Goal: Task Accomplishment & Management: Use online tool/utility

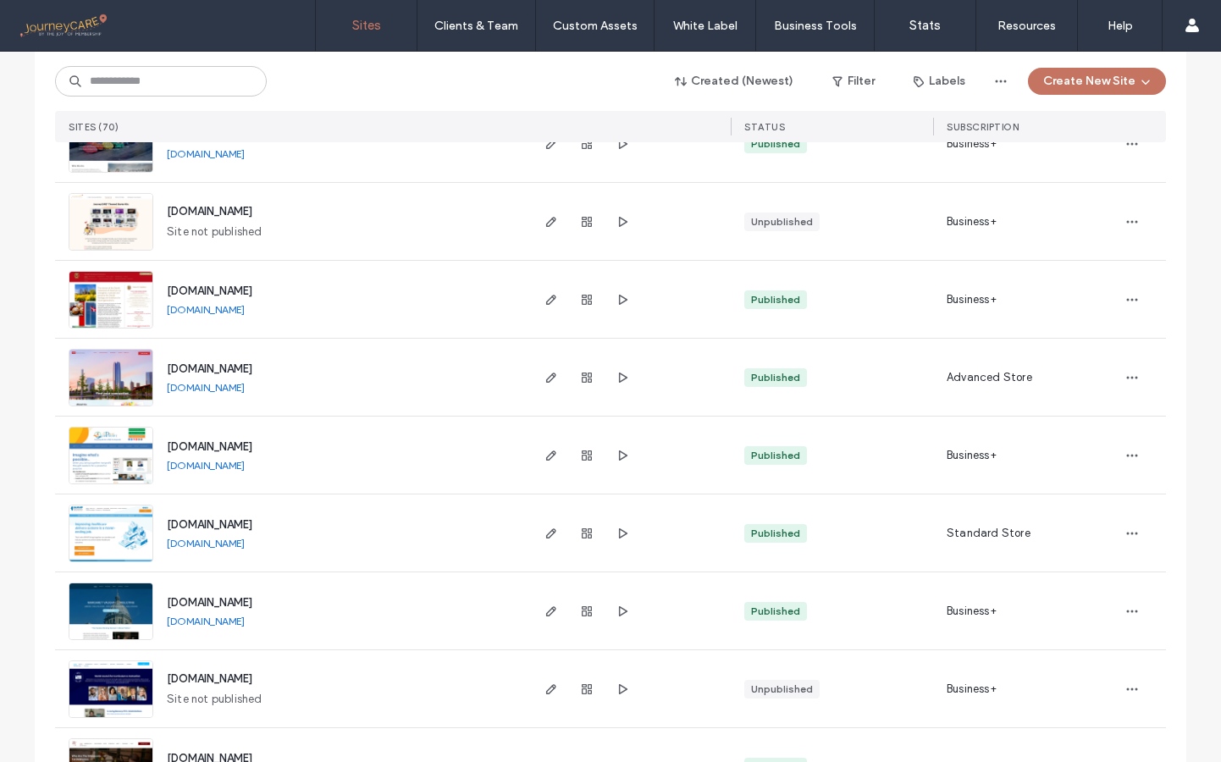
scroll to position [4668, 0]
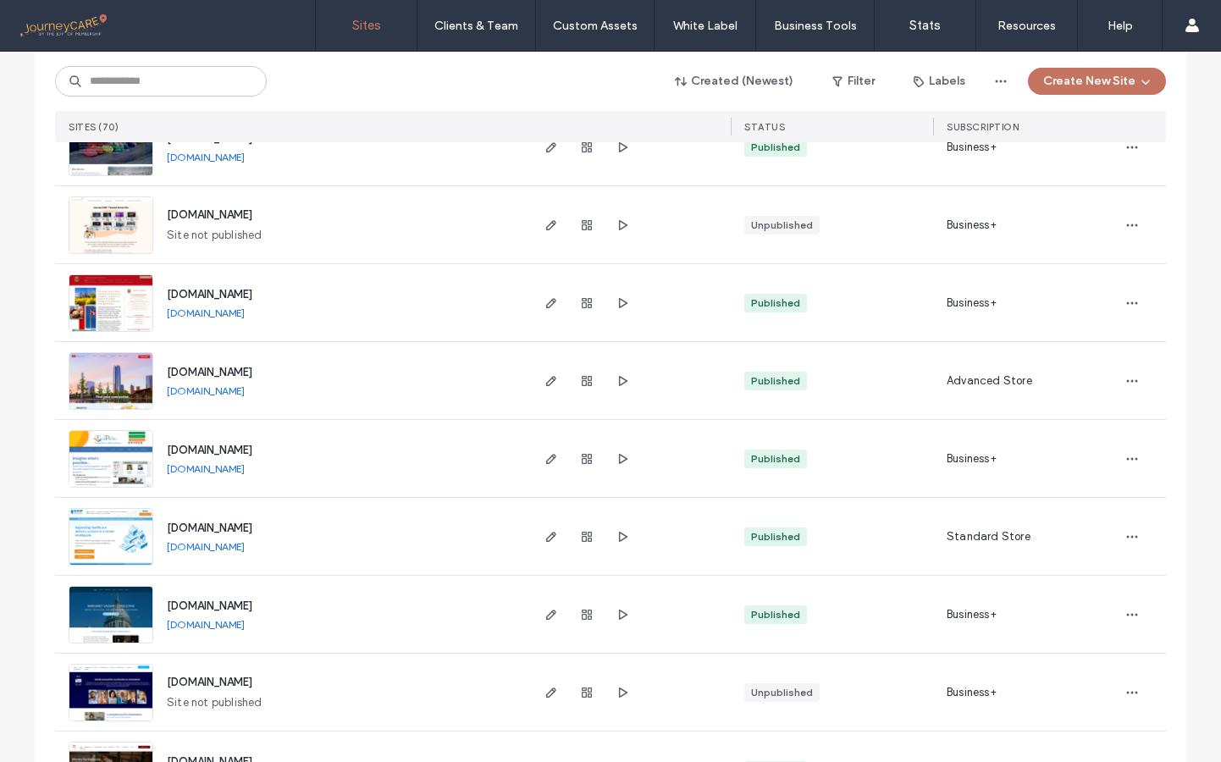
click at [105, 362] on img at bounding box center [110, 410] width 83 height 115
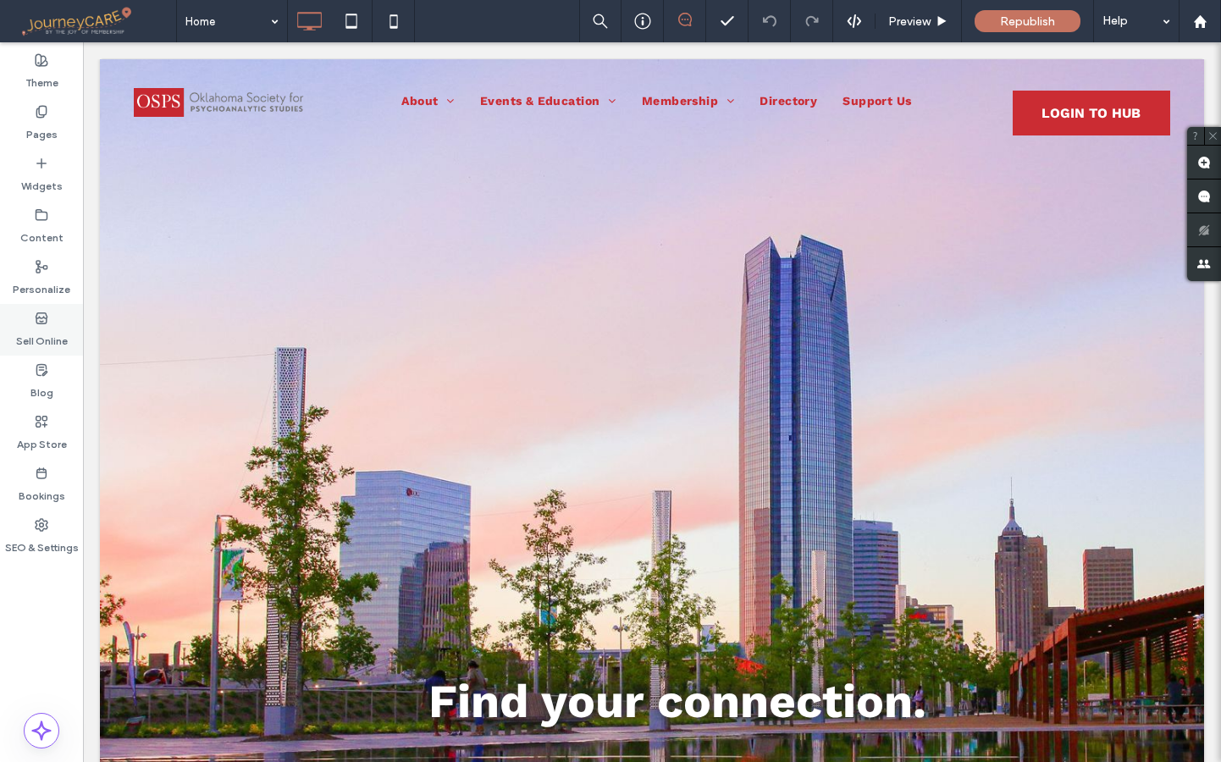
click at [34, 314] on div "Sell Online" at bounding box center [41, 330] width 83 height 52
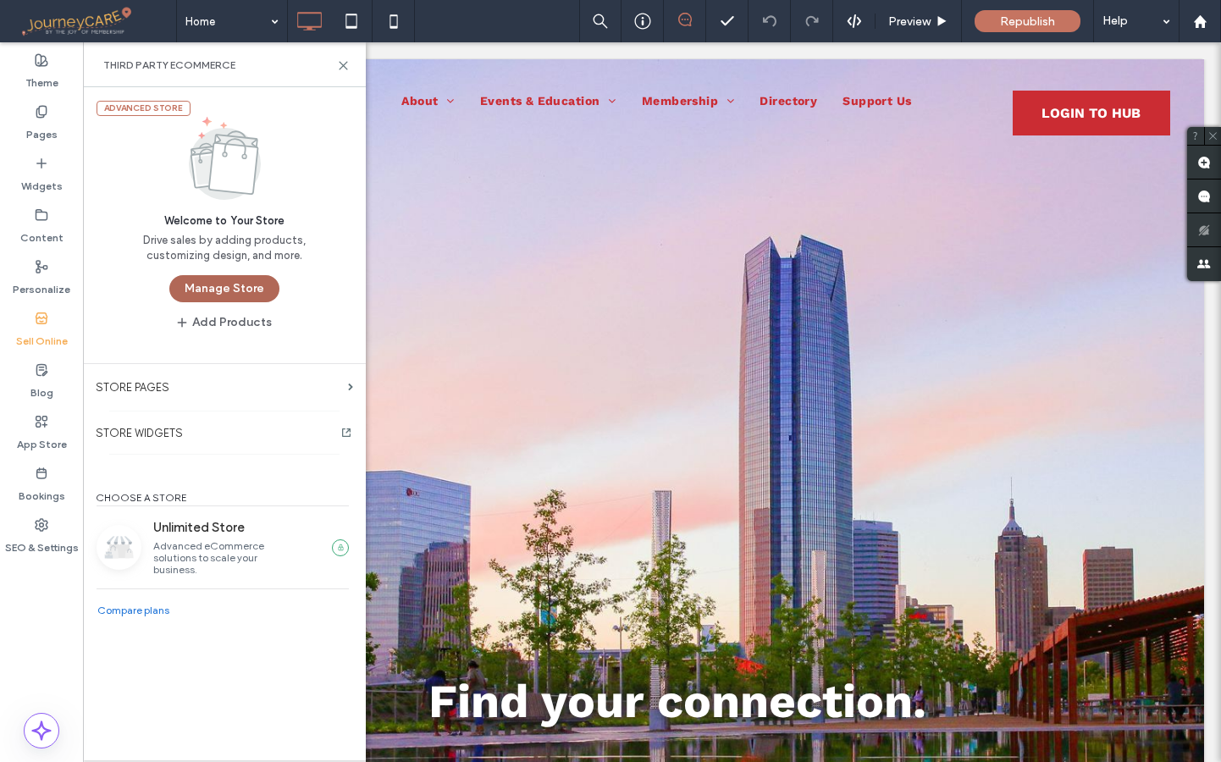
click at [235, 282] on button "Manage Store" at bounding box center [224, 288] width 110 height 27
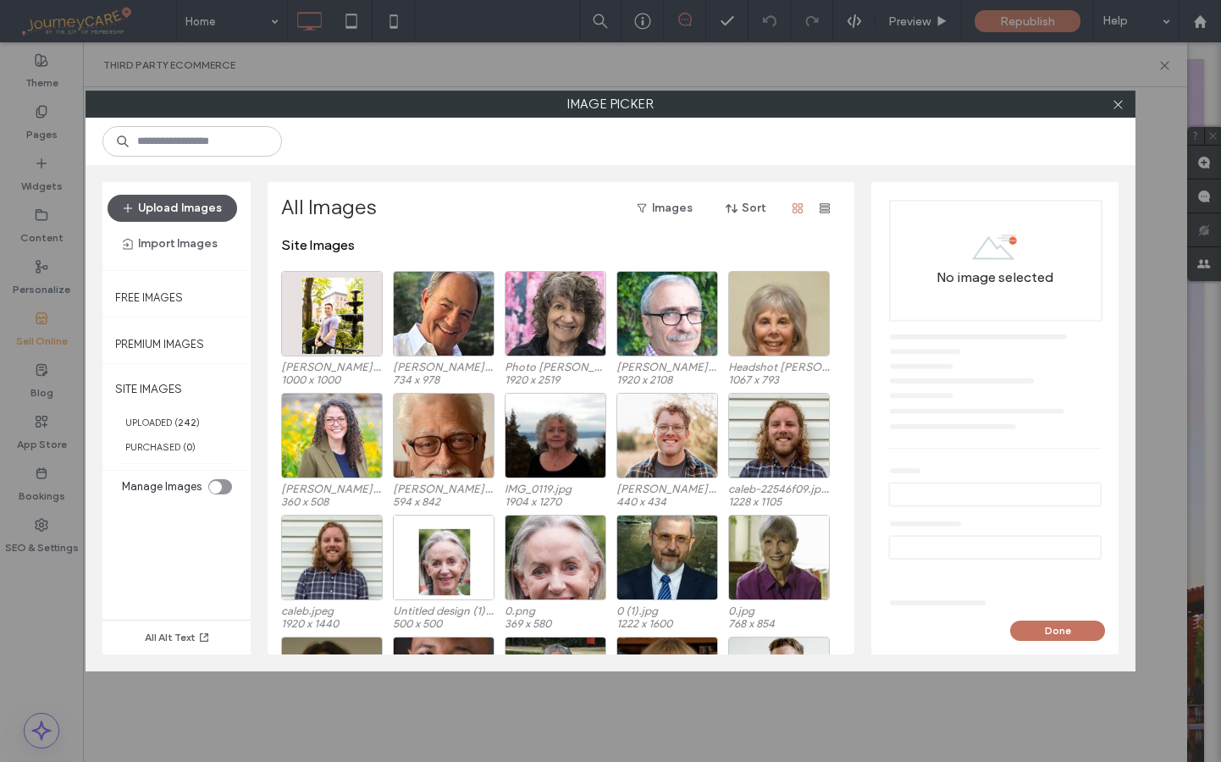
click at [185, 208] on button "Upload Images" at bounding box center [173, 208] width 130 height 27
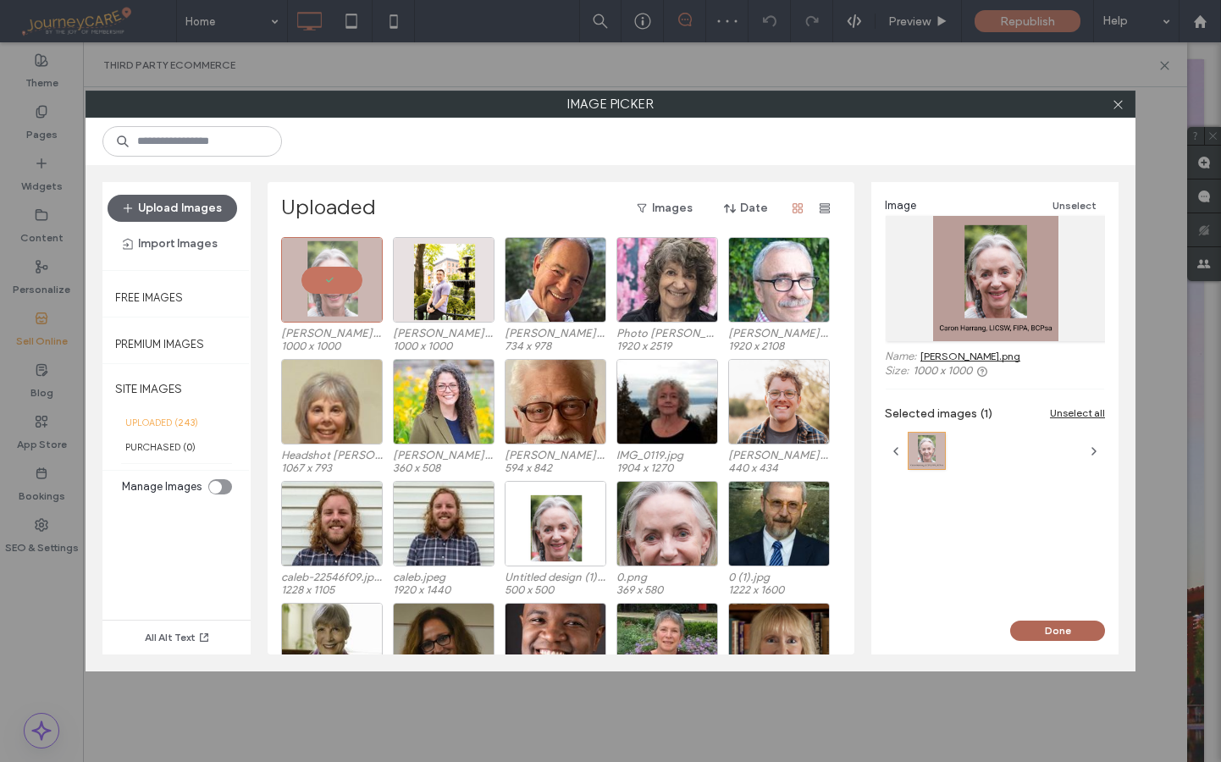
click at [1072, 638] on button "Done" at bounding box center [1057, 631] width 95 height 20
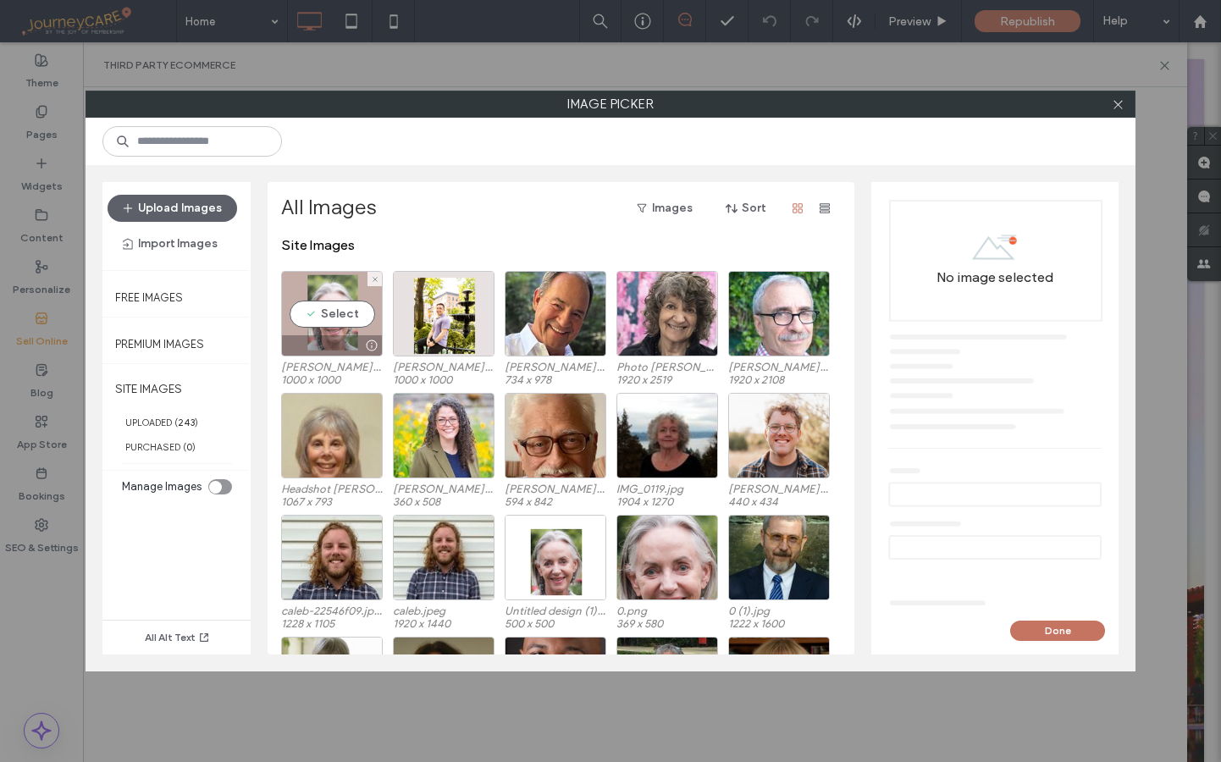
click at [326, 317] on div "Select" at bounding box center [332, 314] width 102 height 86
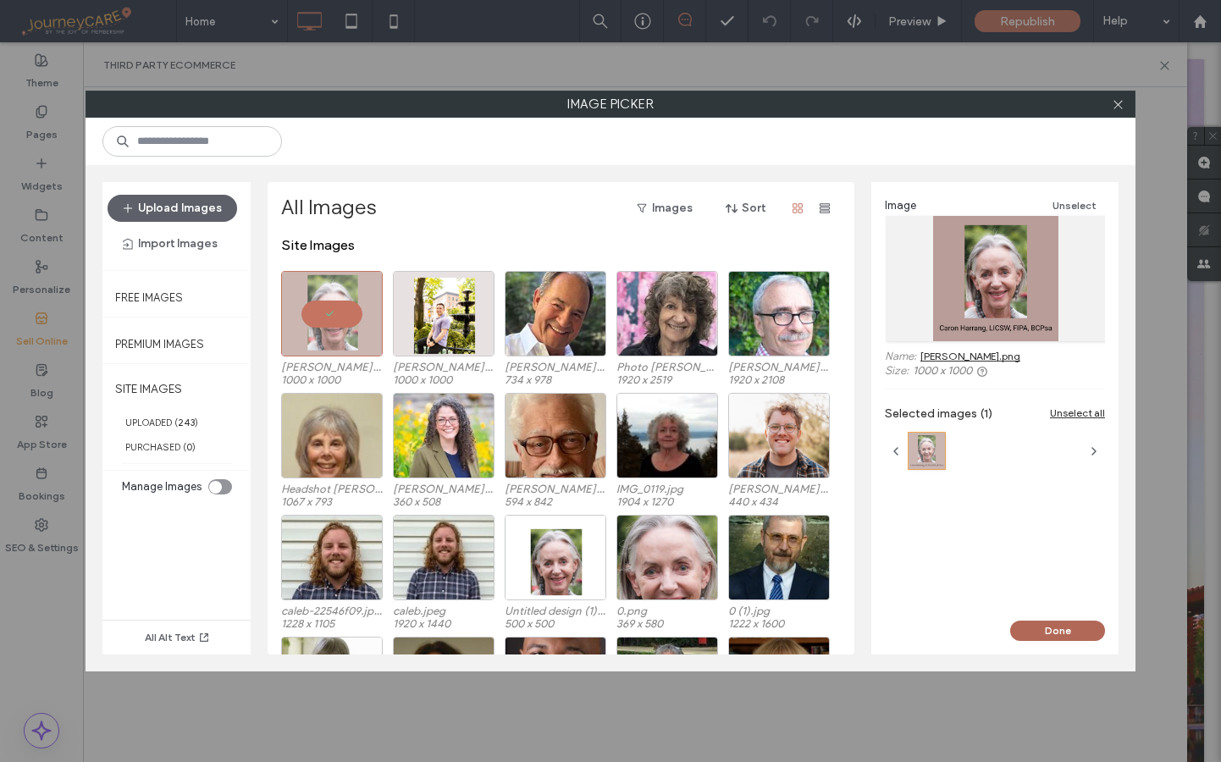
click at [1081, 633] on button "Done" at bounding box center [1057, 631] width 95 height 20
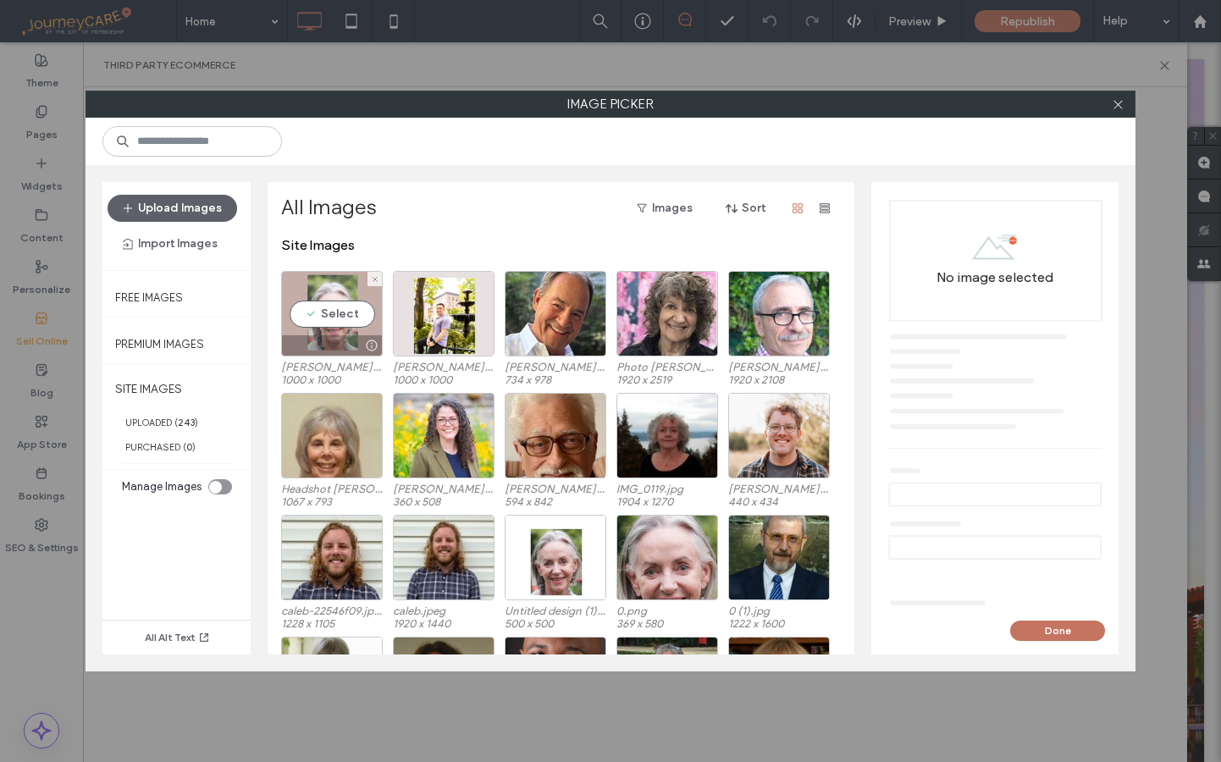
click at [329, 319] on div "Select" at bounding box center [332, 314] width 102 height 86
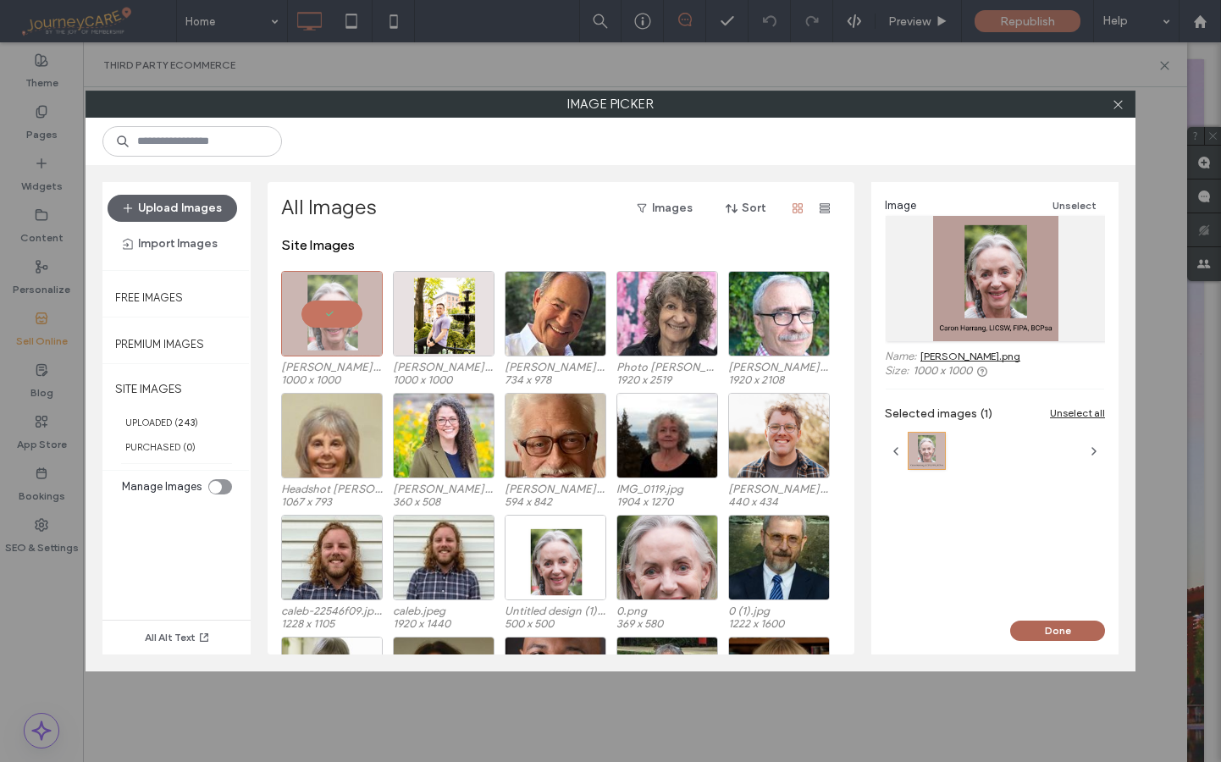
click at [1085, 622] on button "Done" at bounding box center [1057, 631] width 95 height 20
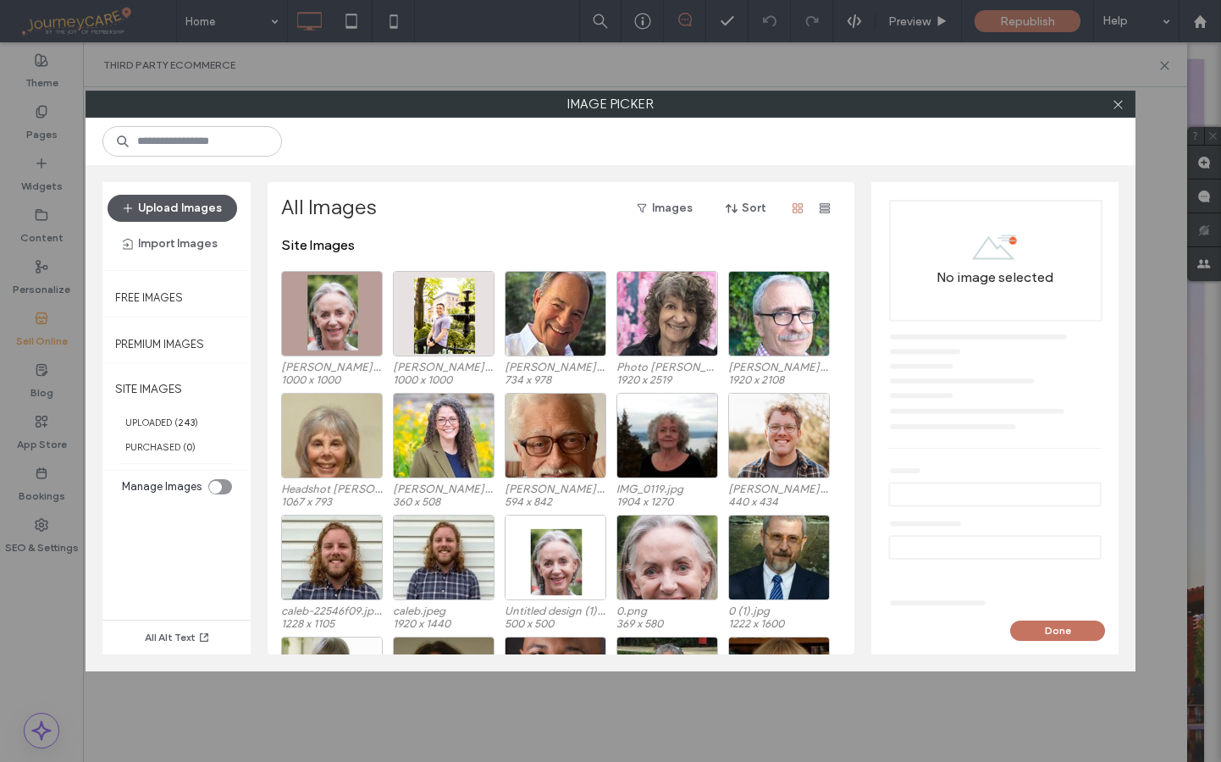
click at [183, 212] on button "Upload Images" at bounding box center [173, 208] width 130 height 27
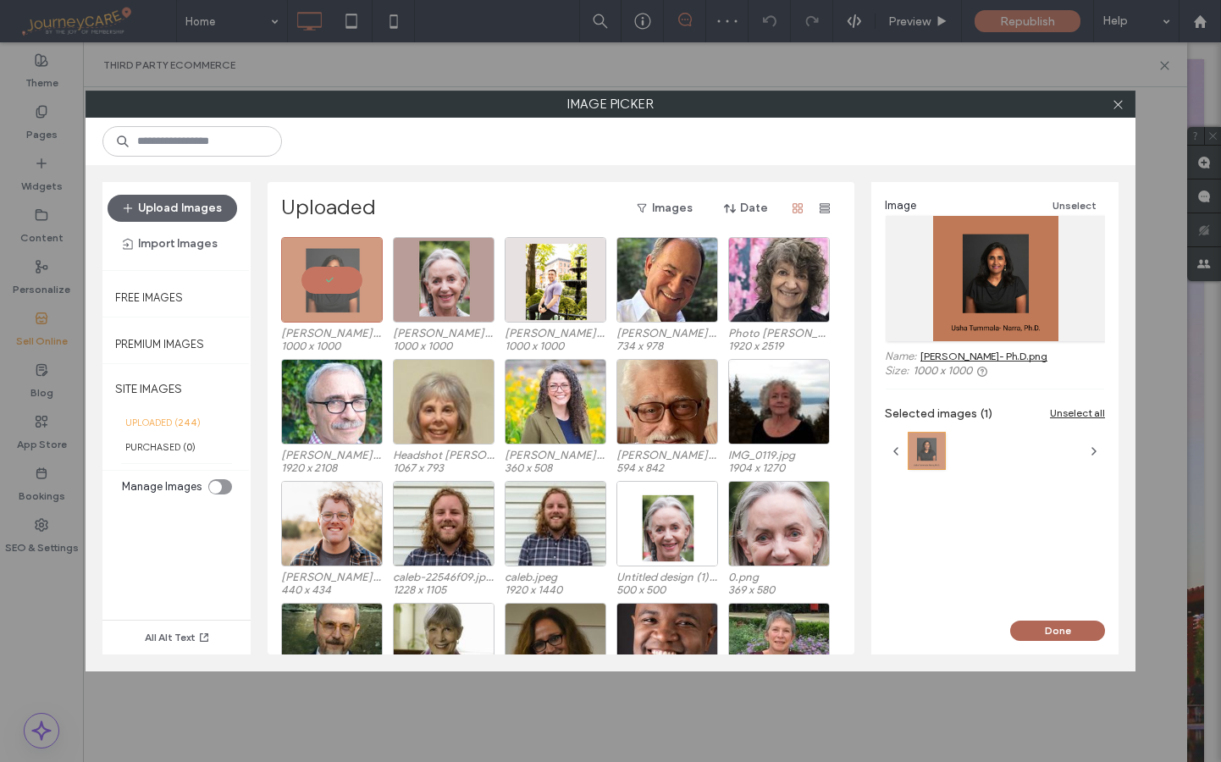
click at [1082, 635] on button "Done" at bounding box center [1057, 631] width 95 height 20
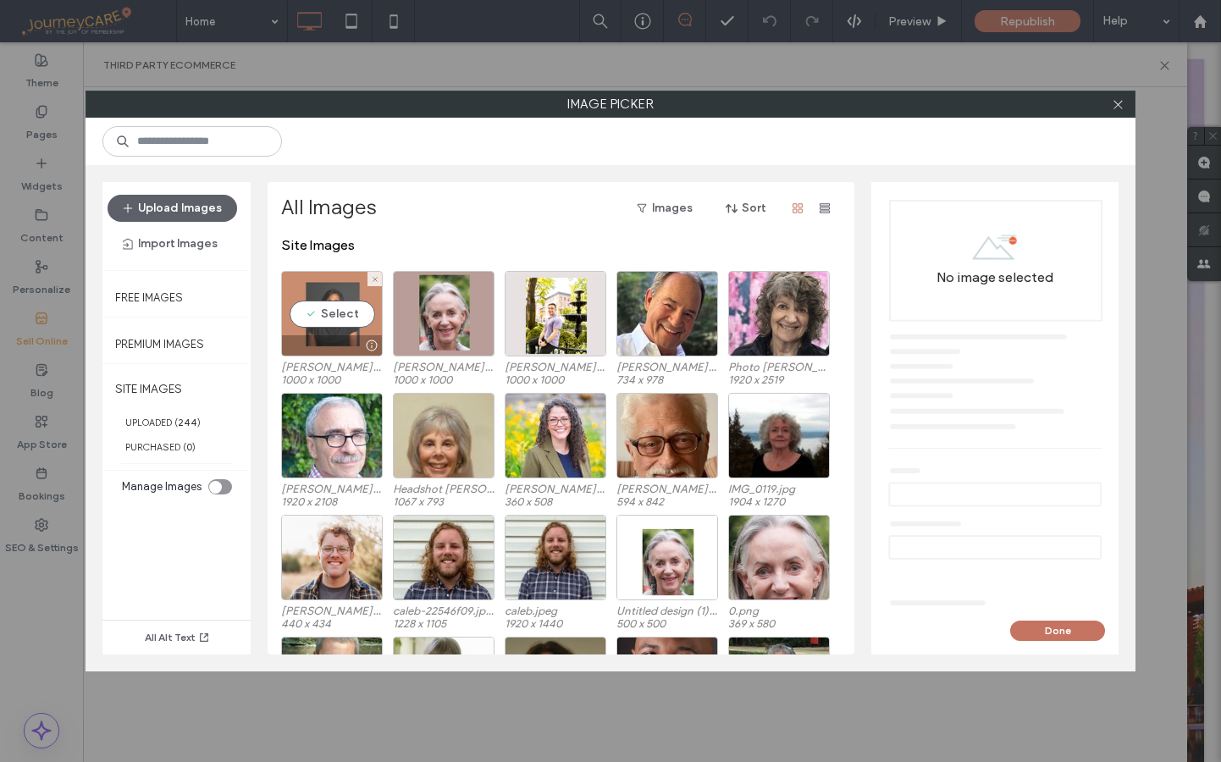
click at [349, 322] on div "Select" at bounding box center [332, 314] width 102 height 86
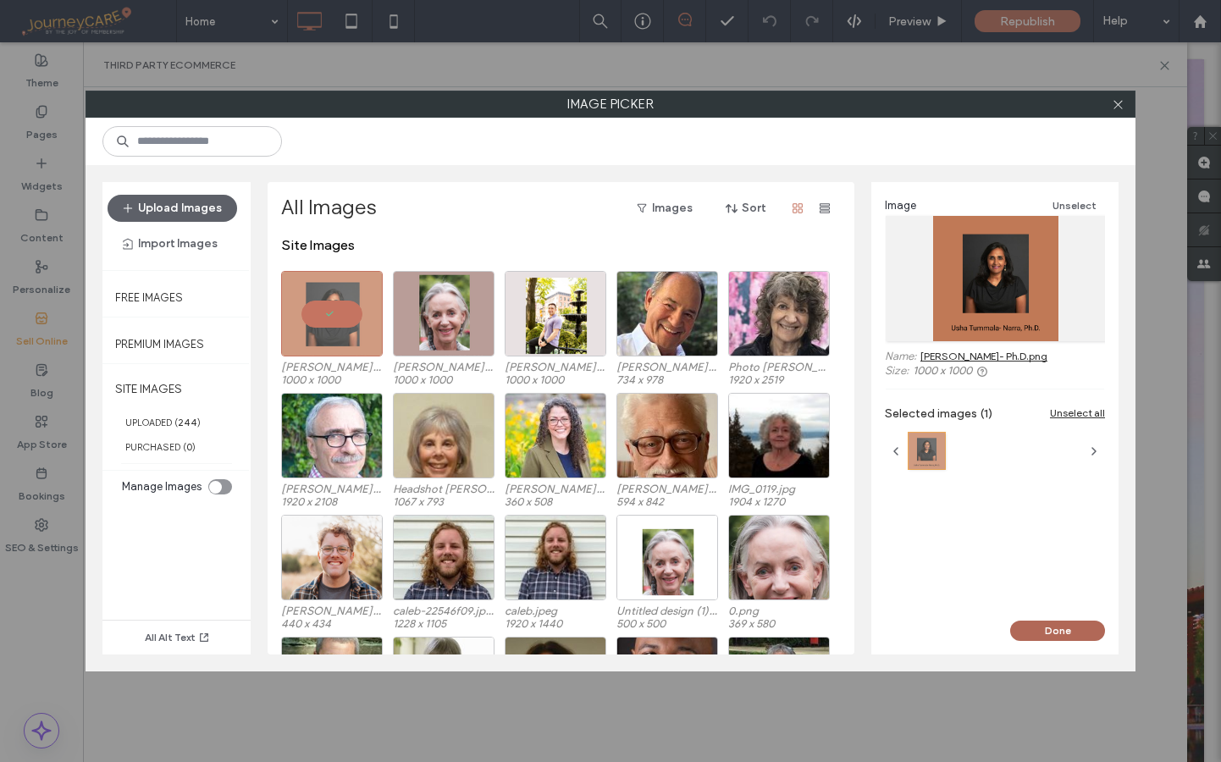
click at [1060, 628] on button "Done" at bounding box center [1057, 631] width 95 height 20
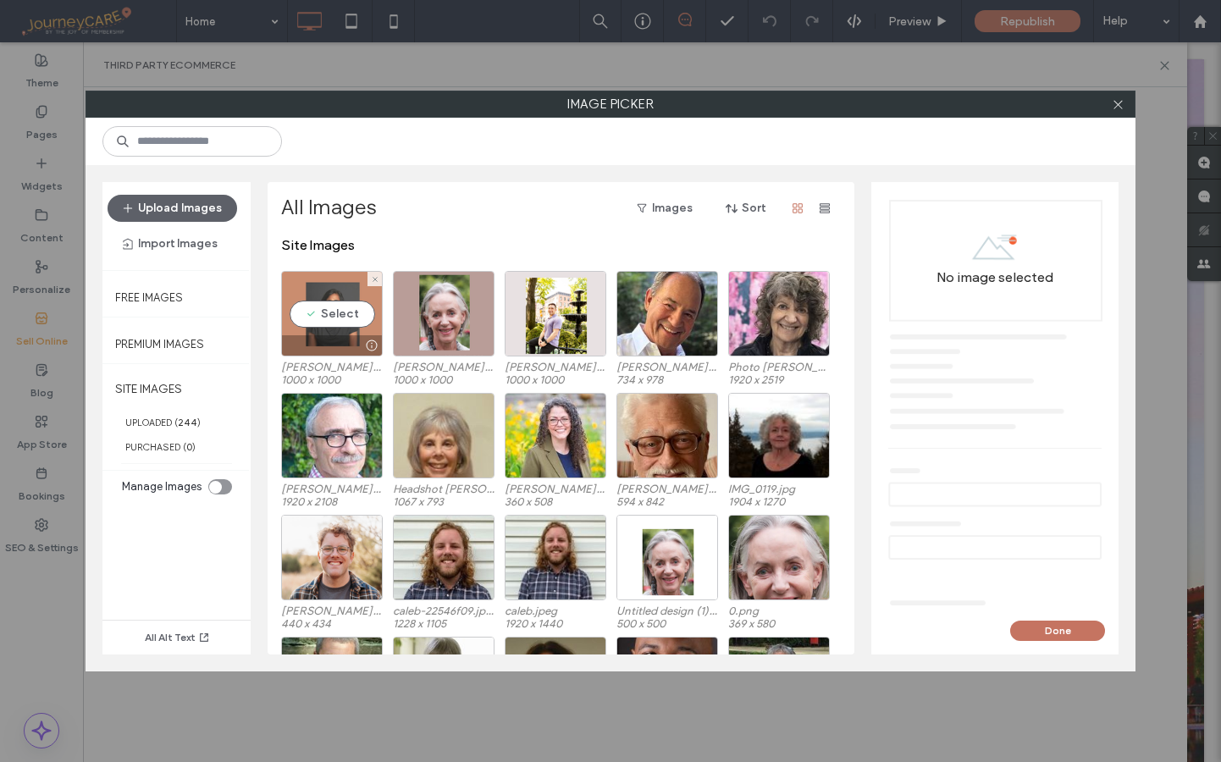
click at [340, 315] on div "Select" at bounding box center [332, 314] width 102 height 86
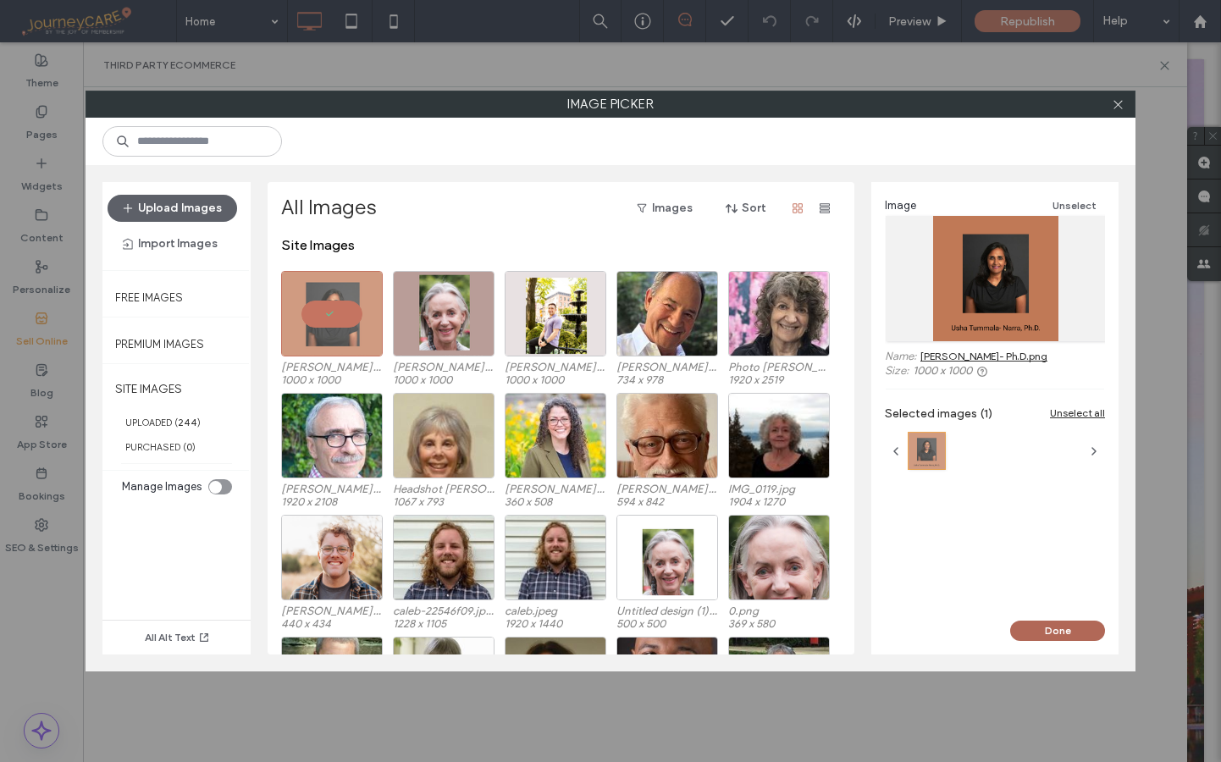
click at [1074, 633] on button "Done" at bounding box center [1057, 631] width 95 height 20
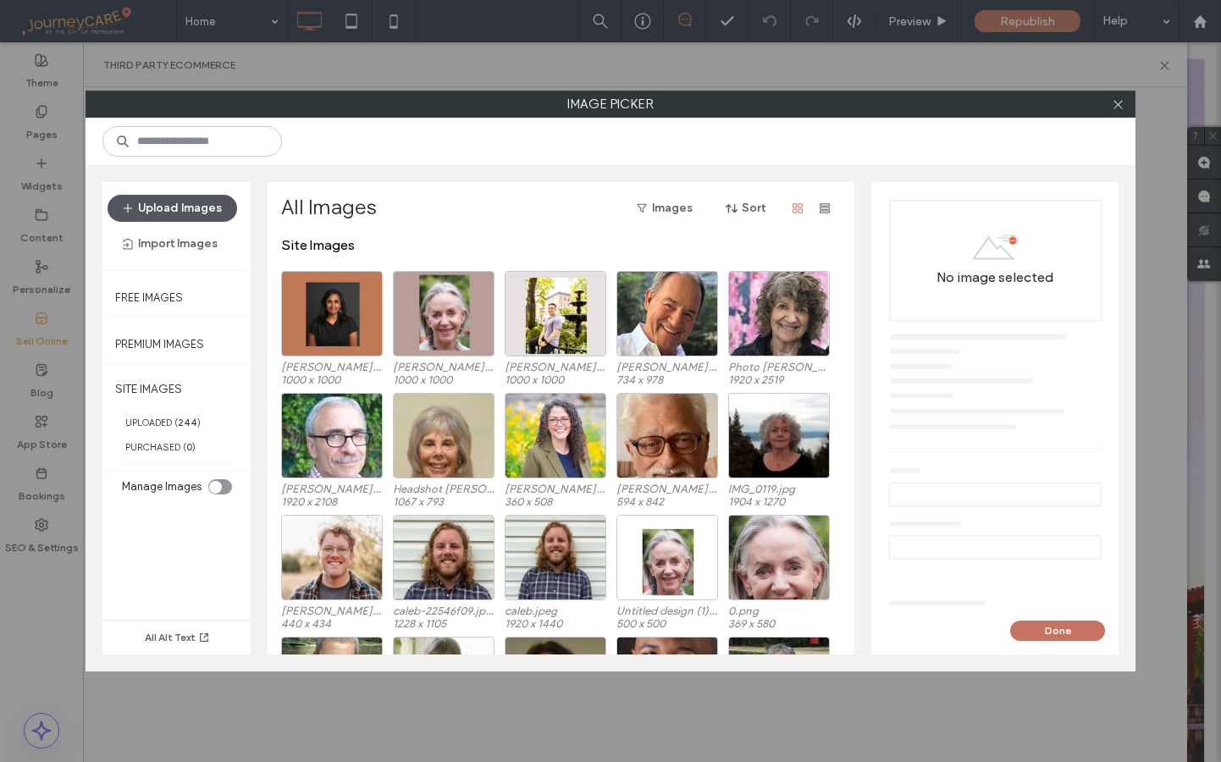
click at [153, 201] on button "Upload Images" at bounding box center [173, 208] width 130 height 27
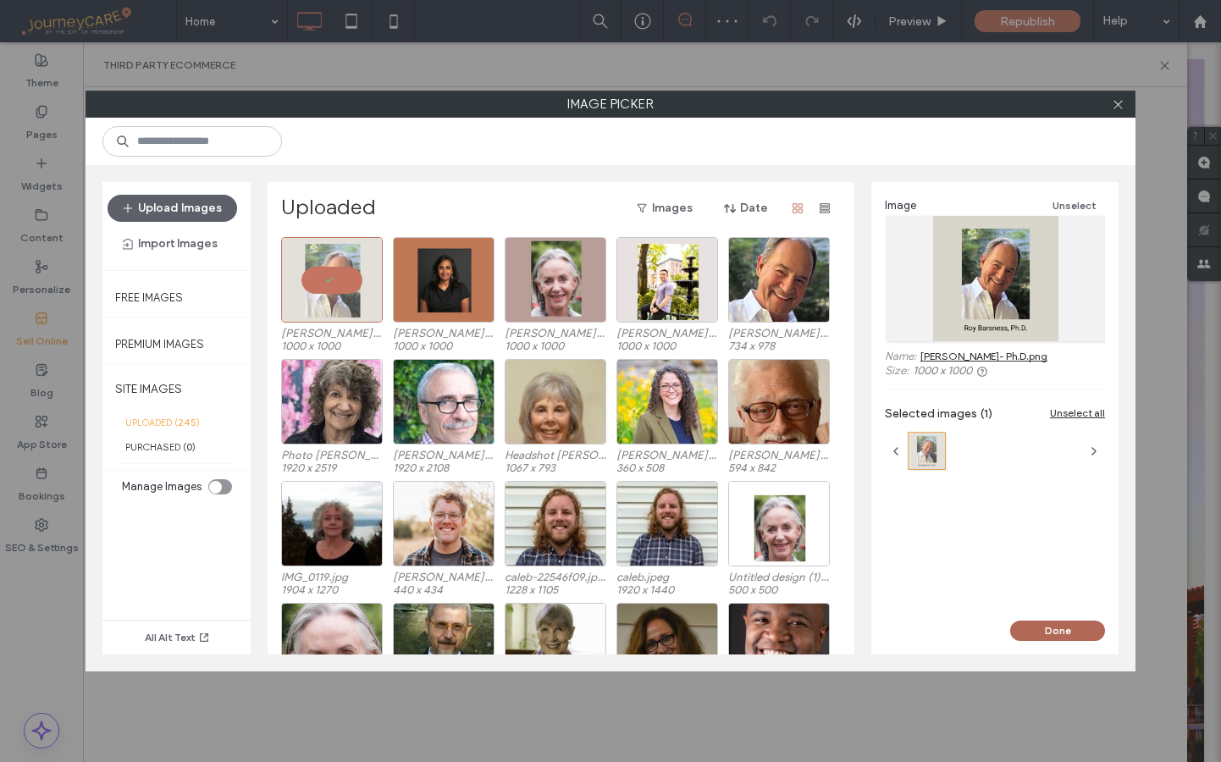
click at [1076, 631] on button "Done" at bounding box center [1057, 631] width 95 height 20
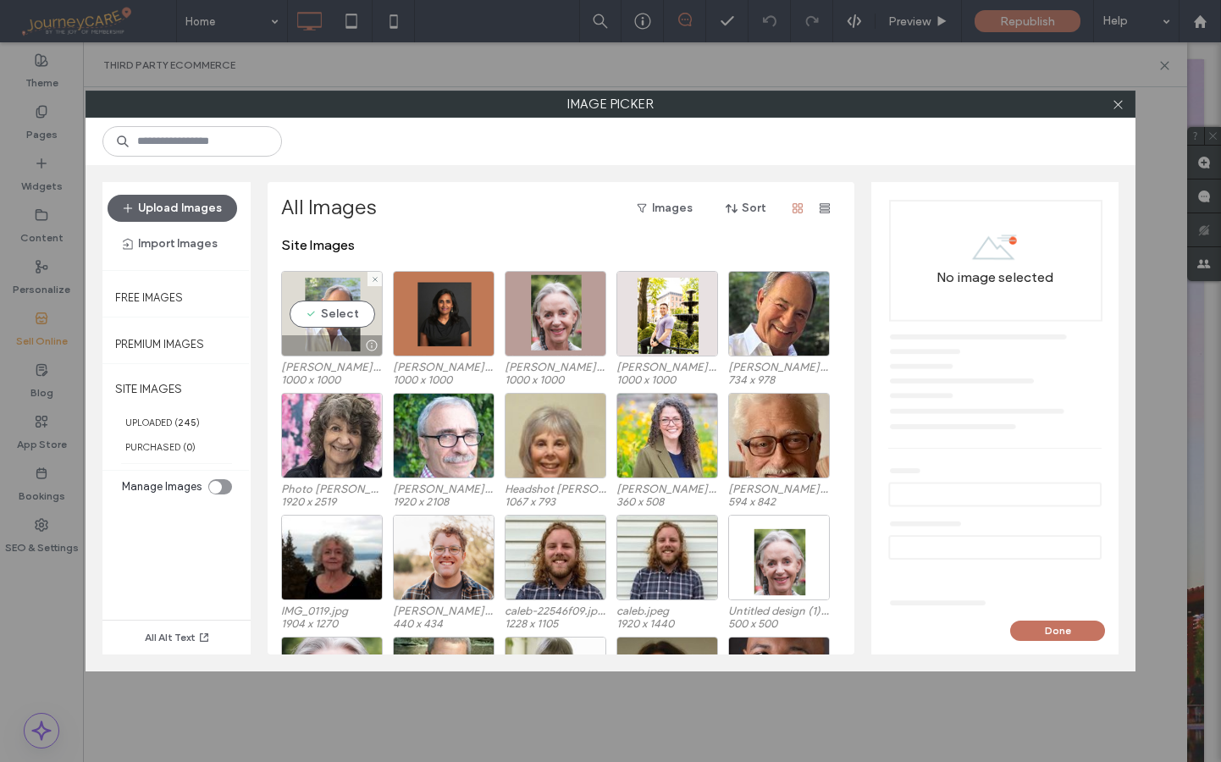
click at [327, 318] on div "Select" at bounding box center [332, 314] width 102 height 86
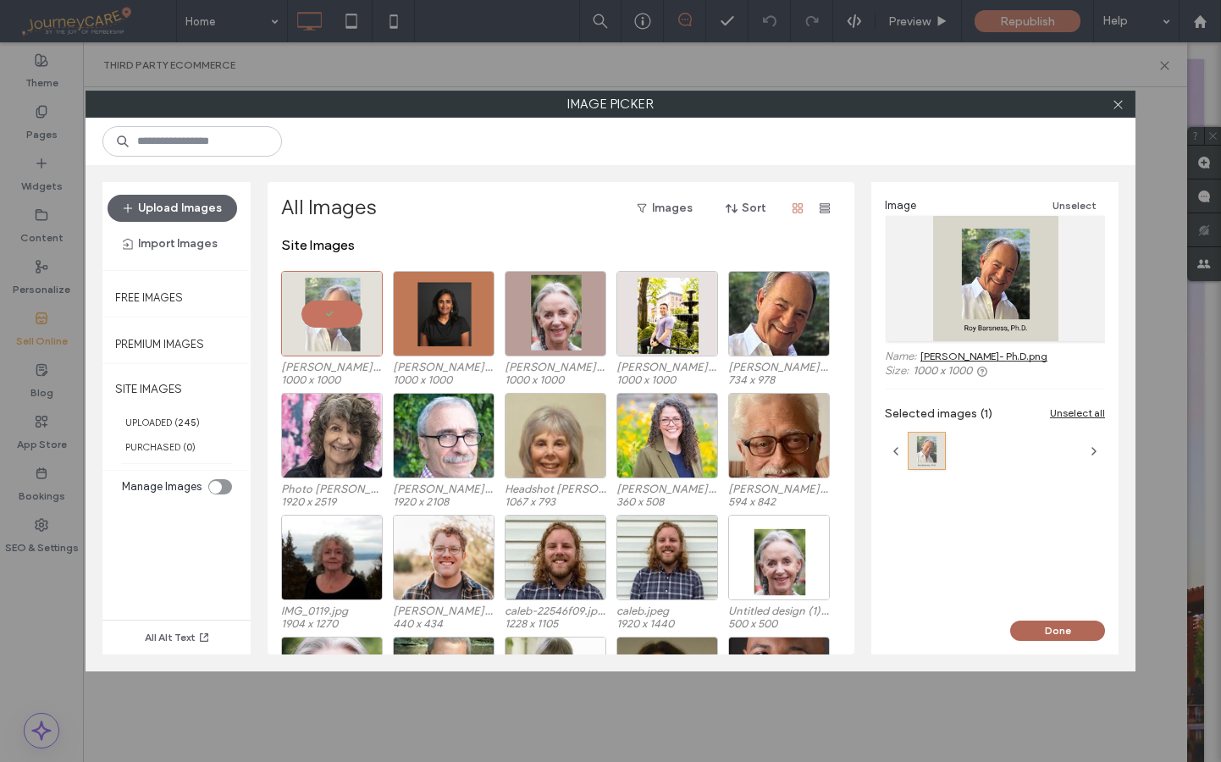
click at [1056, 631] on button "Done" at bounding box center [1057, 631] width 95 height 20
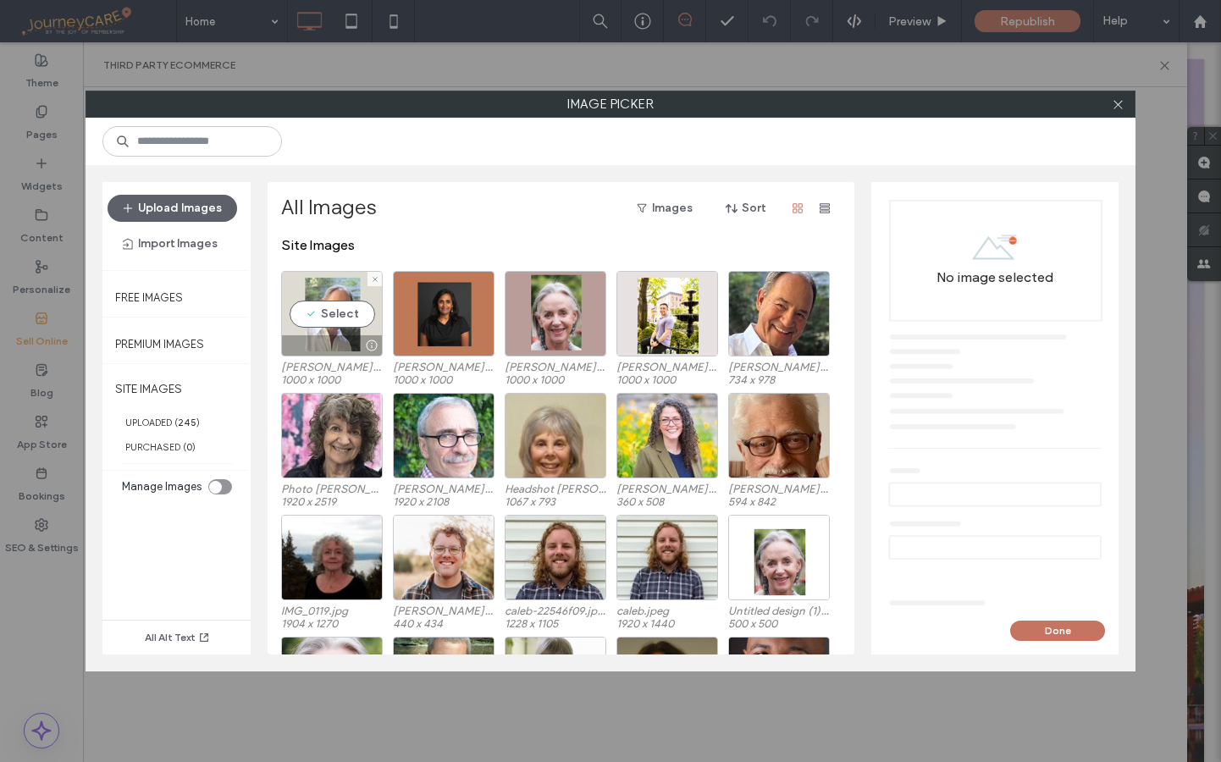
click at [313, 318] on div "Select" at bounding box center [332, 314] width 102 height 86
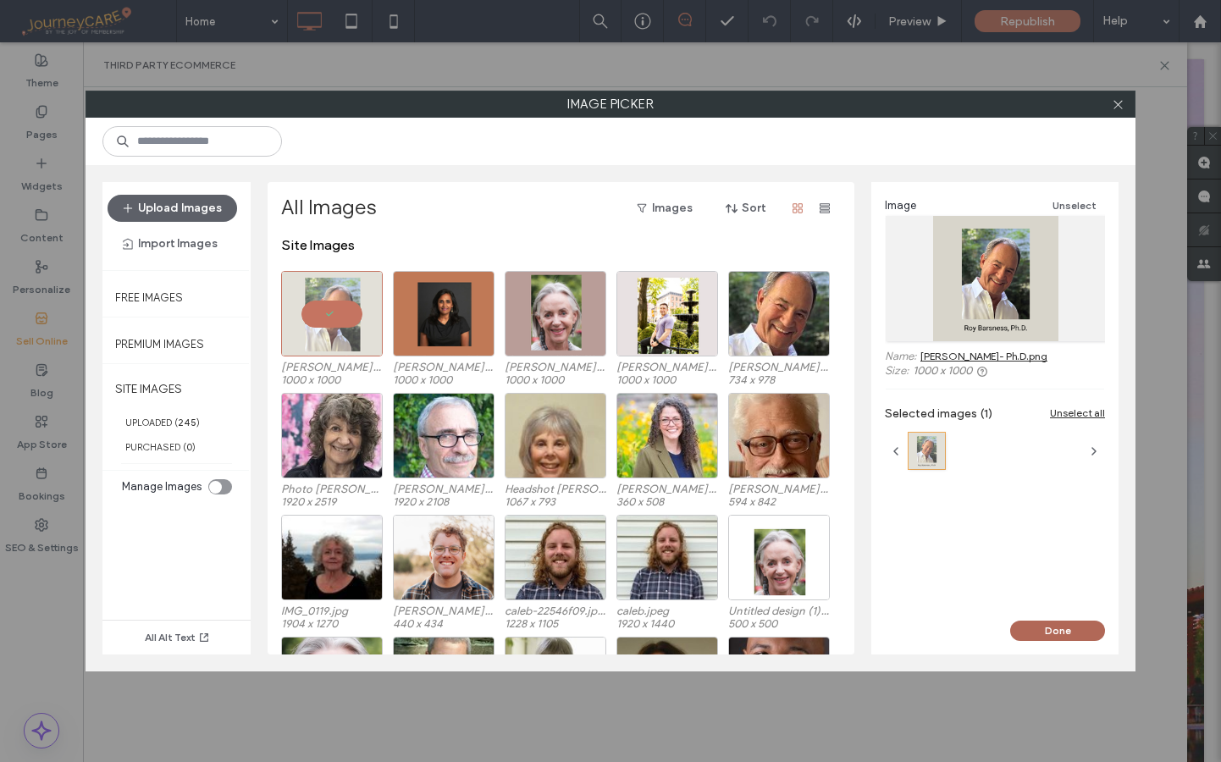
click at [1077, 631] on button "Done" at bounding box center [1057, 631] width 95 height 20
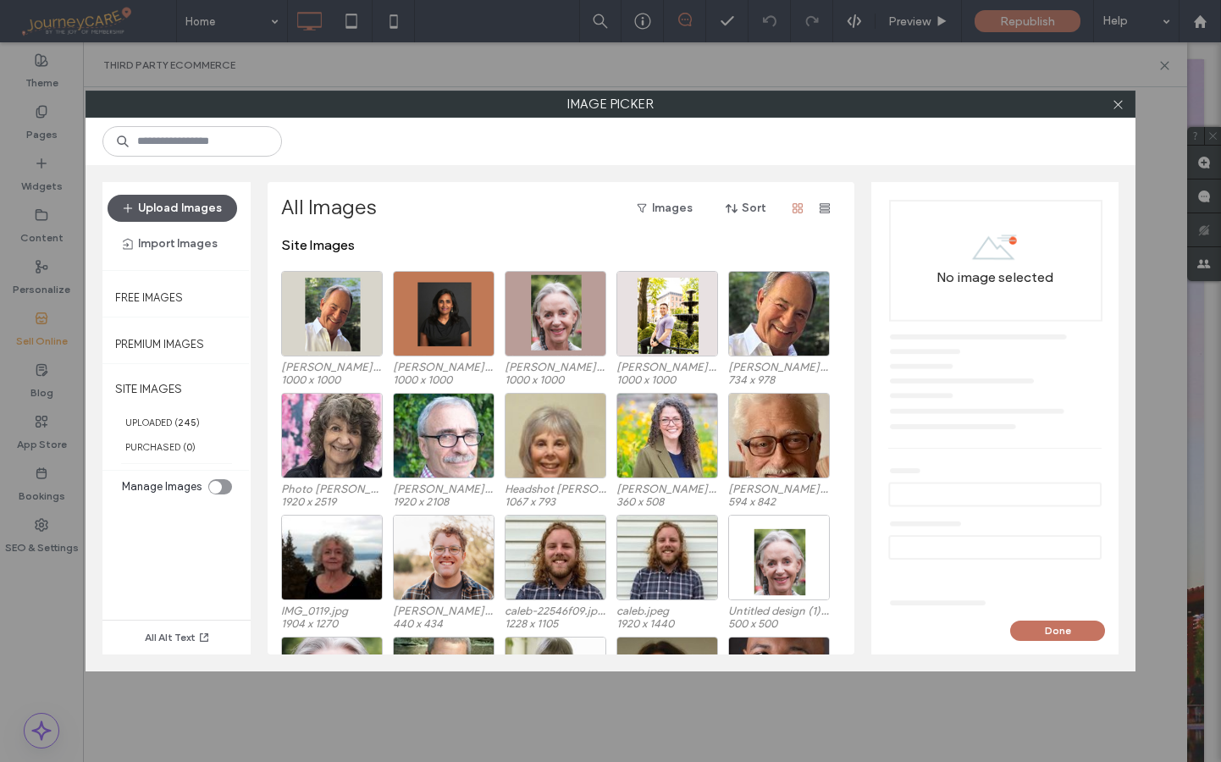
click at [169, 201] on button "Upload Images" at bounding box center [173, 208] width 130 height 27
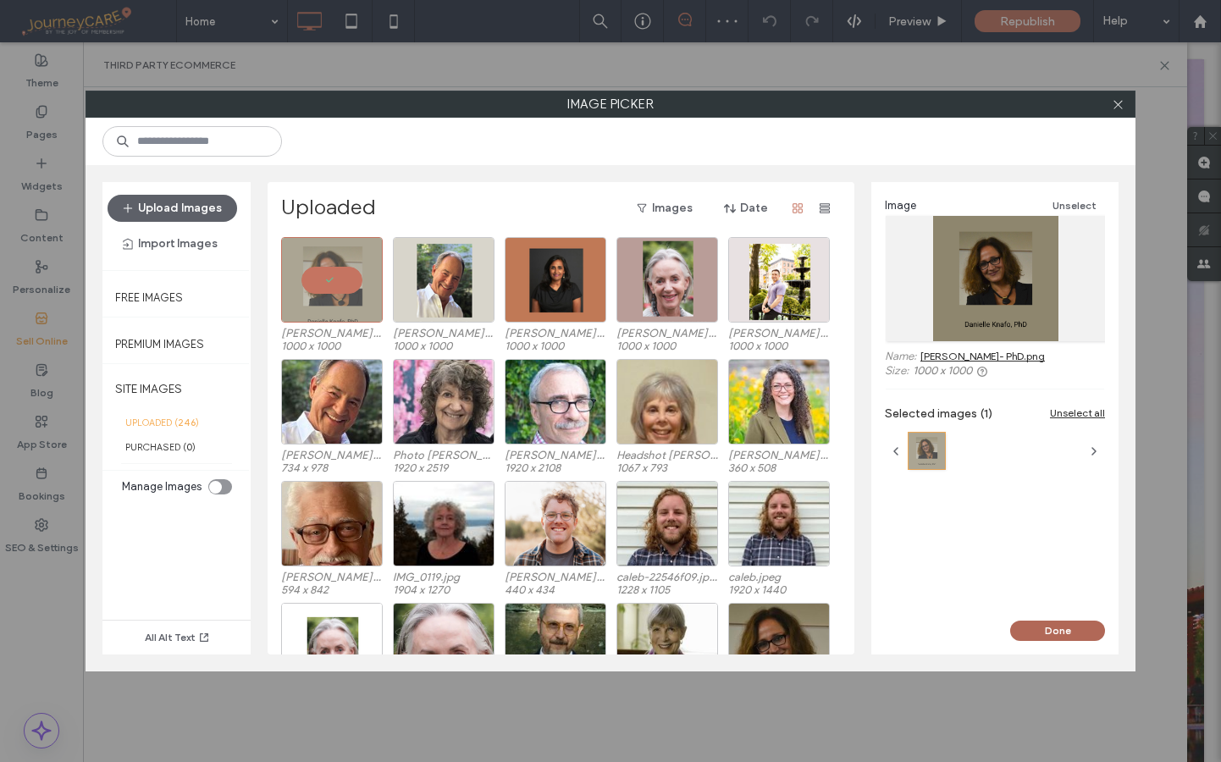
click at [1076, 639] on button "Done" at bounding box center [1057, 631] width 95 height 20
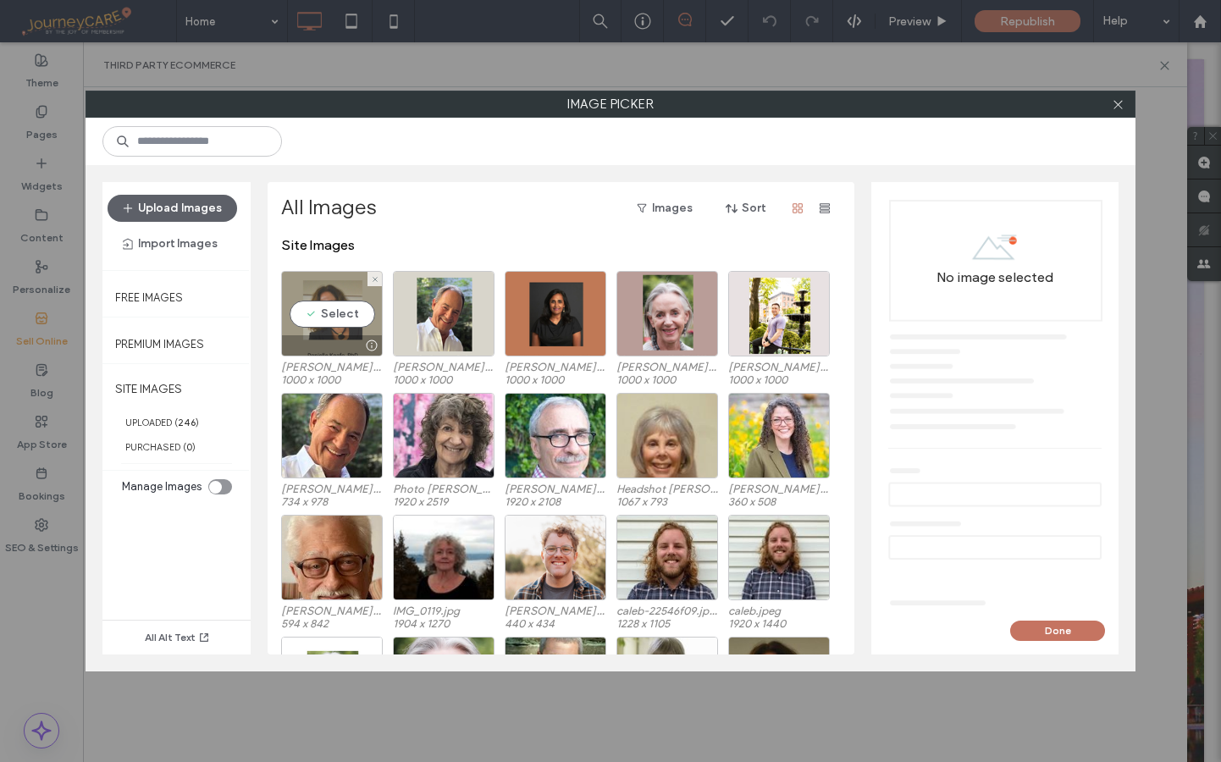
click at [342, 315] on div "Select" at bounding box center [332, 314] width 102 height 86
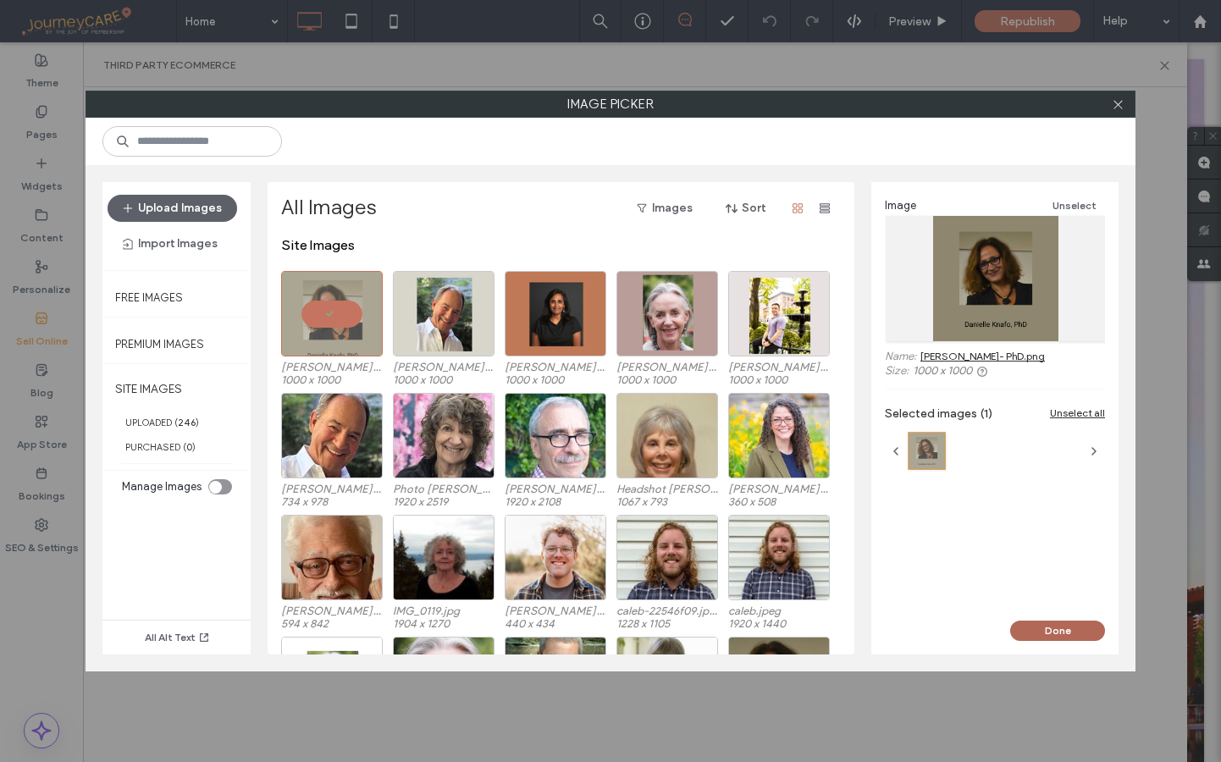
click at [1065, 624] on button "Done" at bounding box center [1057, 631] width 95 height 20
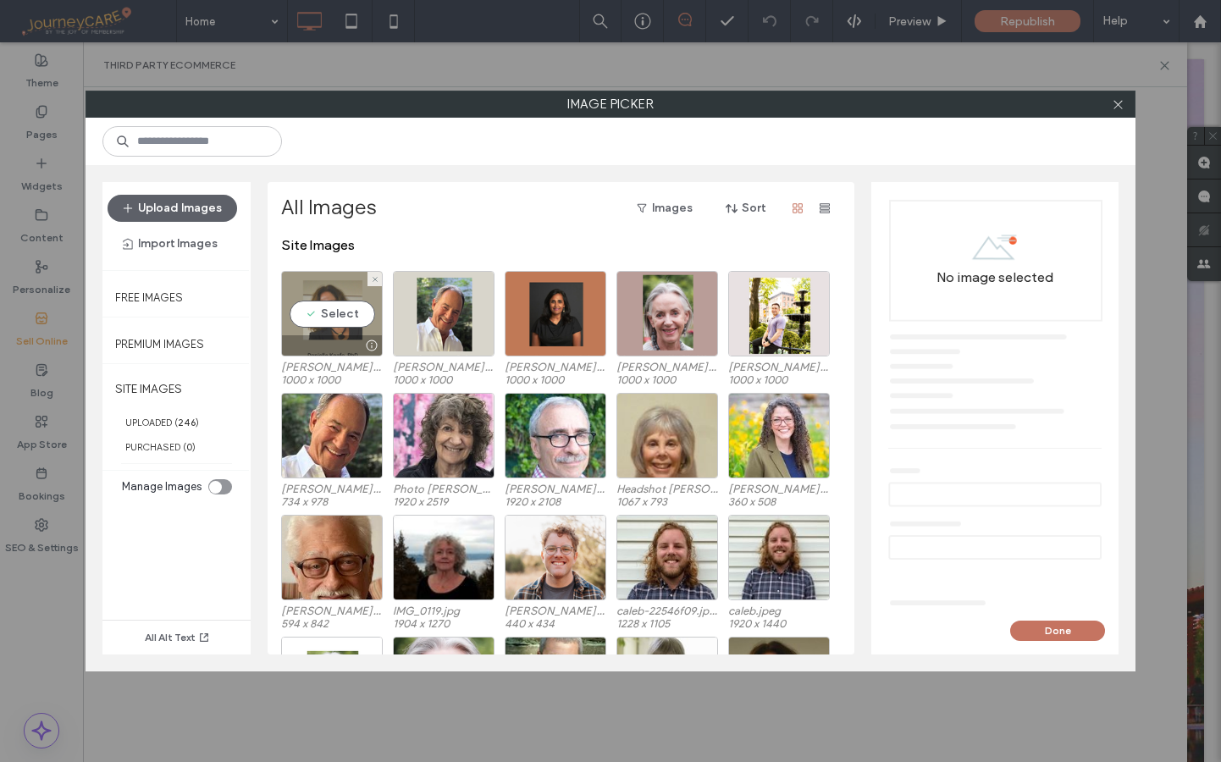
click at [322, 318] on div "Select" at bounding box center [332, 314] width 102 height 86
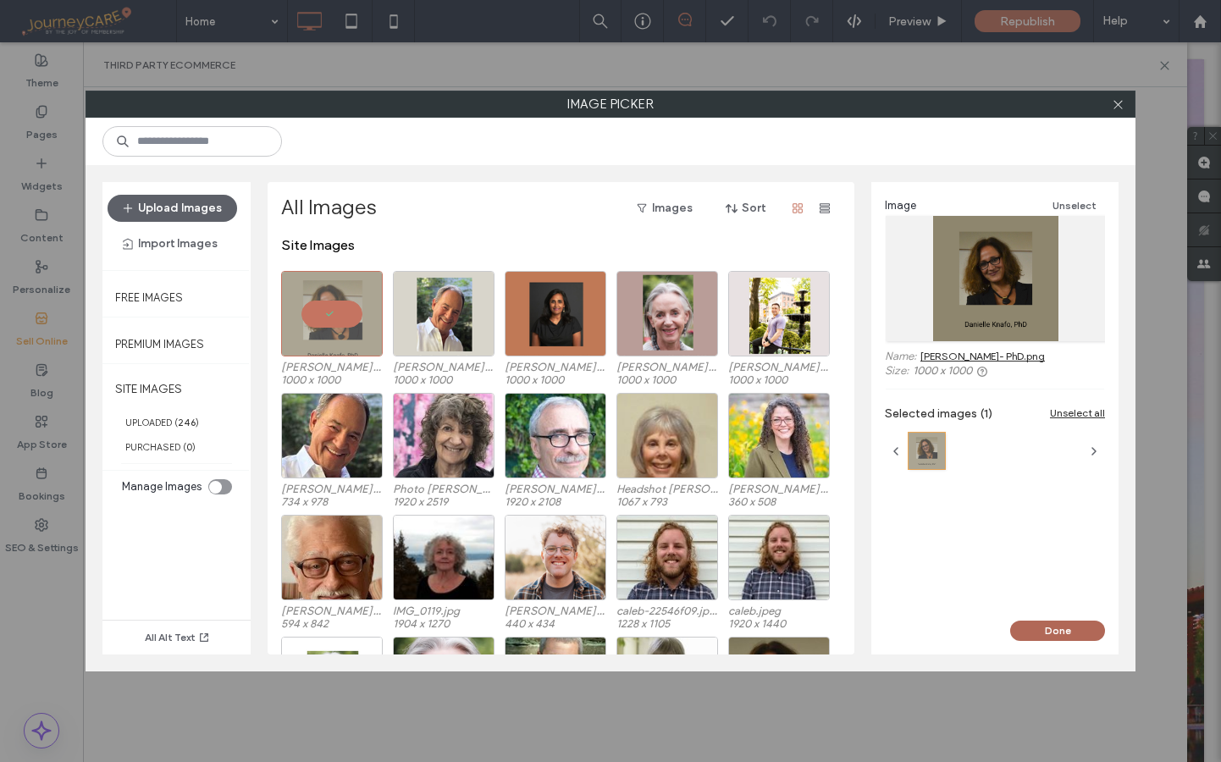
click at [1048, 631] on button "Done" at bounding box center [1057, 631] width 95 height 20
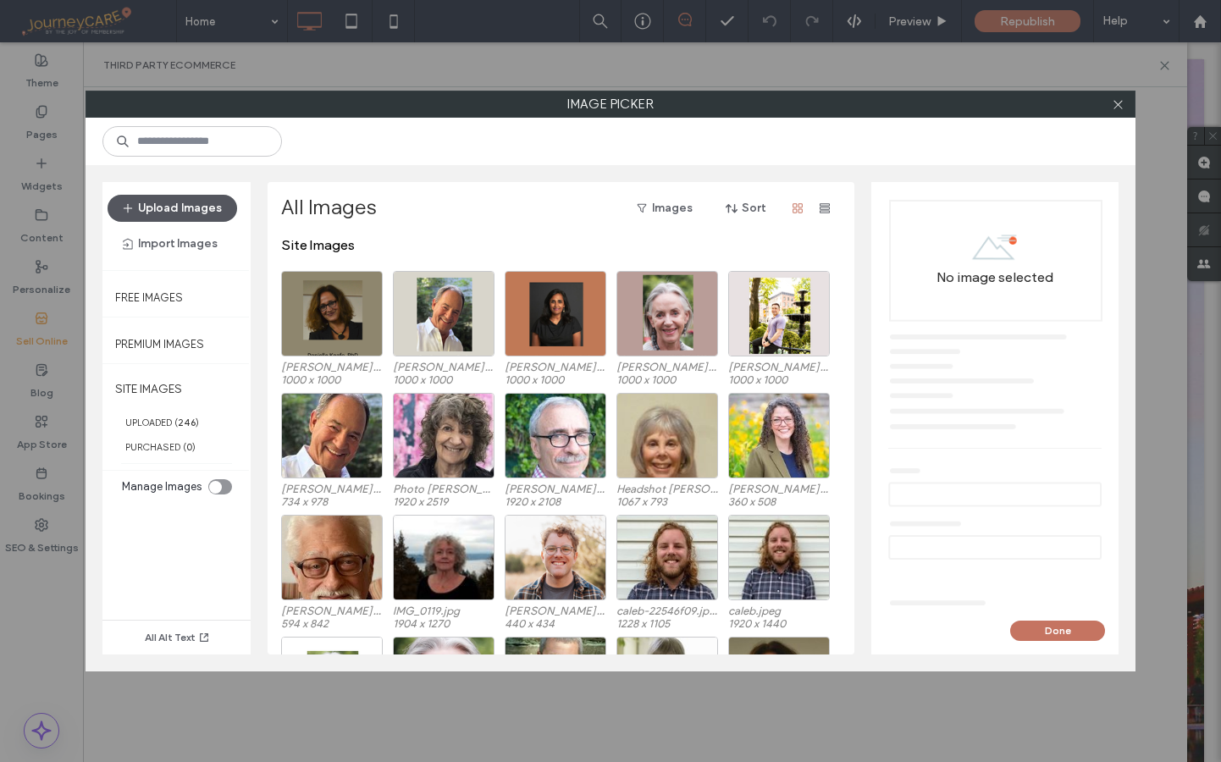
click at [167, 203] on button "Upload Images" at bounding box center [173, 208] width 130 height 27
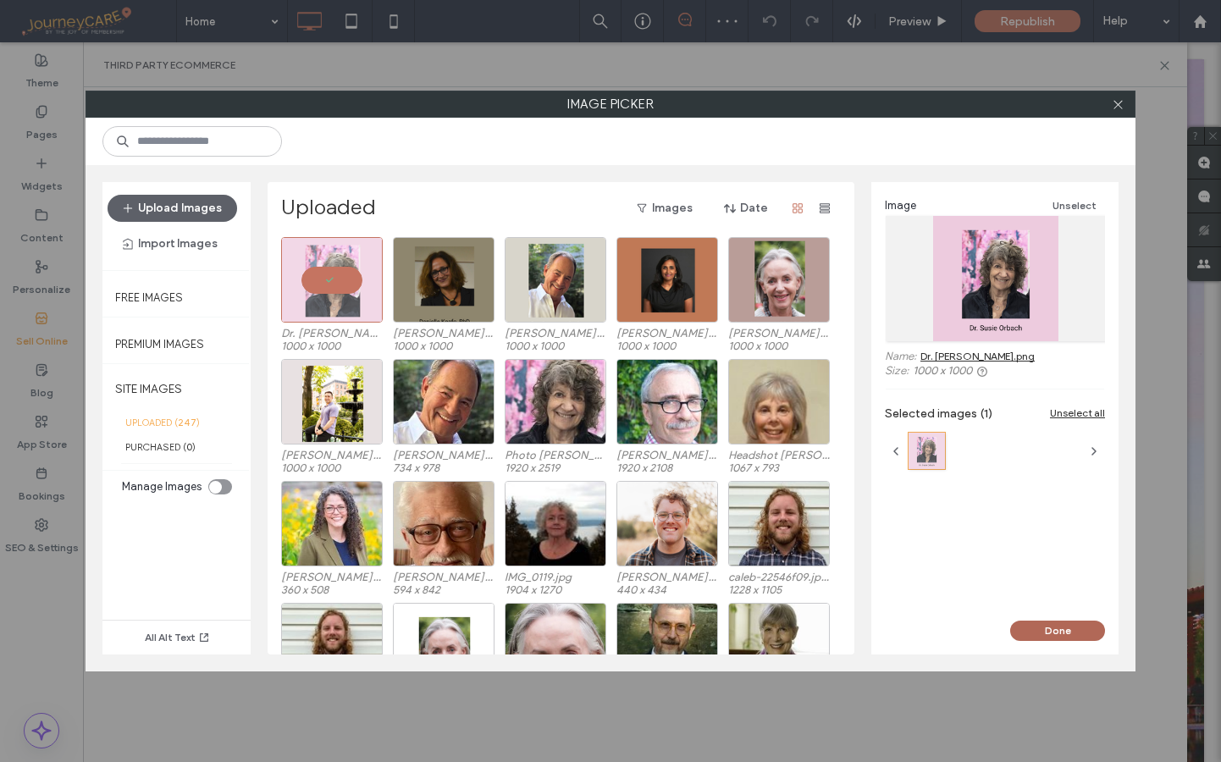
click at [1089, 634] on button "Done" at bounding box center [1057, 631] width 95 height 20
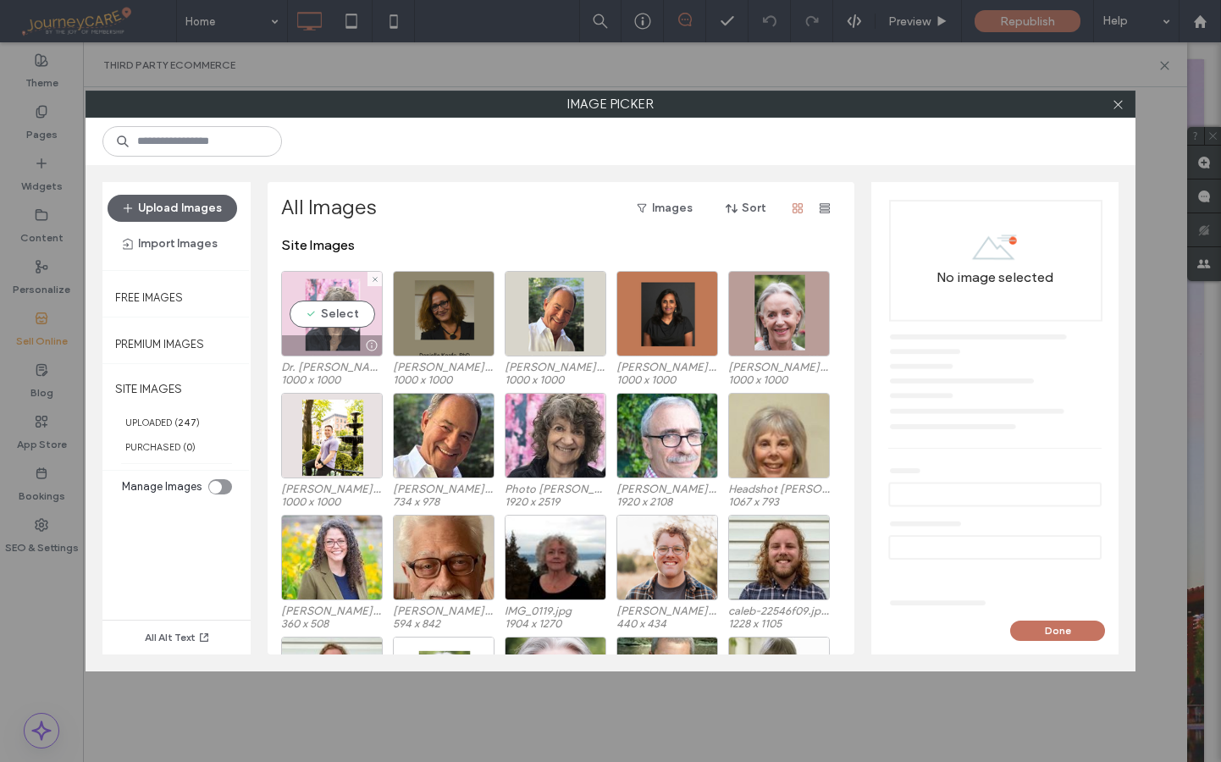
click at [343, 306] on div "Select" at bounding box center [332, 314] width 102 height 86
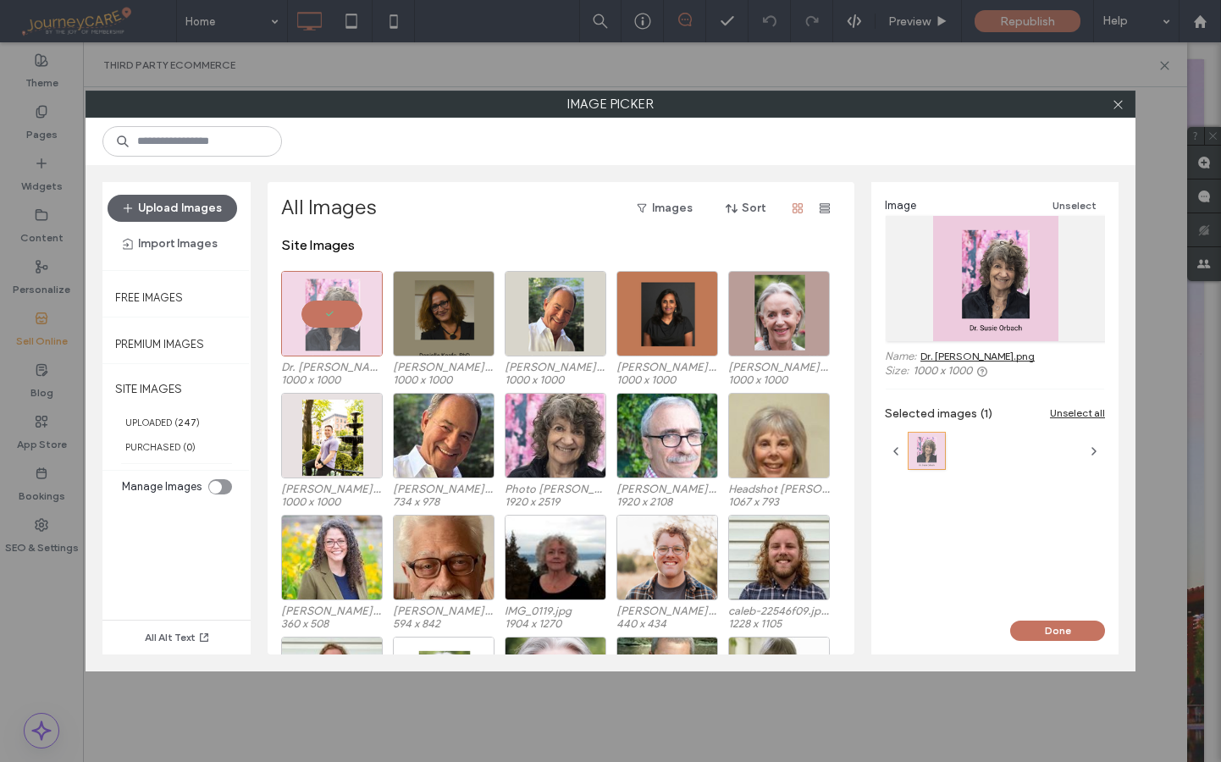
drag, startPoint x: 1059, startPoint y: 632, endPoint x: 1069, endPoint y: 605, distance: 27.9
click at [1059, 632] on button "Done" at bounding box center [1057, 631] width 95 height 20
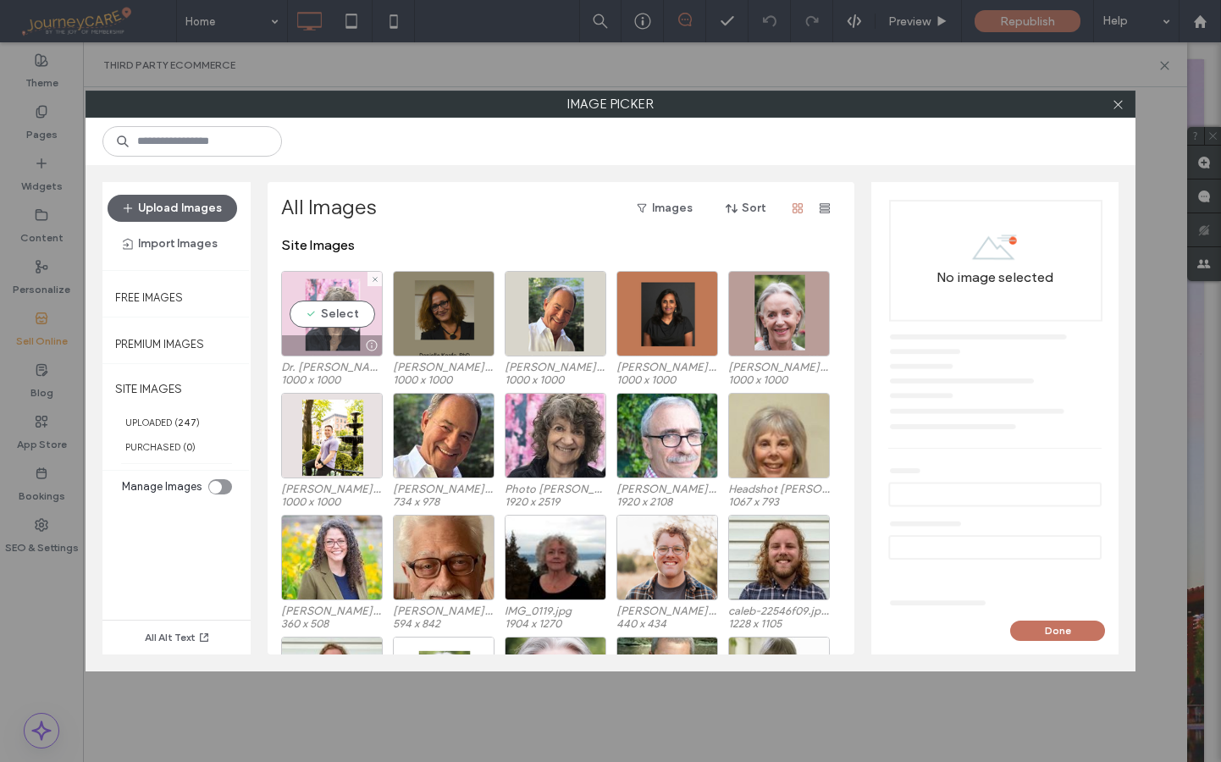
click at [337, 316] on div "Select" at bounding box center [332, 314] width 102 height 86
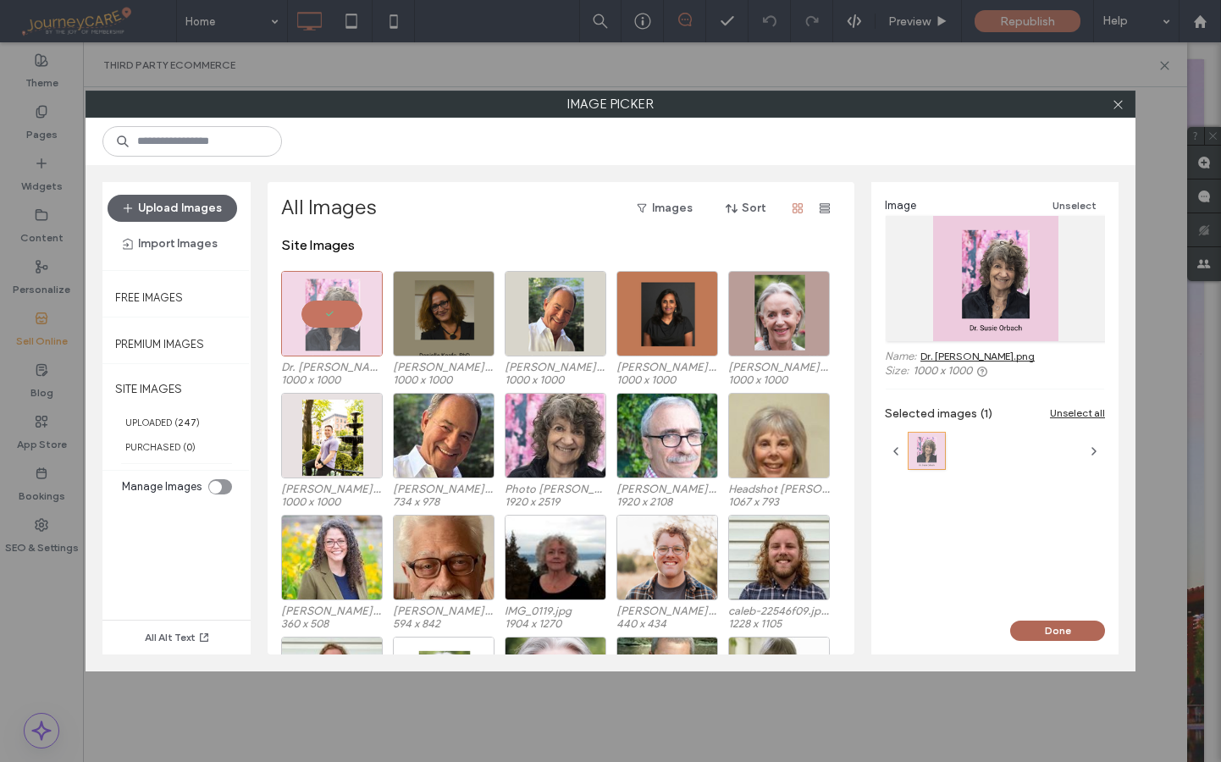
click at [1062, 628] on button "Done" at bounding box center [1057, 631] width 95 height 20
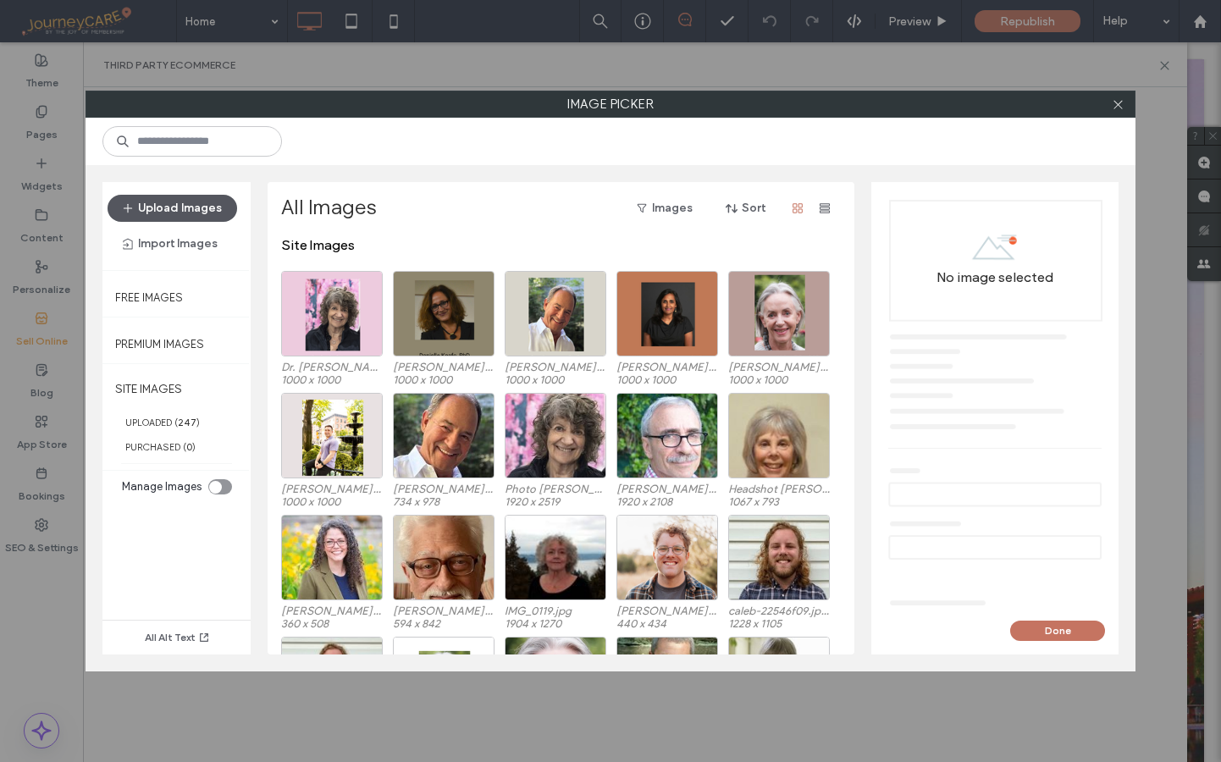
click at [174, 207] on button "Upload Images" at bounding box center [173, 208] width 130 height 27
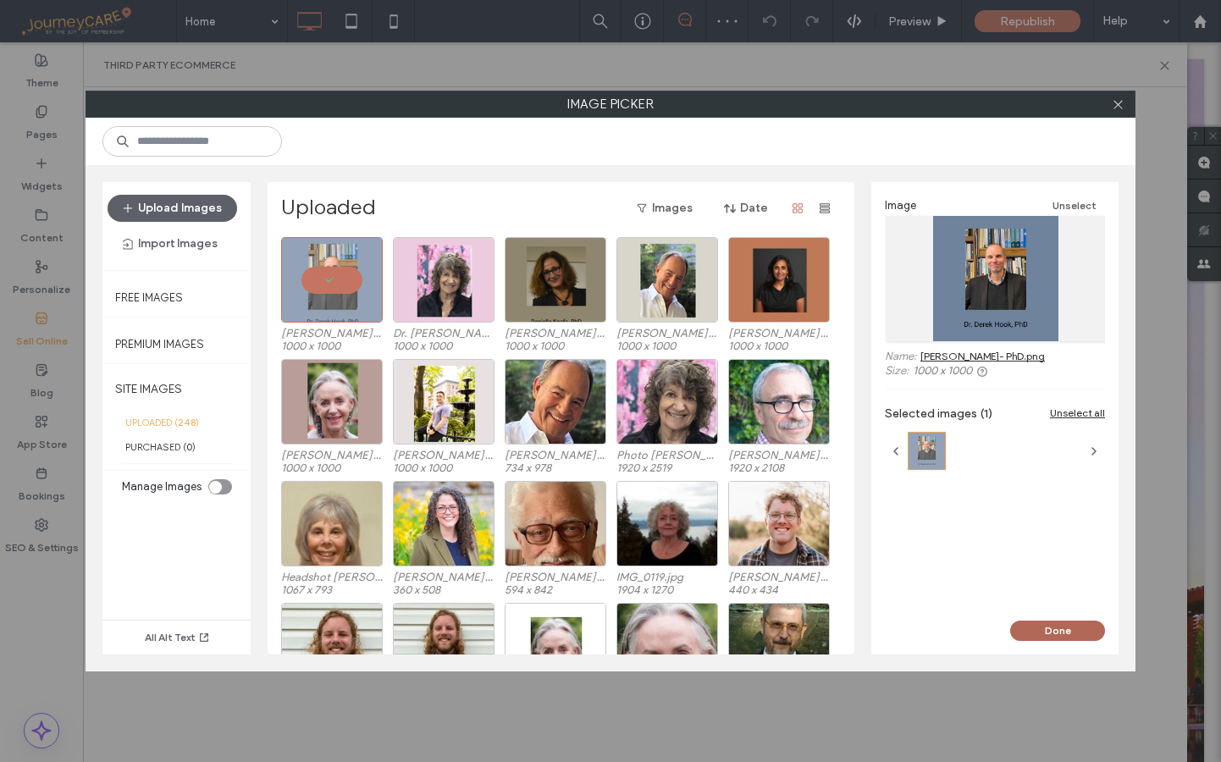
click at [1070, 631] on button "Done" at bounding box center [1057, 631] width 95 height 20
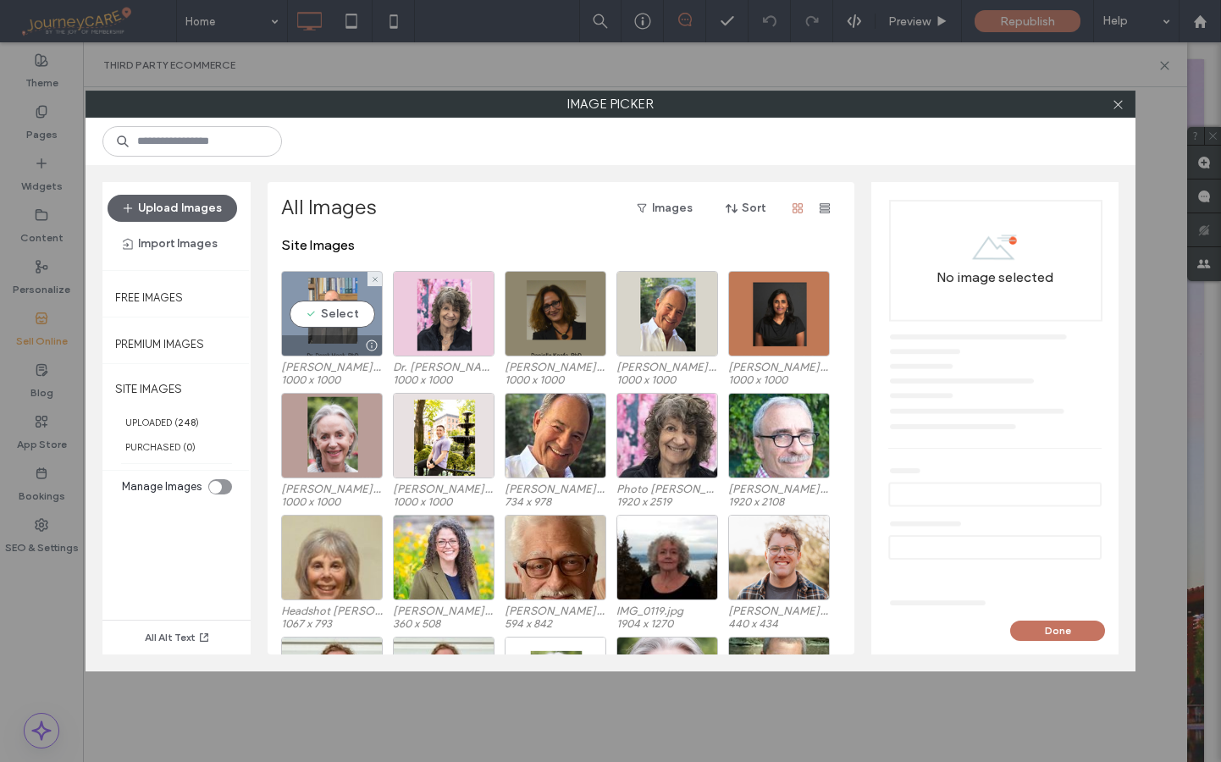
click at [318, 309] on div "Select" at bounding box center [332, 314] width 102 height 86
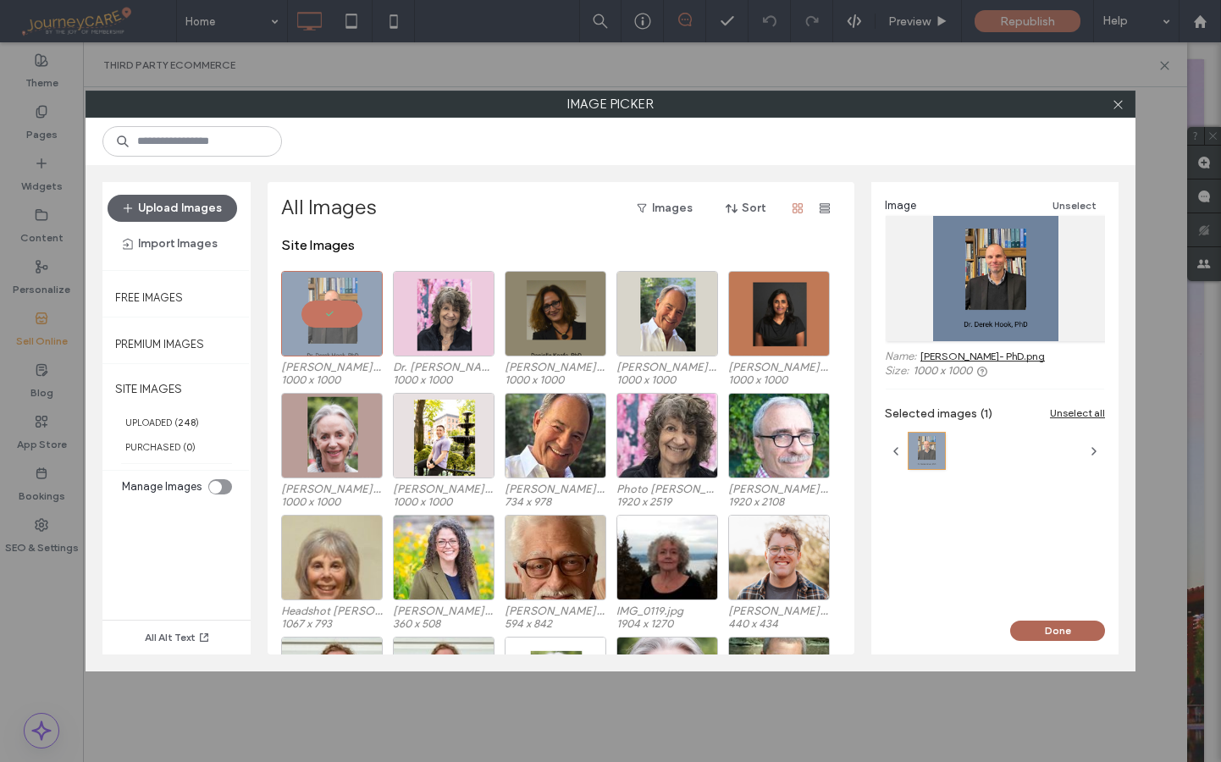
click at [1056, 628] on button "Done" at bounding box center [1057, 631] width 95 height 20
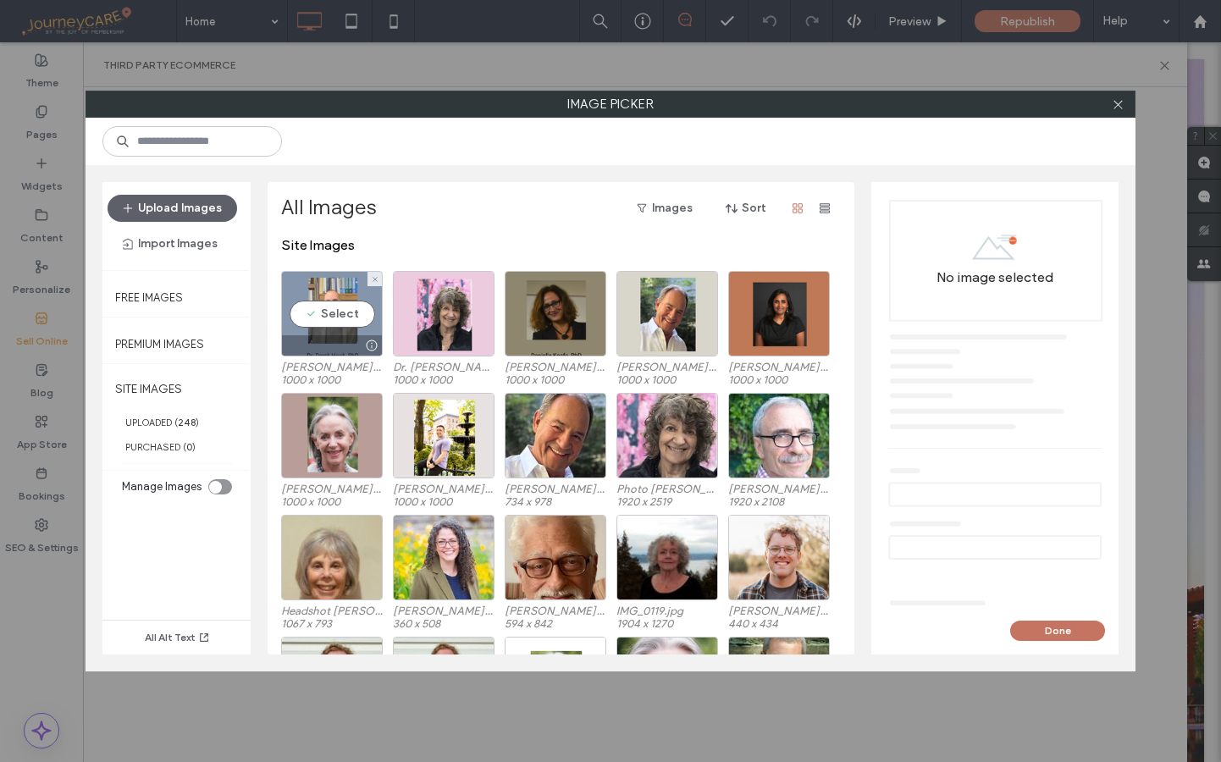
click at [323, 316] on div "Select" at bounding box center [332, 314] width 102 height 86
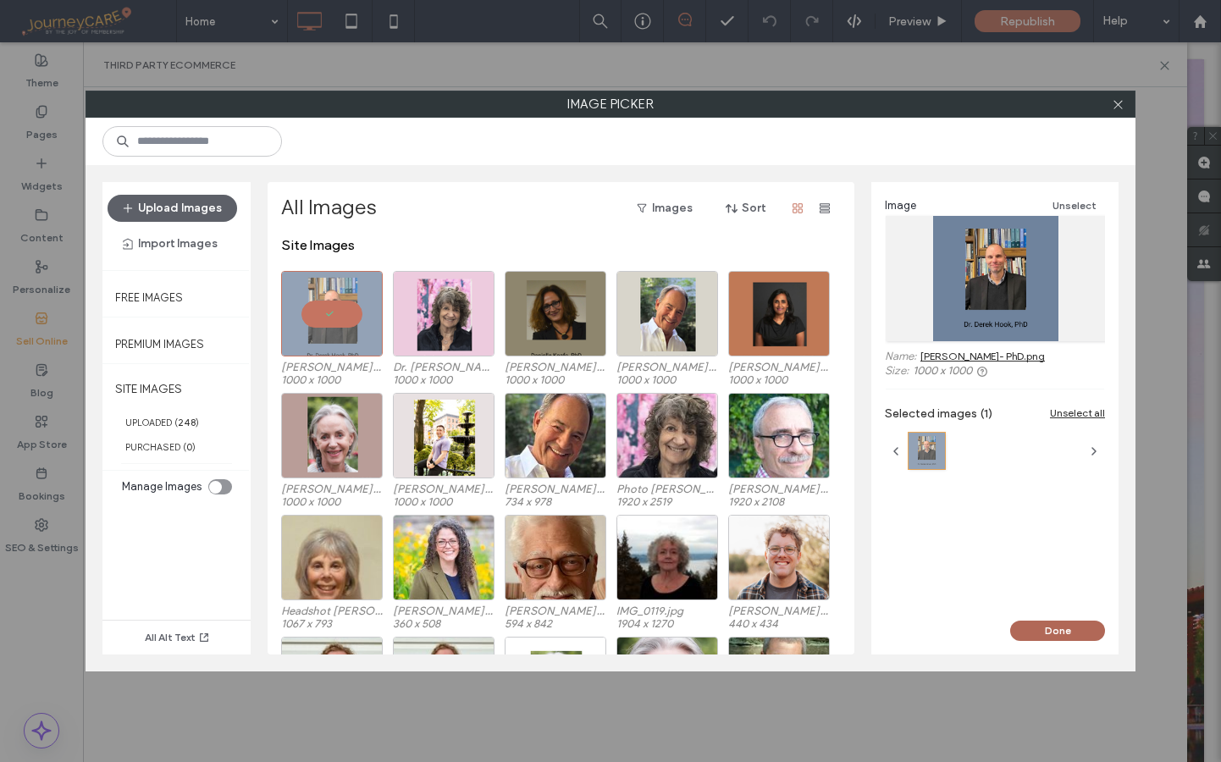
click at [1065, 632] on button "Done" at bounding box center [1057, 631] width 95 height 20
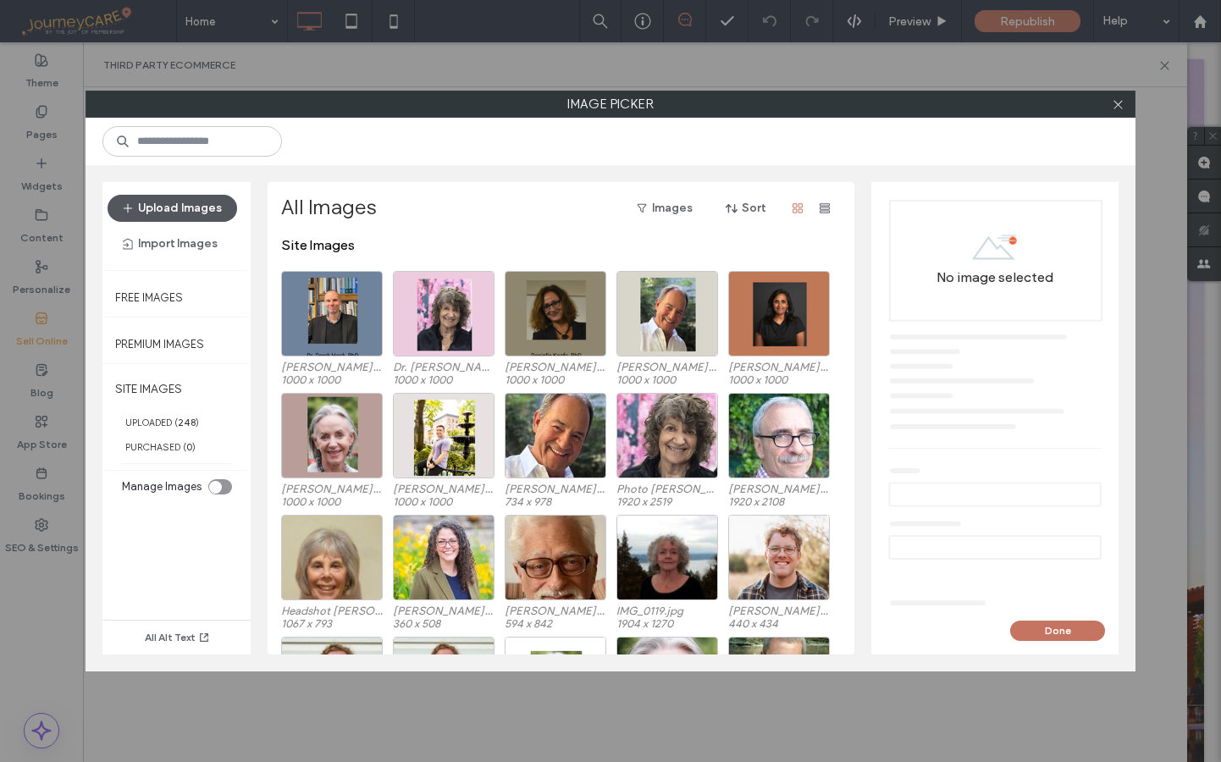
click at [164, 202] on button "Upload Images" at bounding box center [173, 208] width 130 height 27
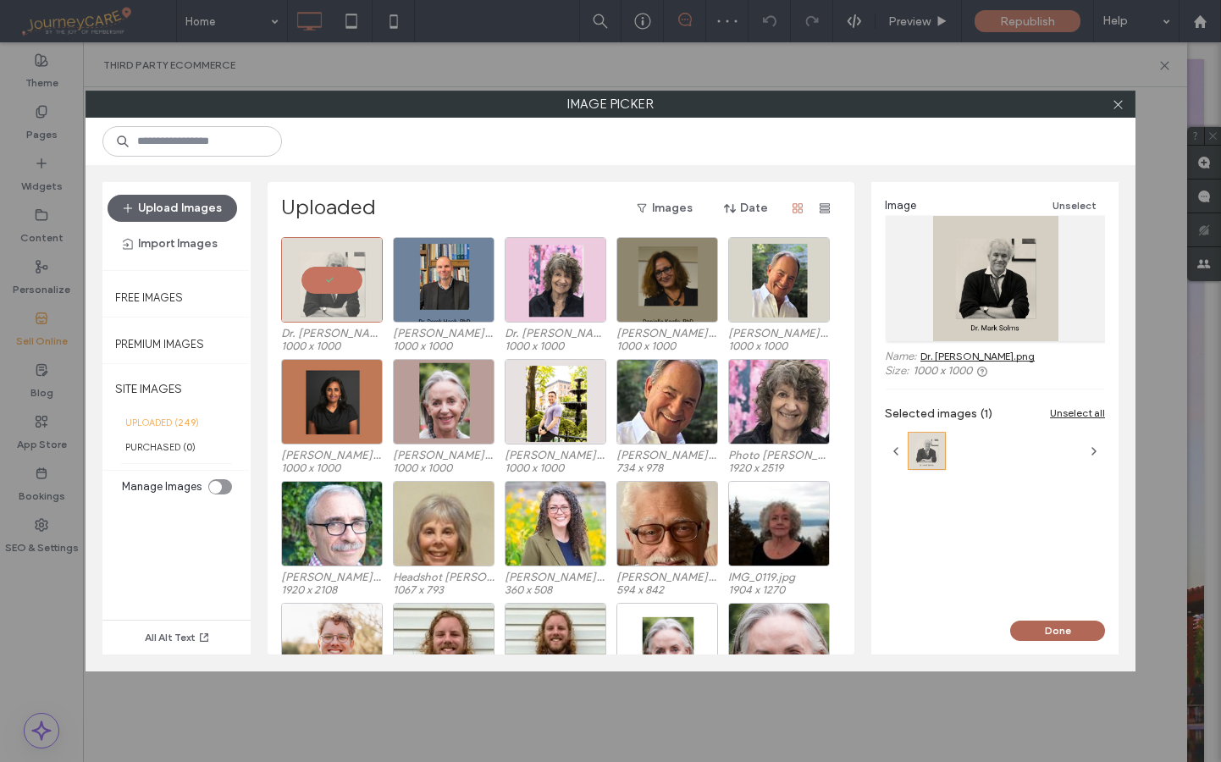
click at [1069, 638] on button "Done" at bounding box center [1057, 631] width 95 height 20
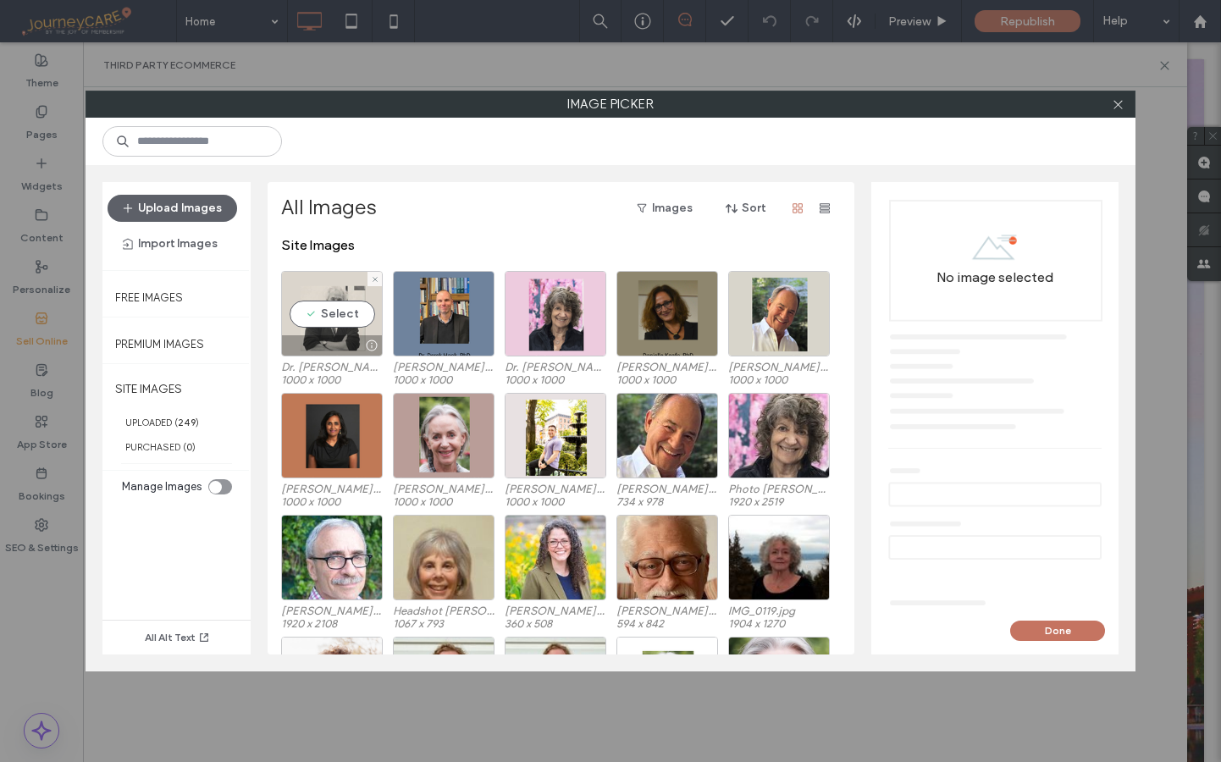
click at [340, 322] on div "Select" at bounding box center [332, 314] width 102 height 86
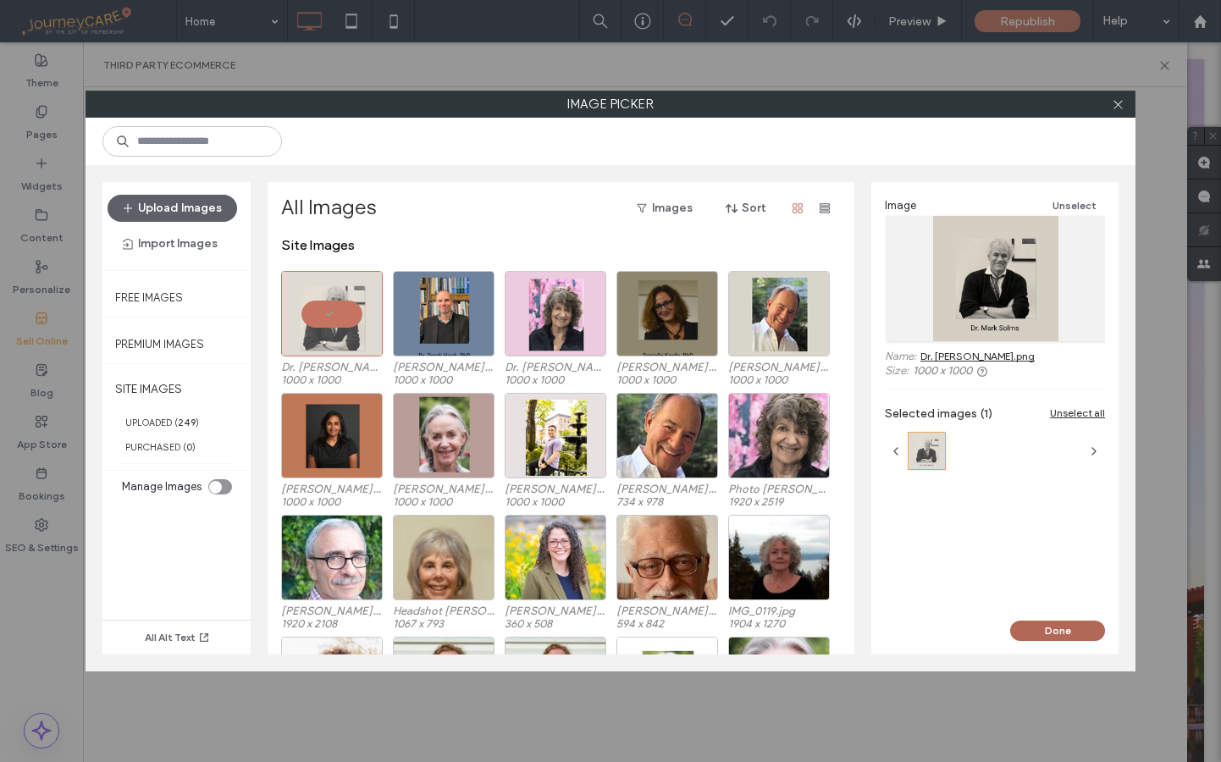
click at [1061, 632] on button "Done" at bounding box center [1057, 631] width 95 height 20
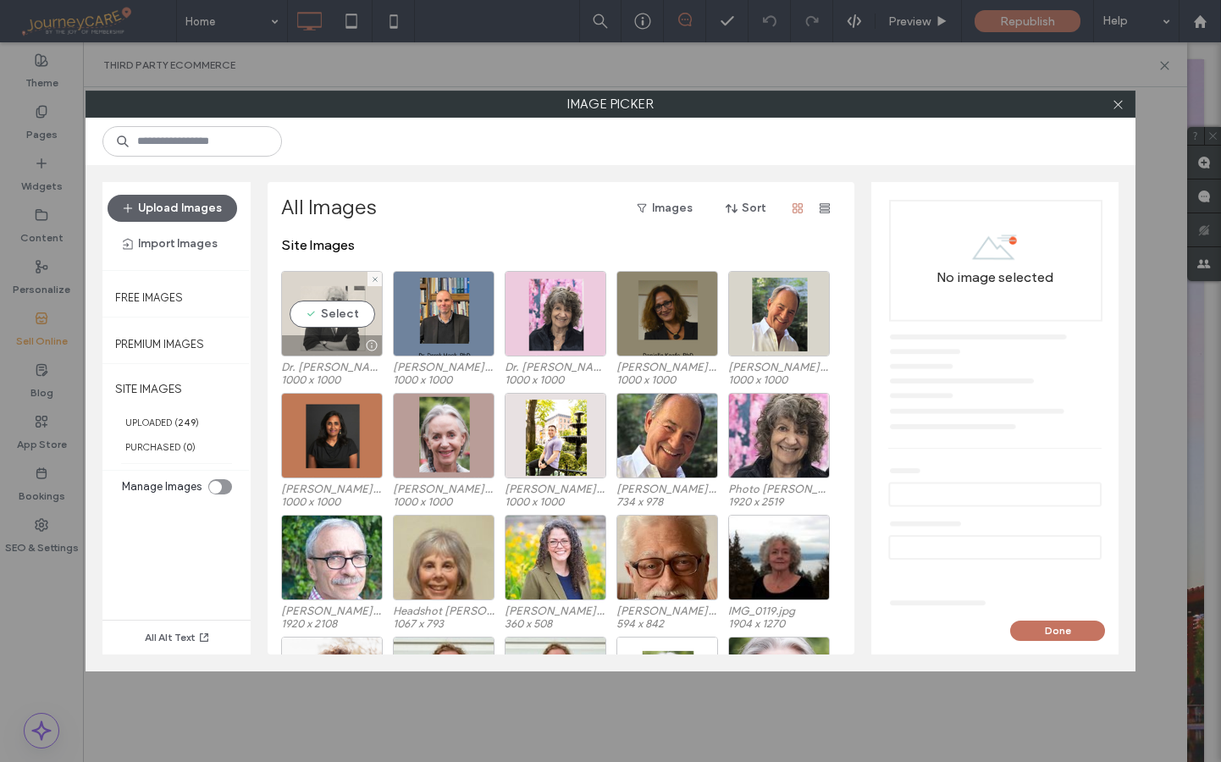
click at [326, 312] on div "Select" at bounding box center [332, 314] width 102 height 86
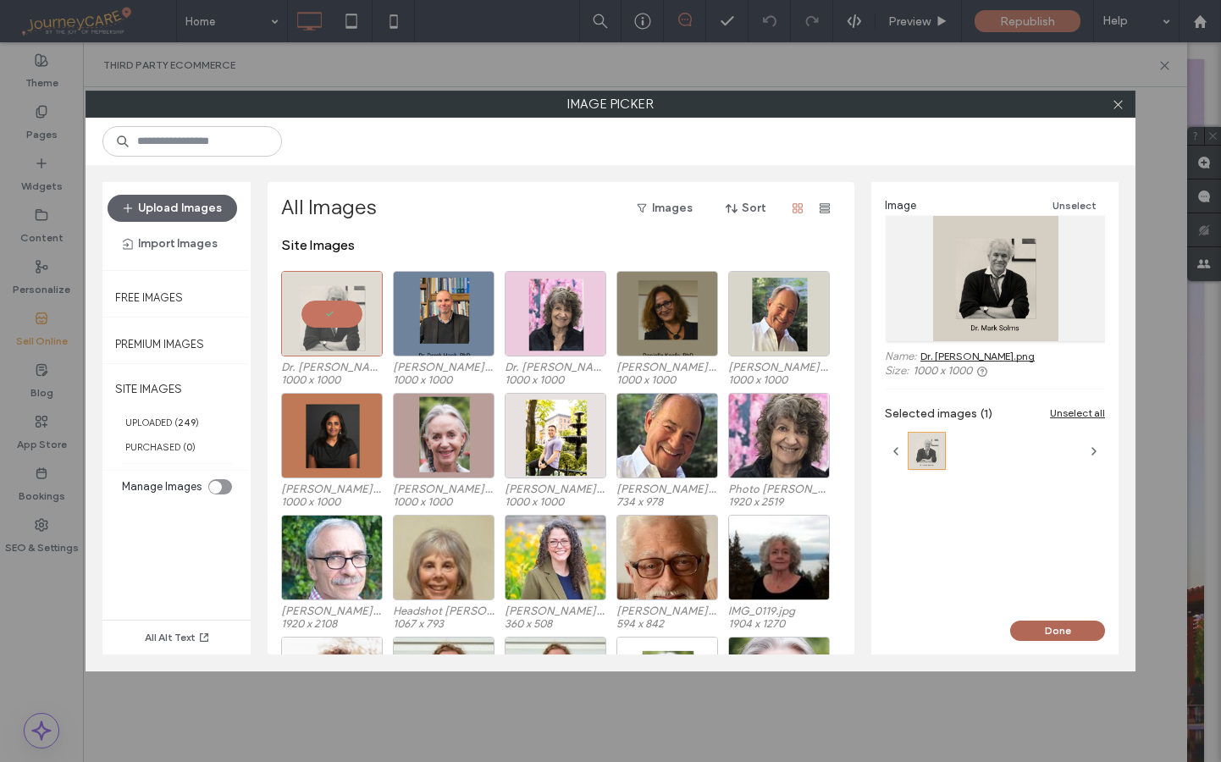
click at [1062, 623] on button "Done" at bounding box center [1057, 631] width 95 height 20
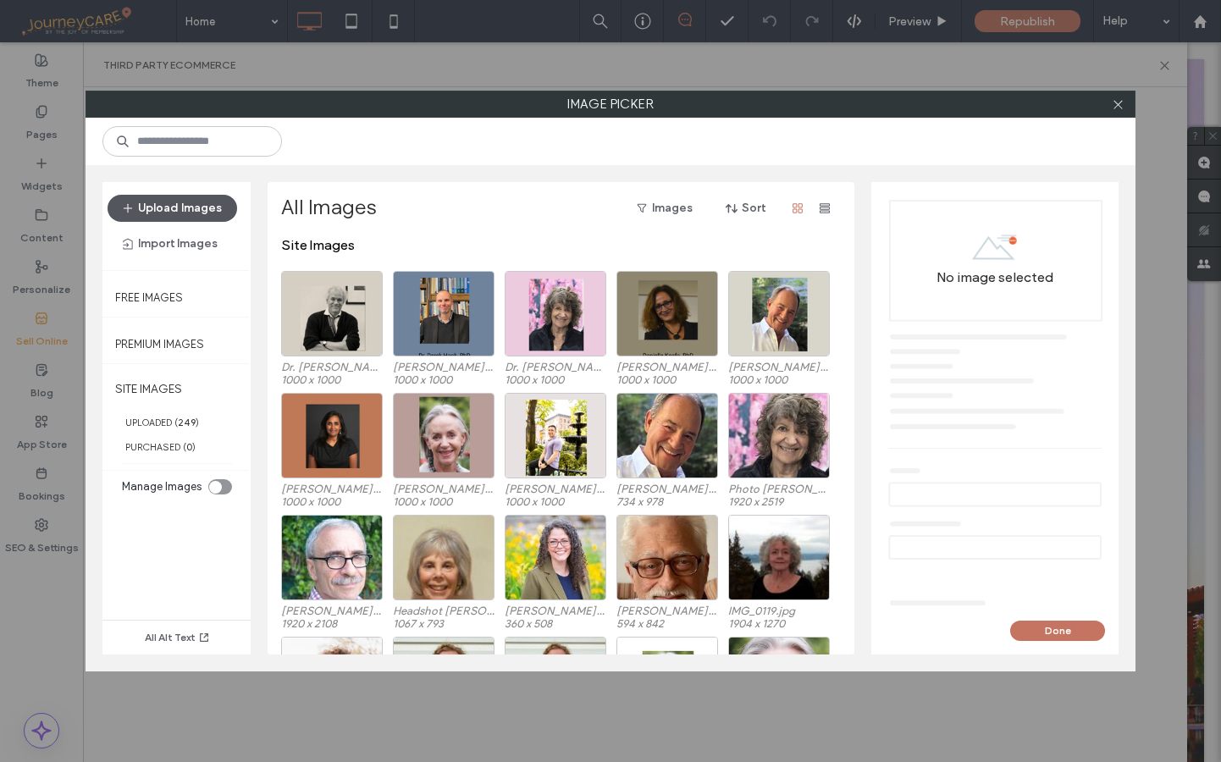
click at [177, 208] on button "Upload Images" at bounding box center [173, 208] width 130 height 27
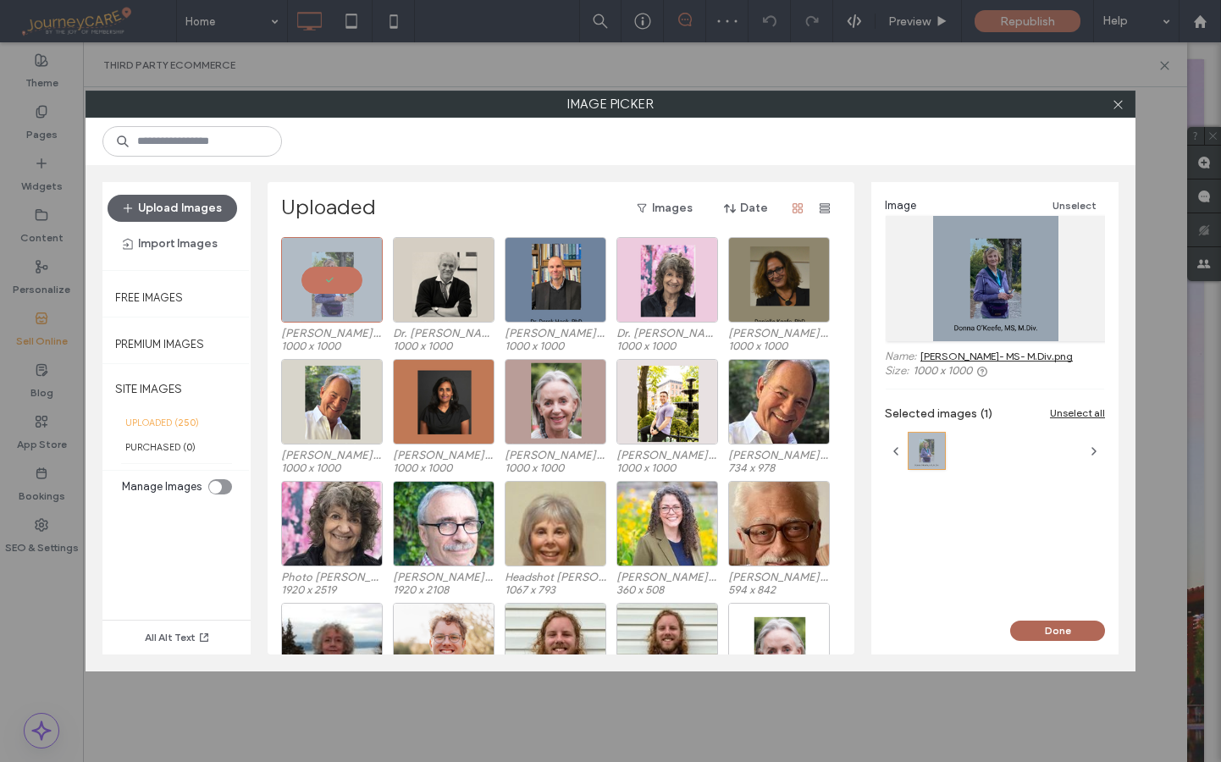
click at [1062, 634] on button "Done" at bounding box center [1057, 631] width 95 height 20
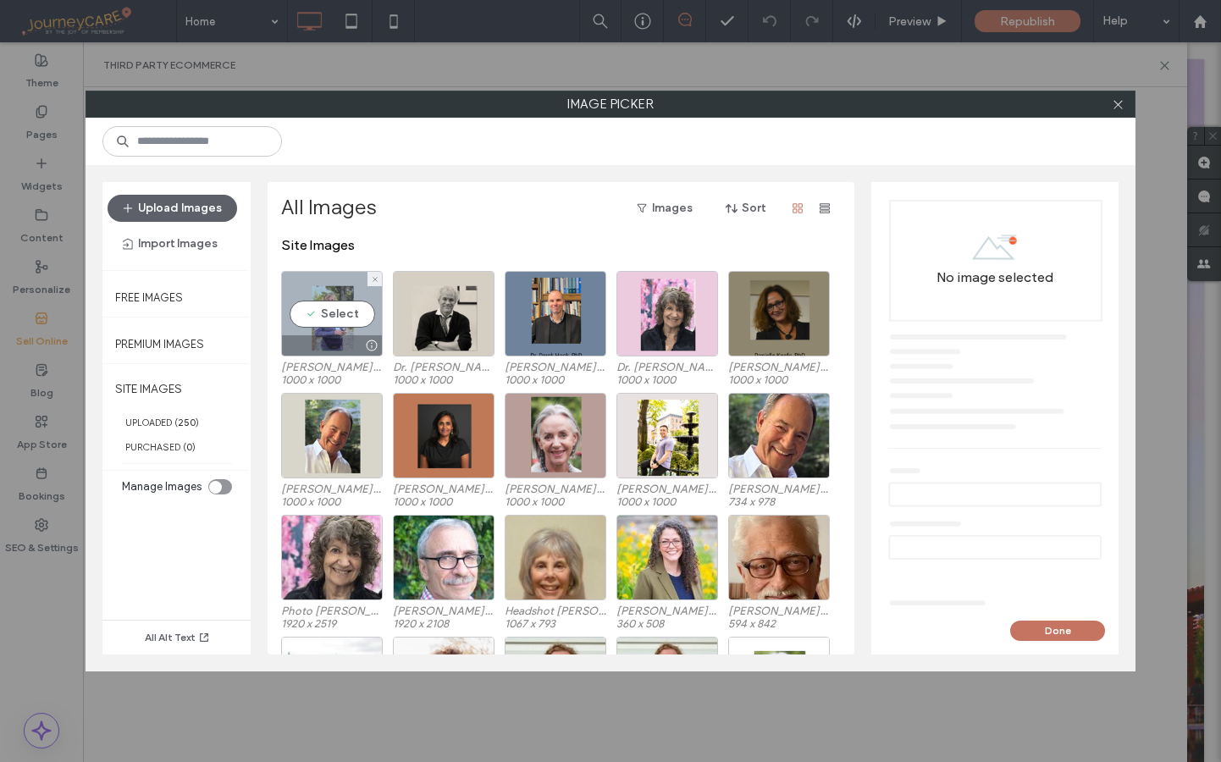
click at [326, 307] on div "Select" at bounding box center [332, 314] width 102 height 86
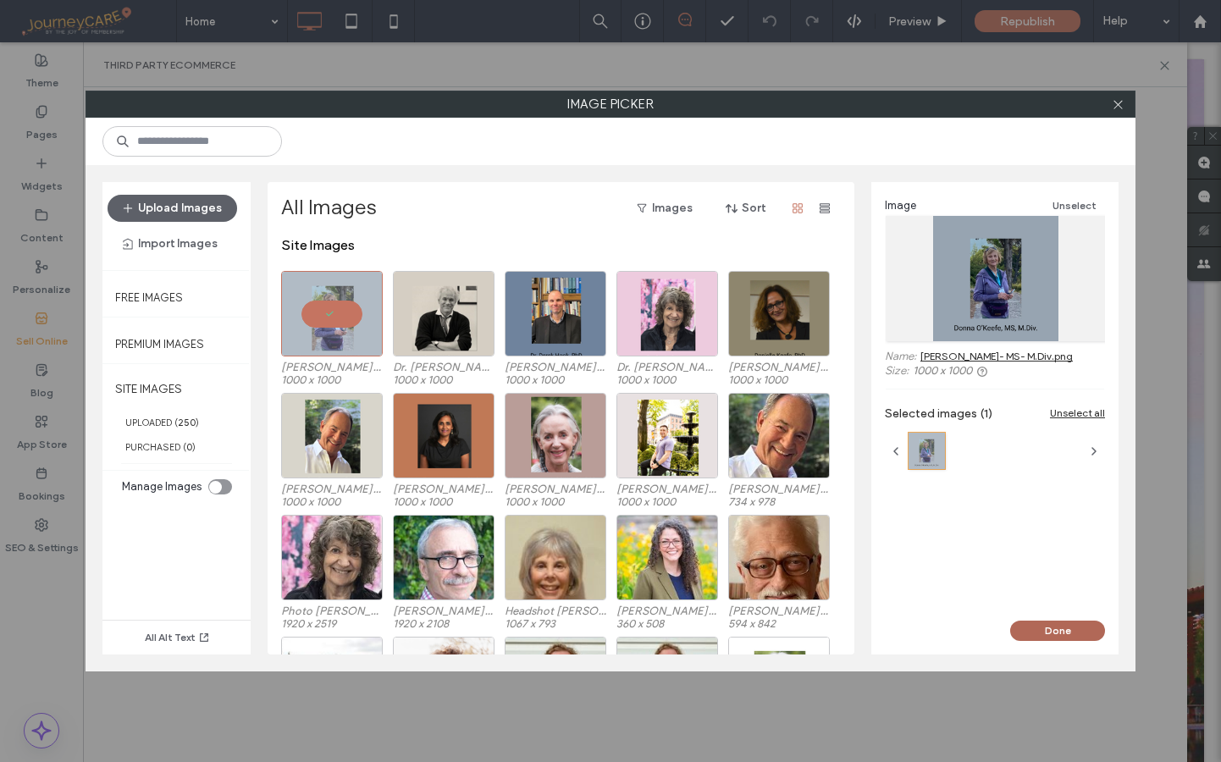
click at [1058, 629] on button "Done" at bounding box center [1057, 631] width 95 height 20
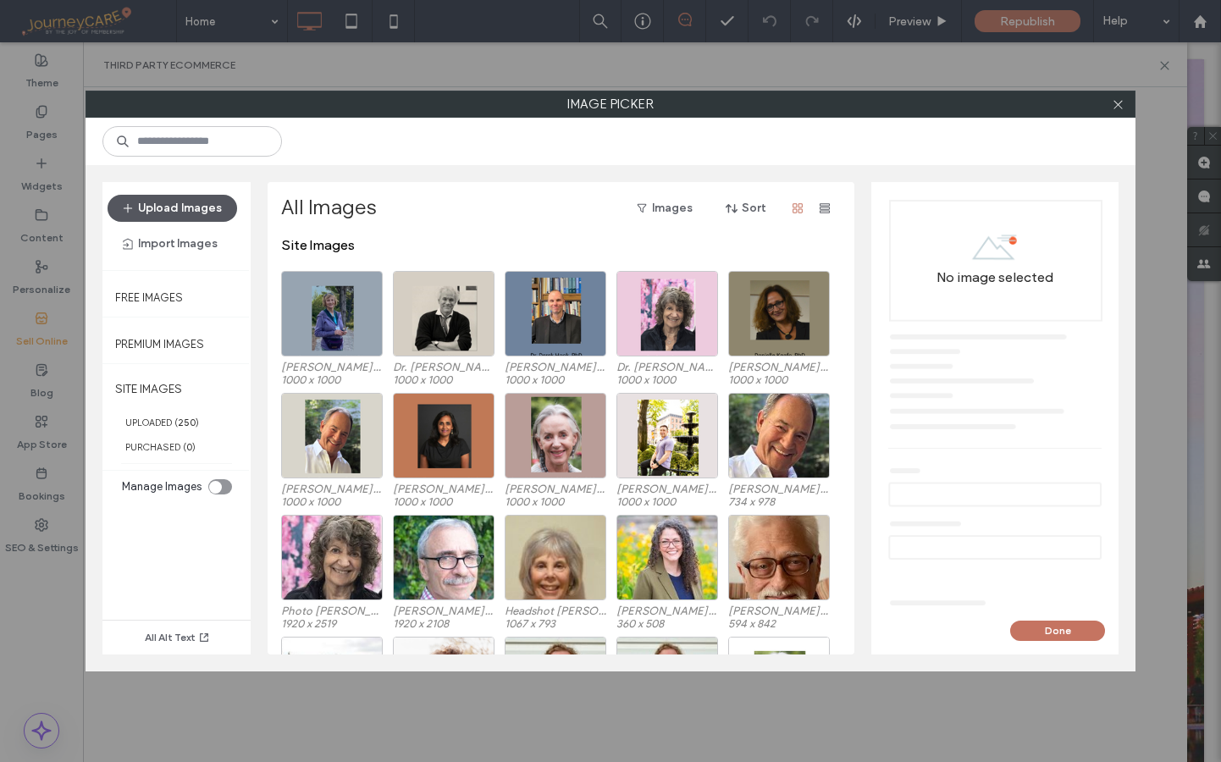
click at [130, 206] on icon "button" at bounding box center [128, 209] width 14 height 14
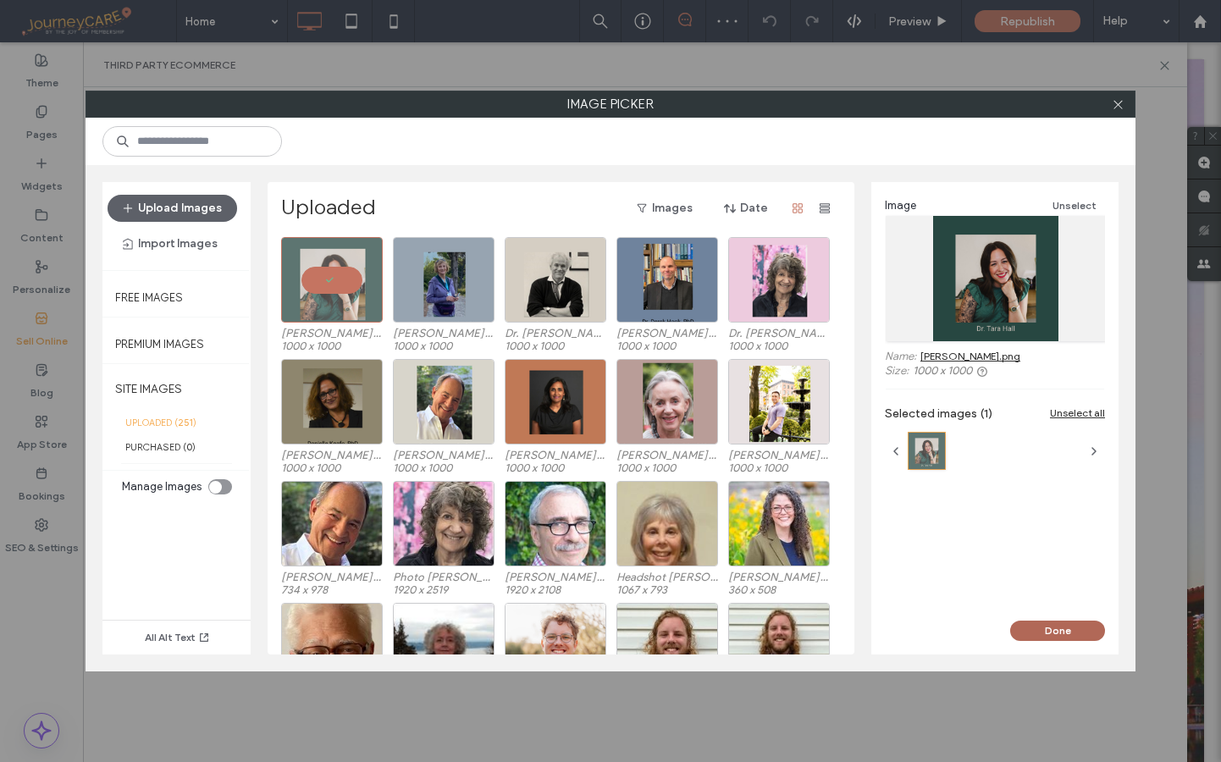
click at [1053, 631] on button "Done" at bounding box center [1057, 631] width 95 height 20
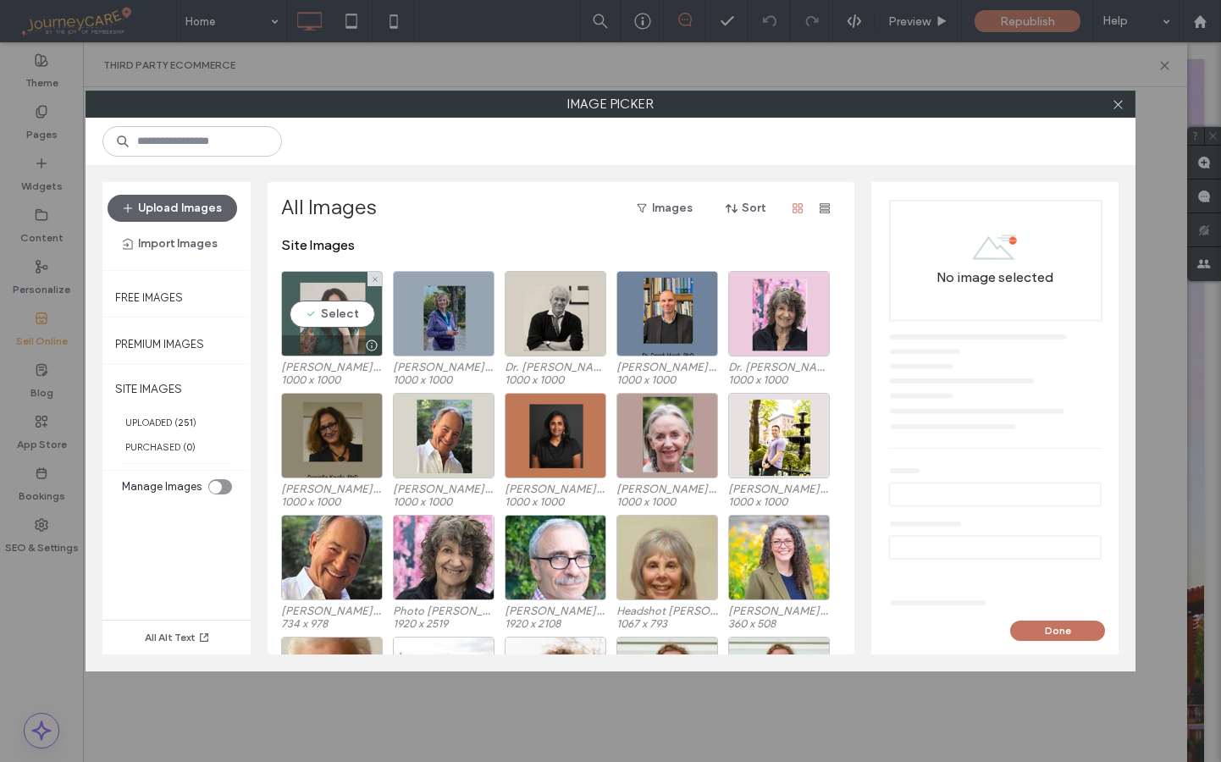
drag, startPoint x: 331, startPoint y: 314, endPoint x: 366, endPoint y: 325, distance: 36.4
click at [331, 314] on div "Select" at bounding box center [332, 314] width 102 height 86
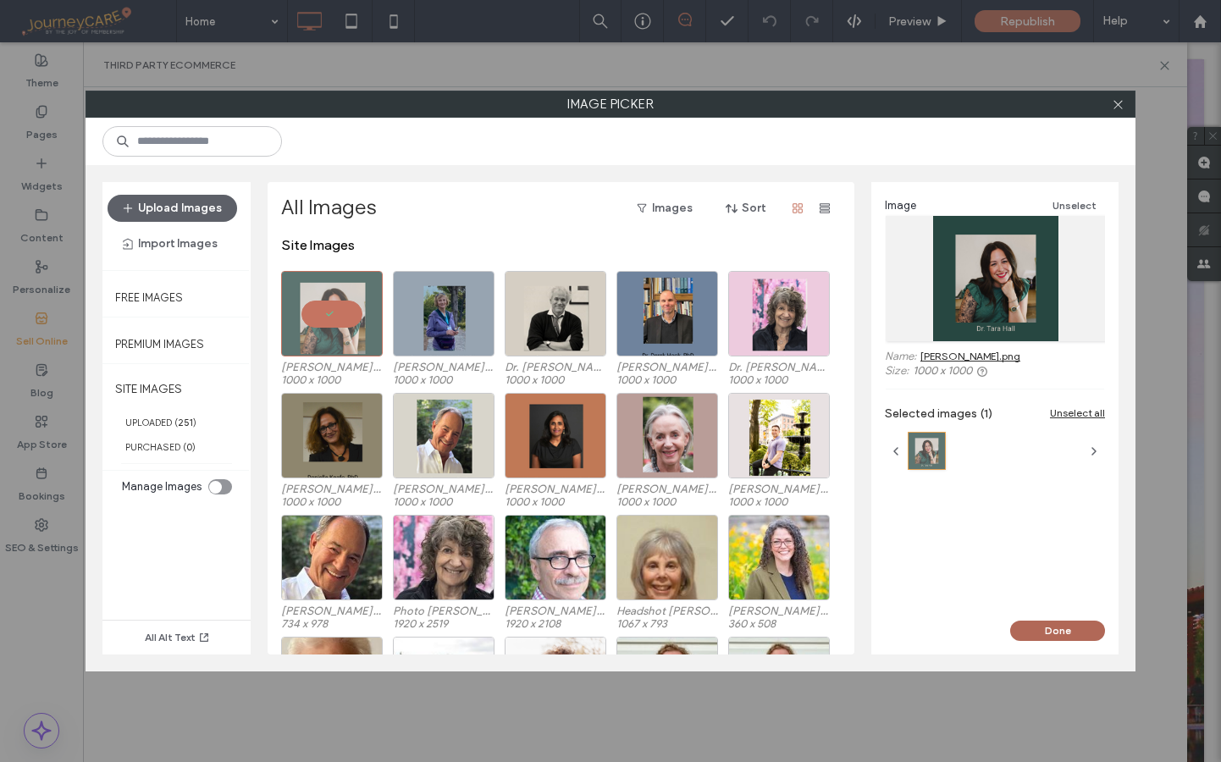
click at [1039, 631] on button "Done" at bounding box center [1057, 631] width 95 height 20
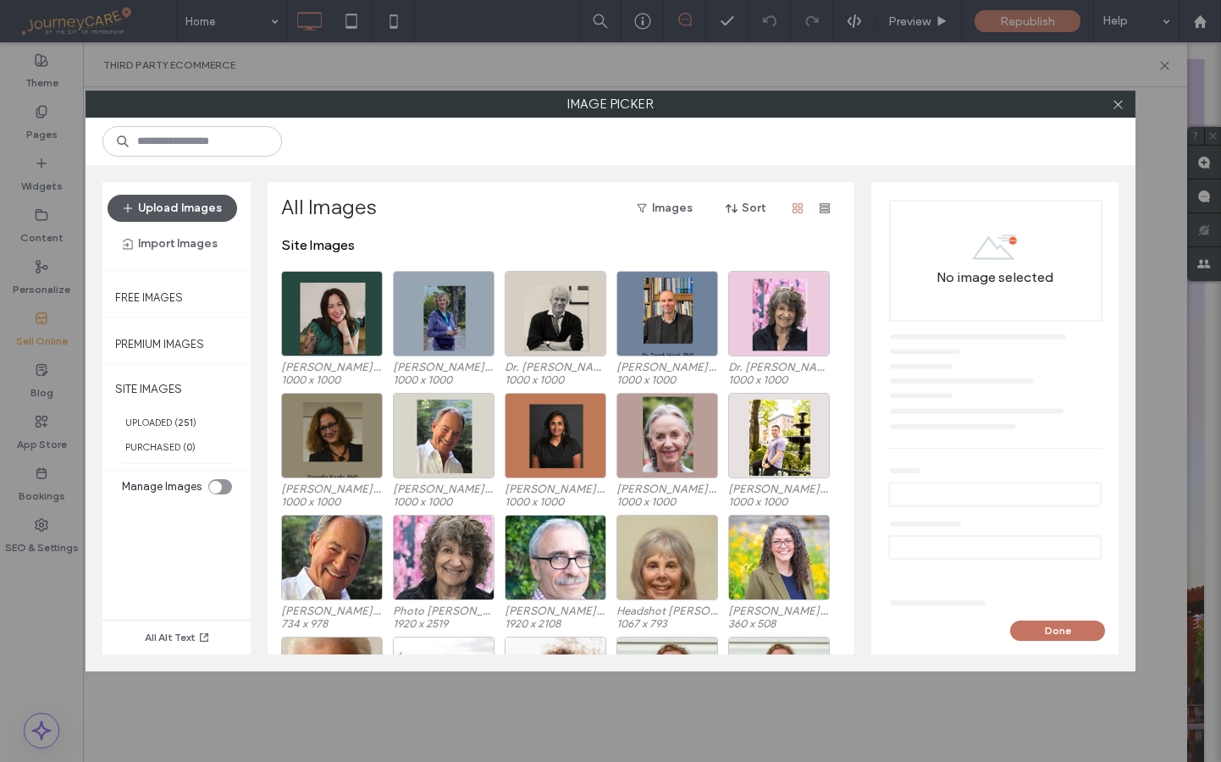
click at [161, 203] on button "Upload Images" at bounding box center [173, 208] width 130 height 27
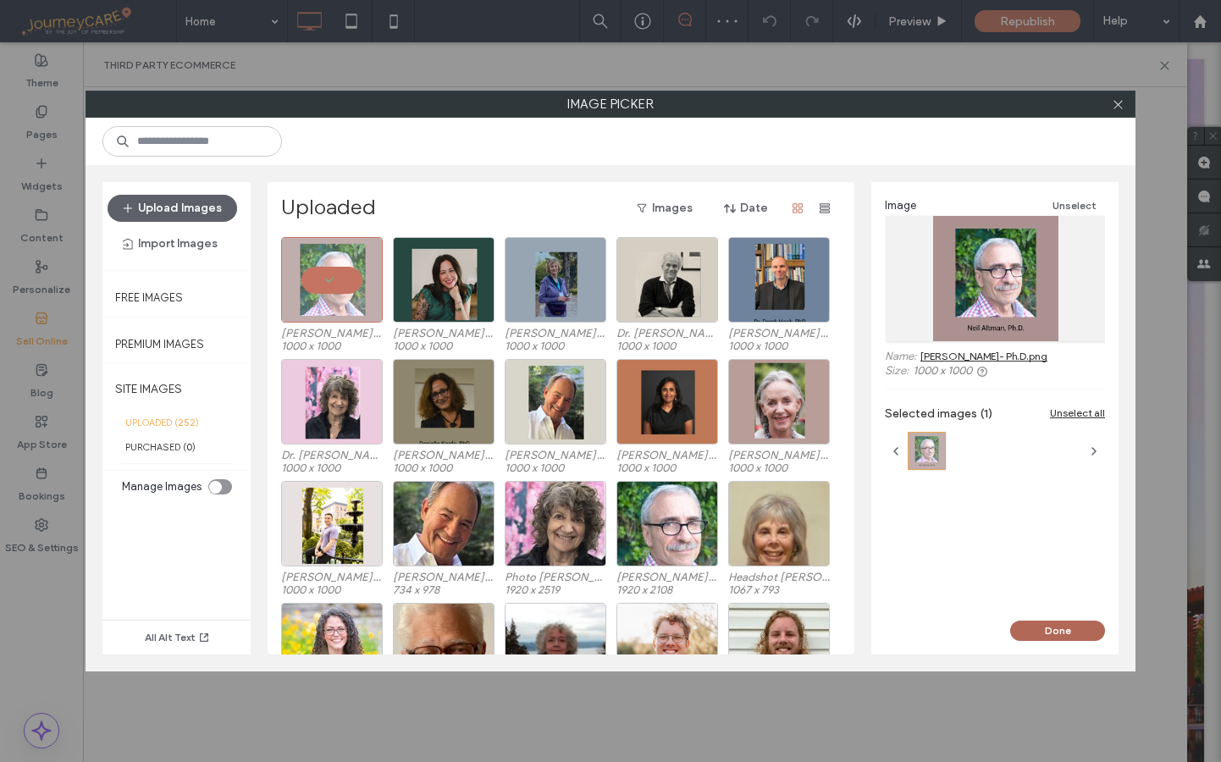
click at [1064, 629] on button "Done" at bounding box center [1057, 631] width 95 height 20
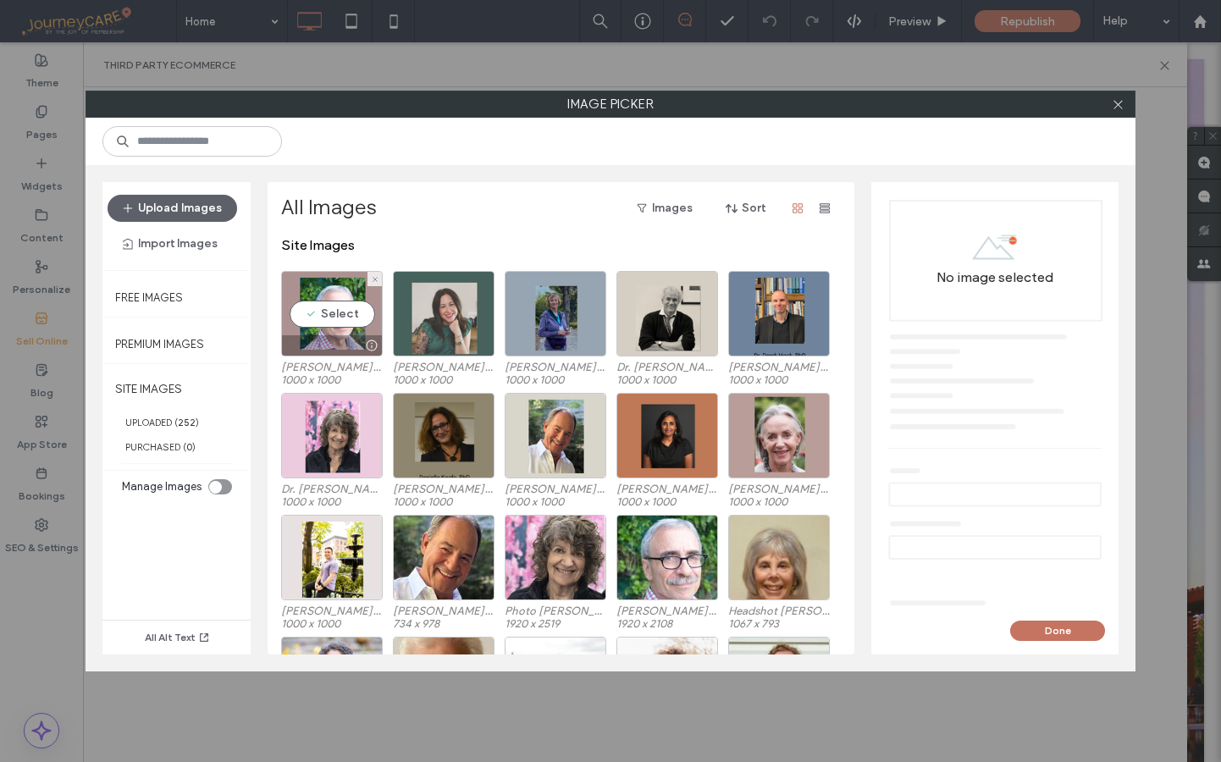
drag, startPoint x: 318, startPoint y: 305, endPoint x: 416, endPoint y: 332, distance: 101.1
click at [319, 305] on div "Select" at bounding box center [332, 314] width 102 height 86
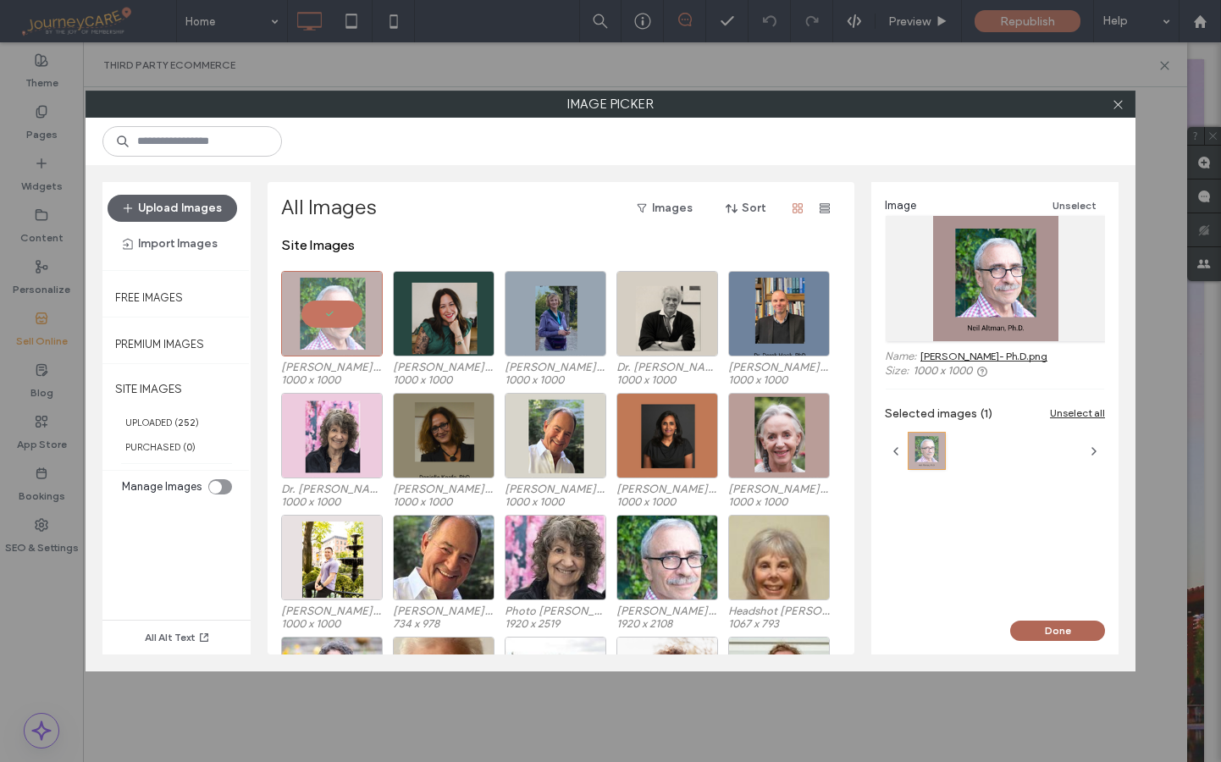
click at [1024, 629] on button "Done" at bounding box center [1057, 631] width 95 height 20
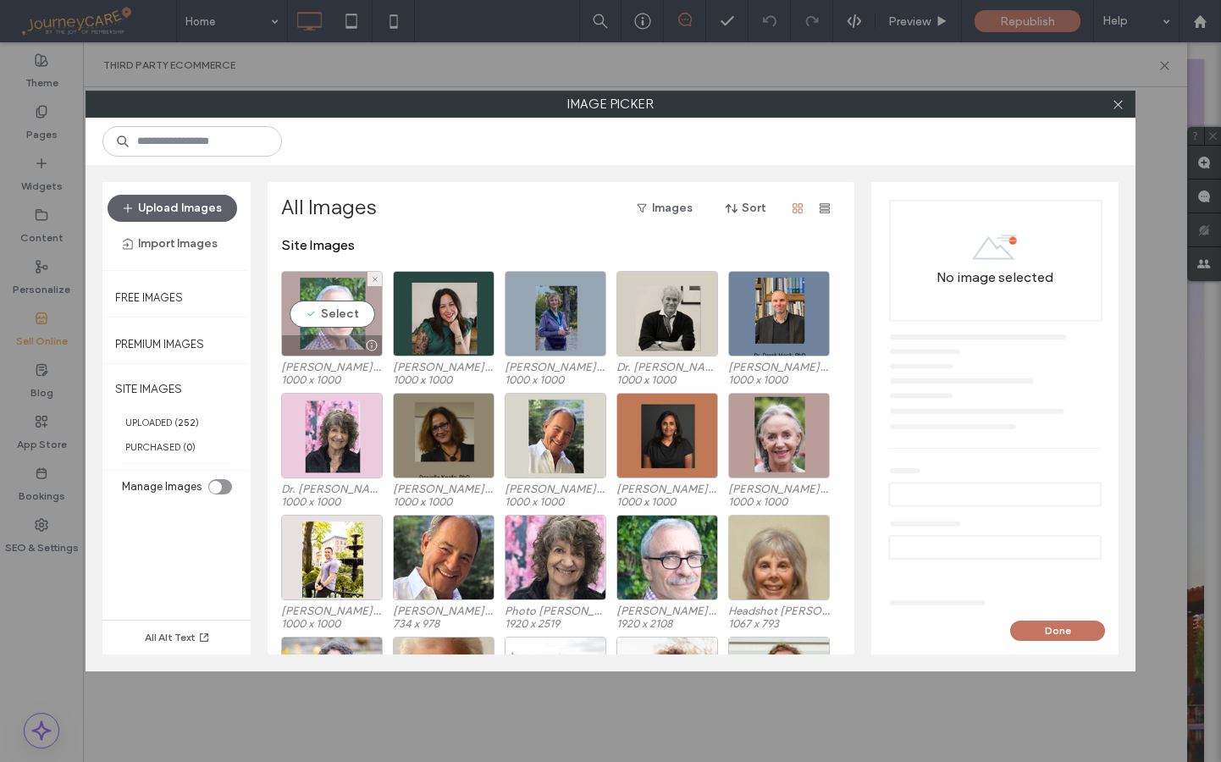
click at [328, 320] on div "Select" at bounding box center [332, 314] width 102 height 86
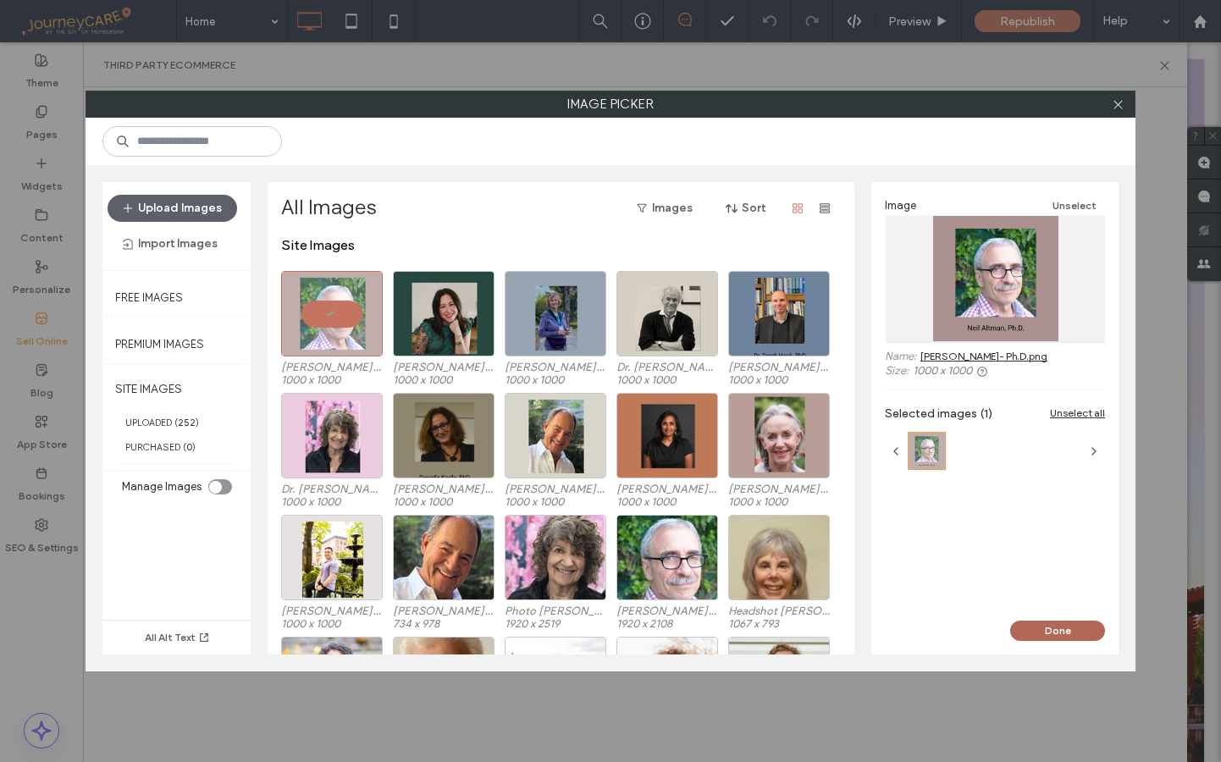
click at [1060, 632] on button "Done" at bounding box center [1057, 631] width 95 height 20
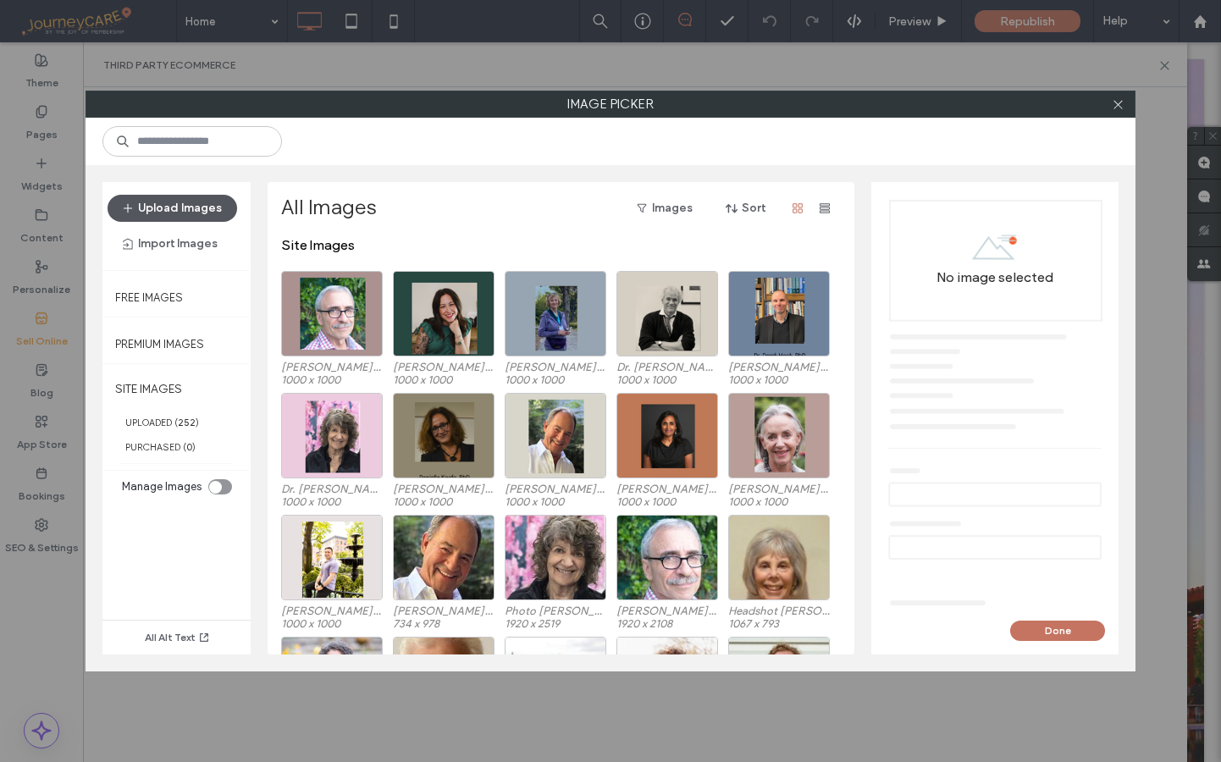
click at [169, 215] on button "Upload Images" at bounding box center [173, 208] width 130 height 27
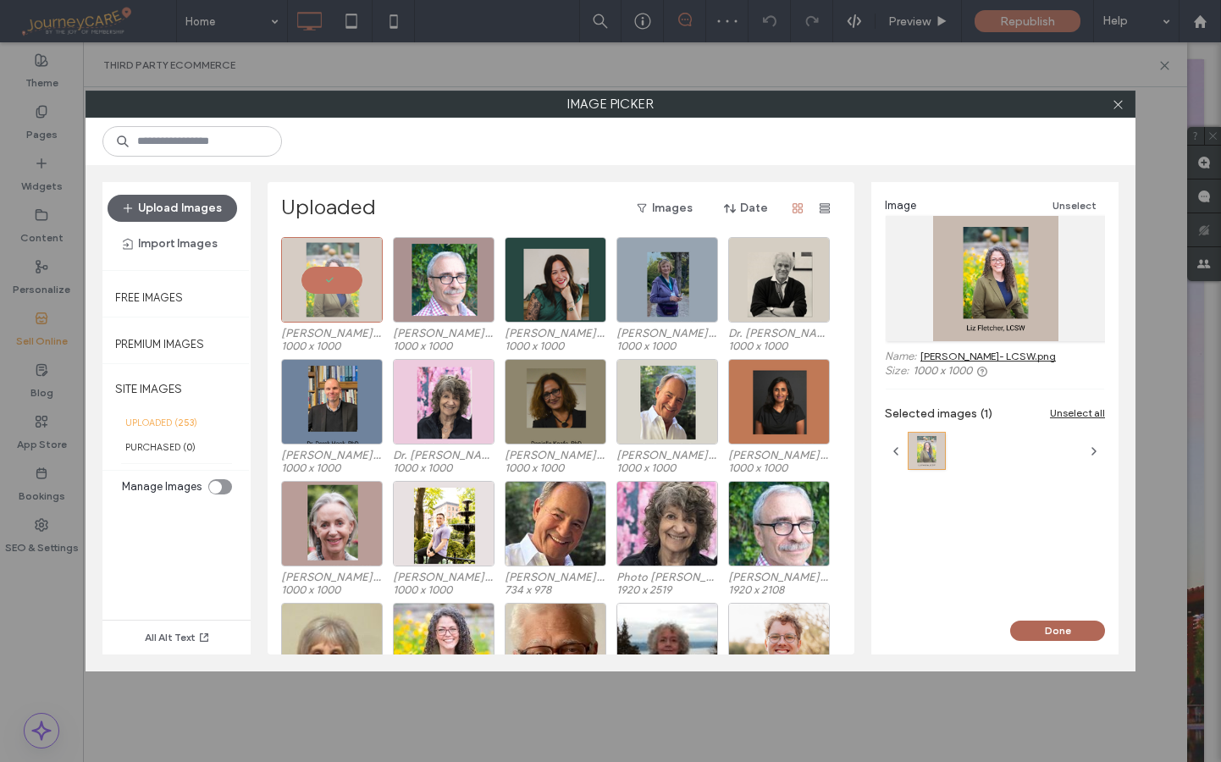
click at [1076, 629] on button "Done" at bounding box center [1057, 631] width 95 height 20
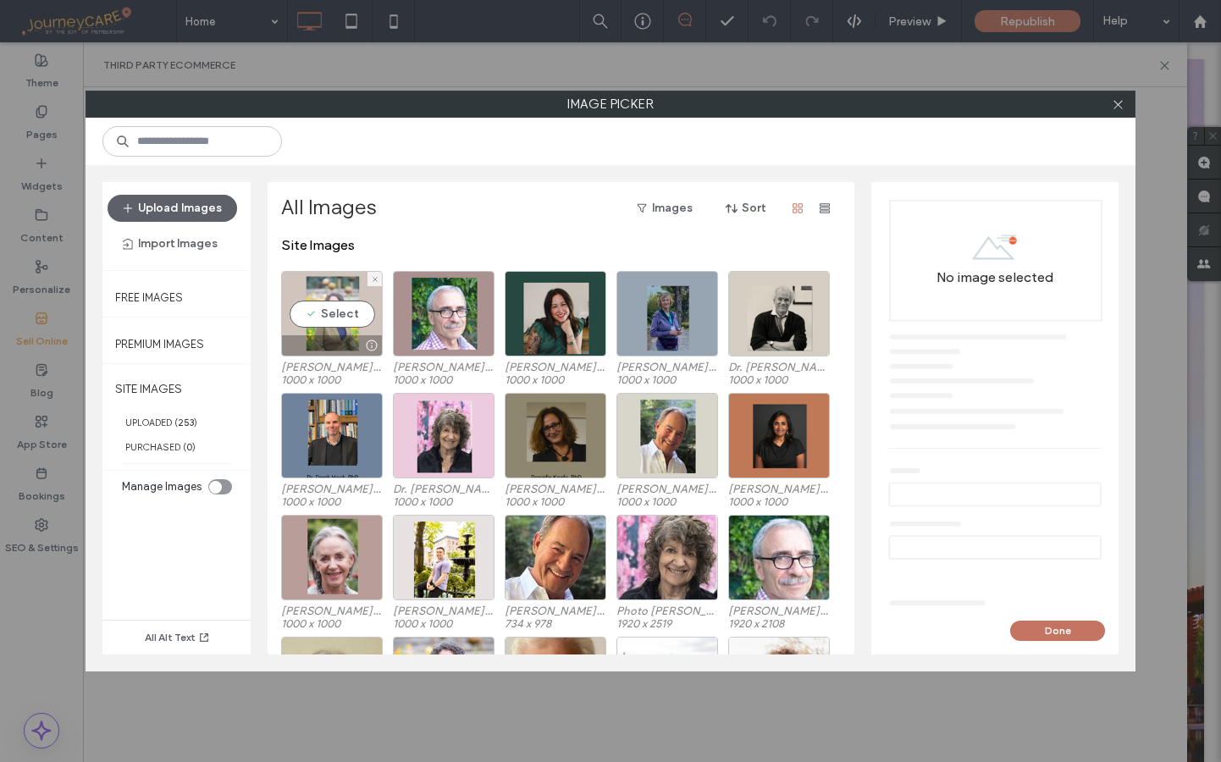
click at [340, 310] on div "Select" at bounding box center [332, 314] width 102 height 86
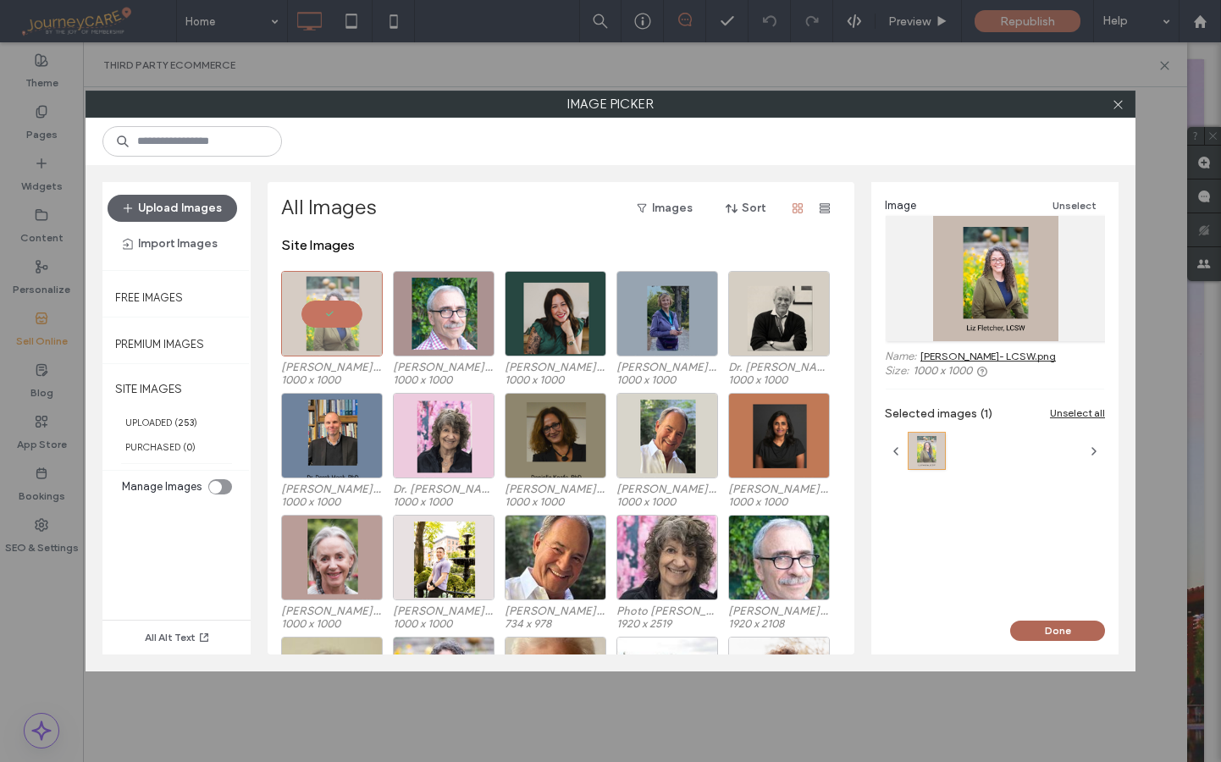
click at [1041, 630] on button "Done" at bounding box center [1057, 631] width 95 height 20
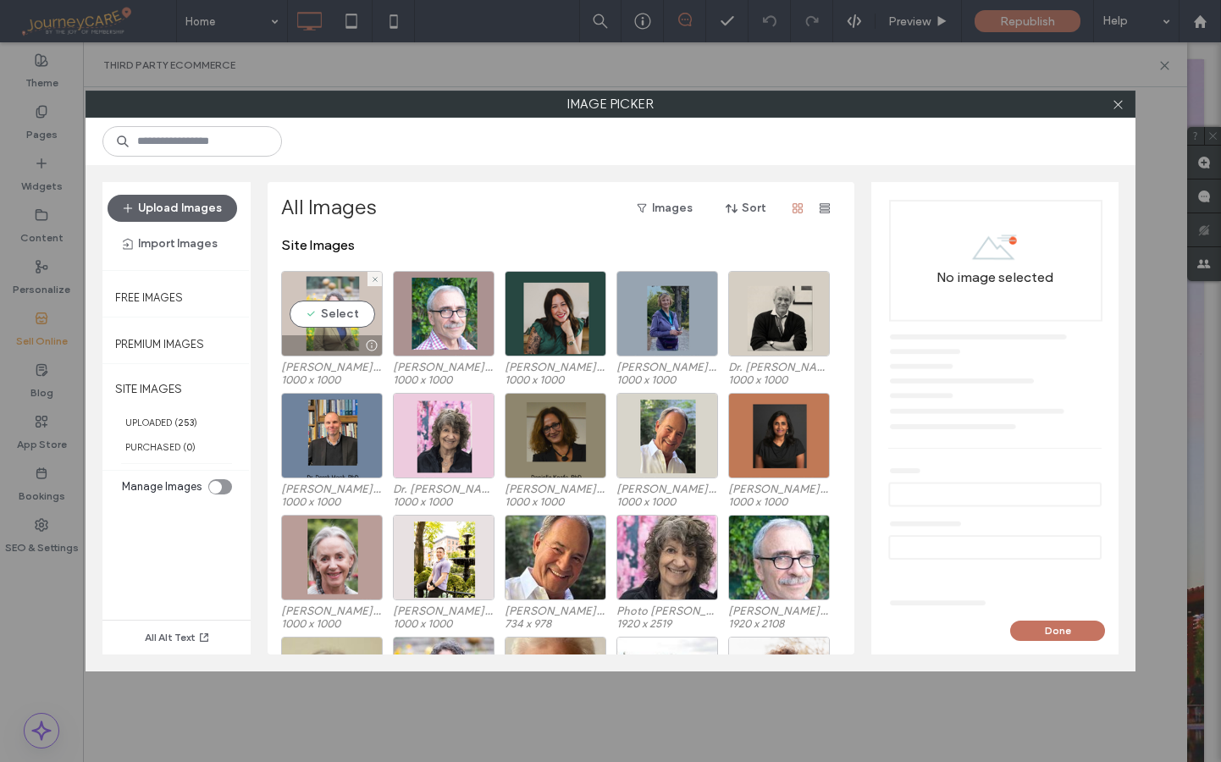
click at [316, 312] on div "Select" at bounding box center [332, 314] width 102 height 86
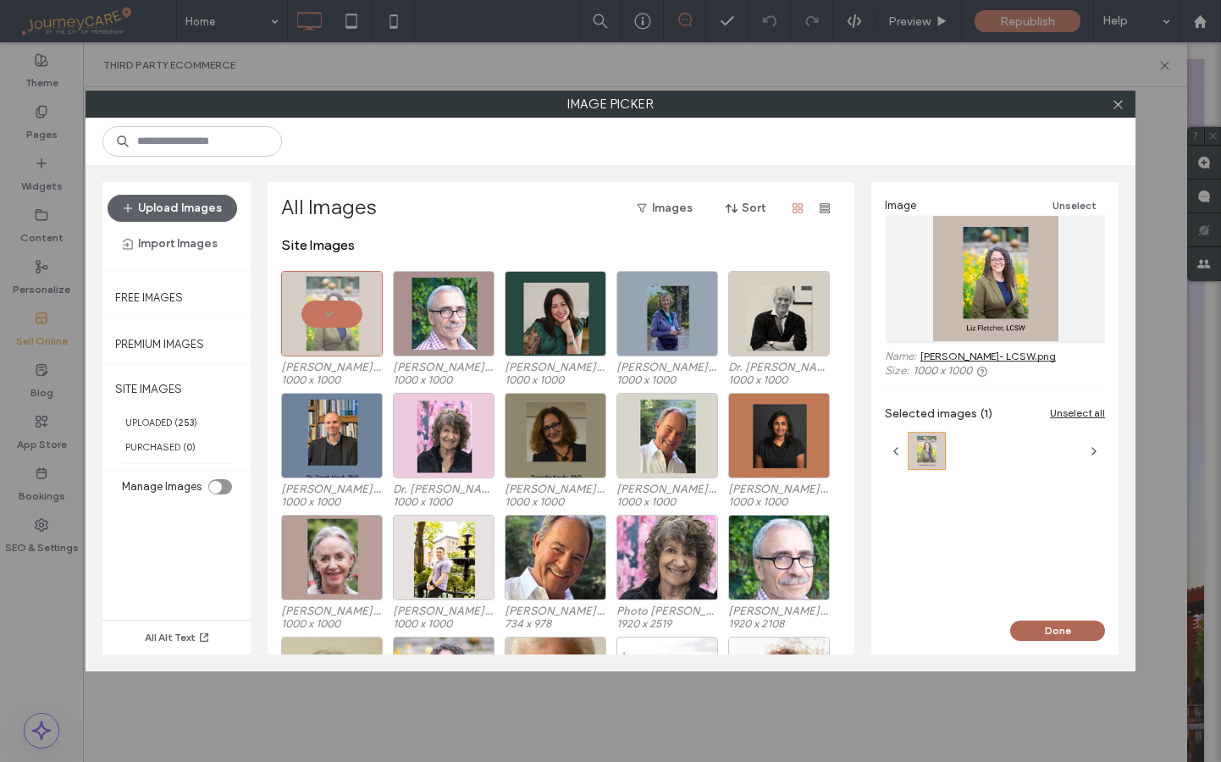
click at [1047, 627] on button "Done" at bounding box center [1057, 631] width 95 height 20
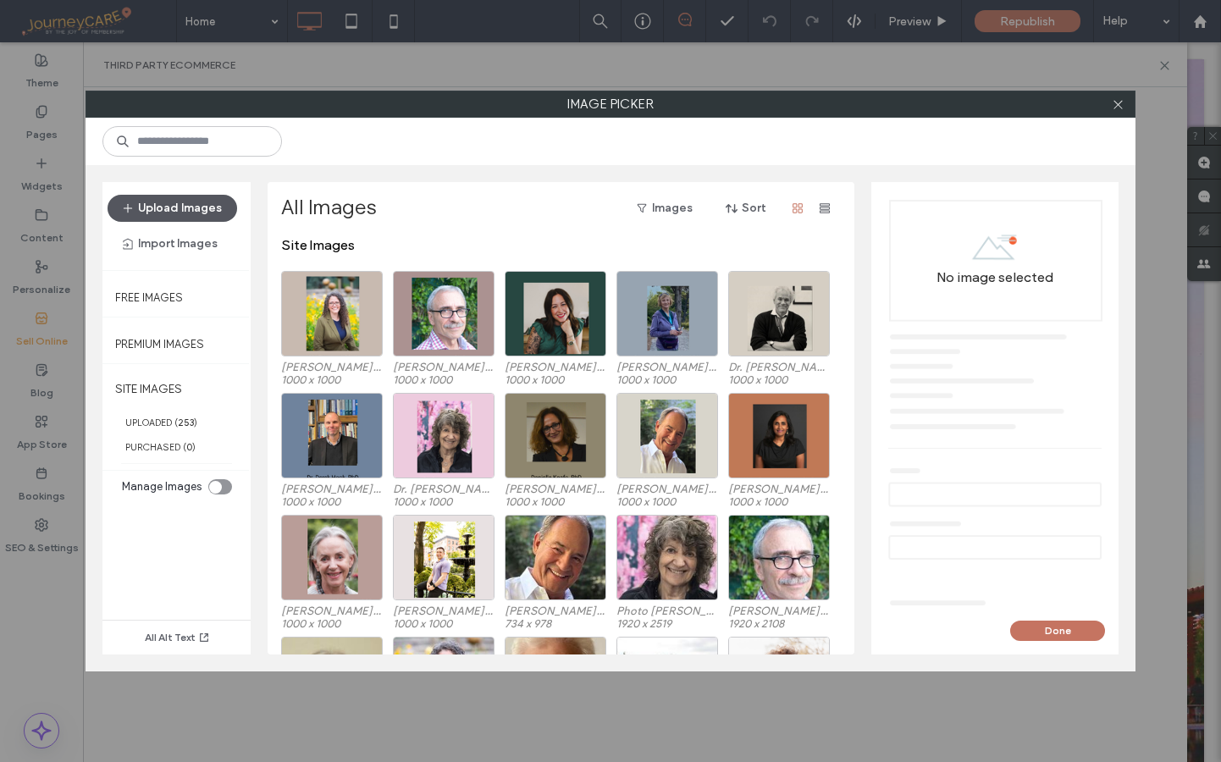
click at [171, 206] on button "Upload Images" at bounding box center [173, 208] width 130 height 27
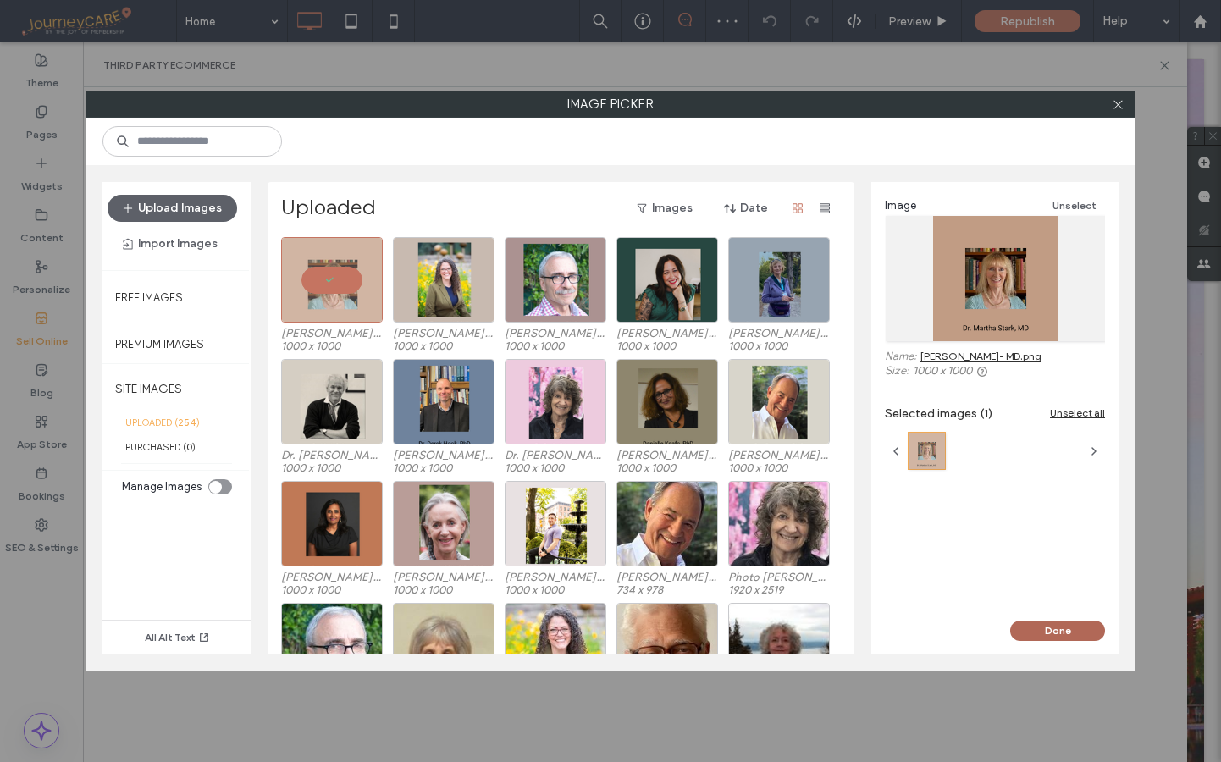
click at [1057, 635] on button "Done" at bounding box center [1057, 631] width 95 height 20
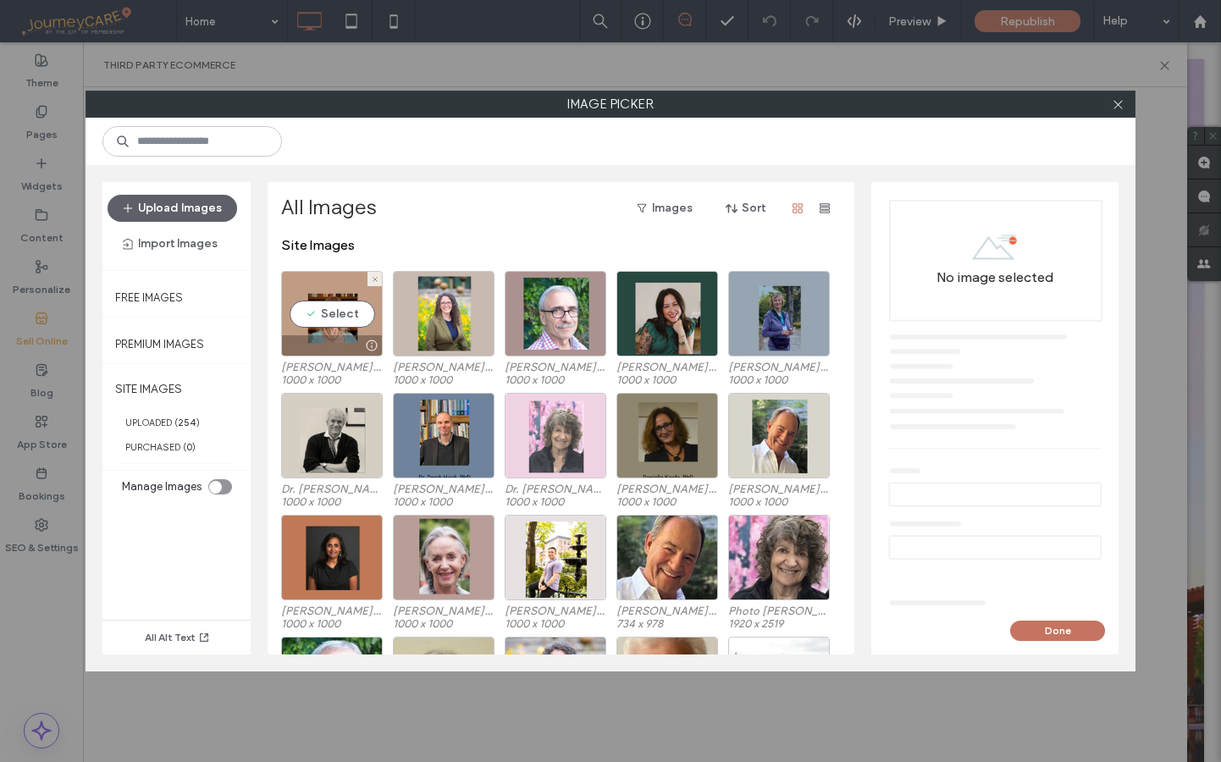
click at [330, 319] on div "Select" at bounding box center [332, 314] width 102 height 86
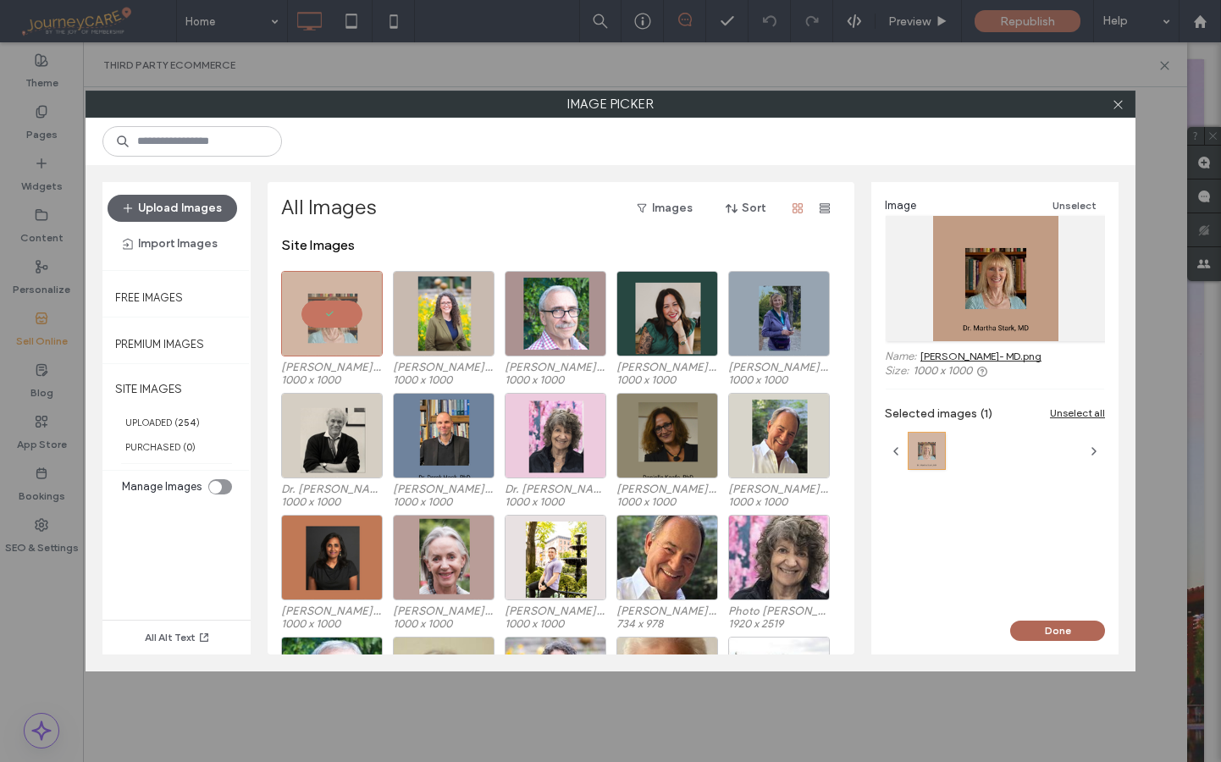
click at [1064, 629] on button "Done" at bounding box center [1057, 631] width 95 height 20
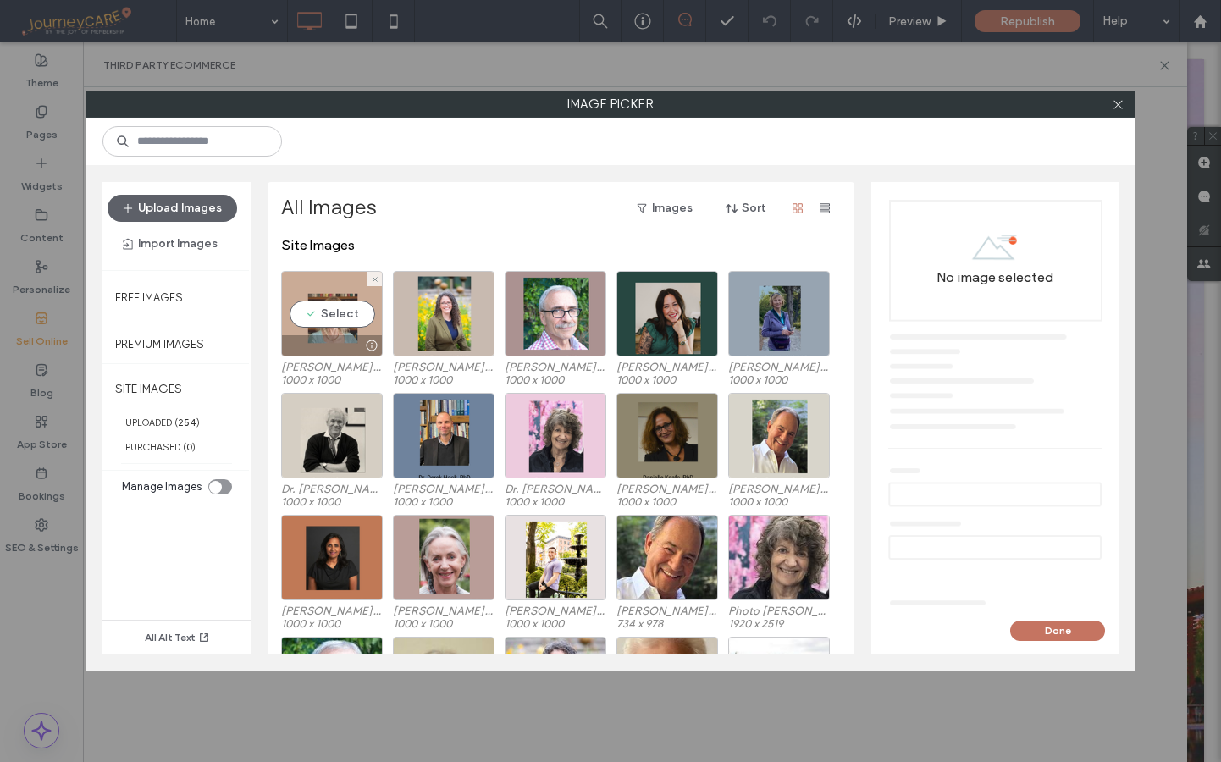
click at [331, 317] on div "Select" at bounding box center [332, 314] width 102 height 86
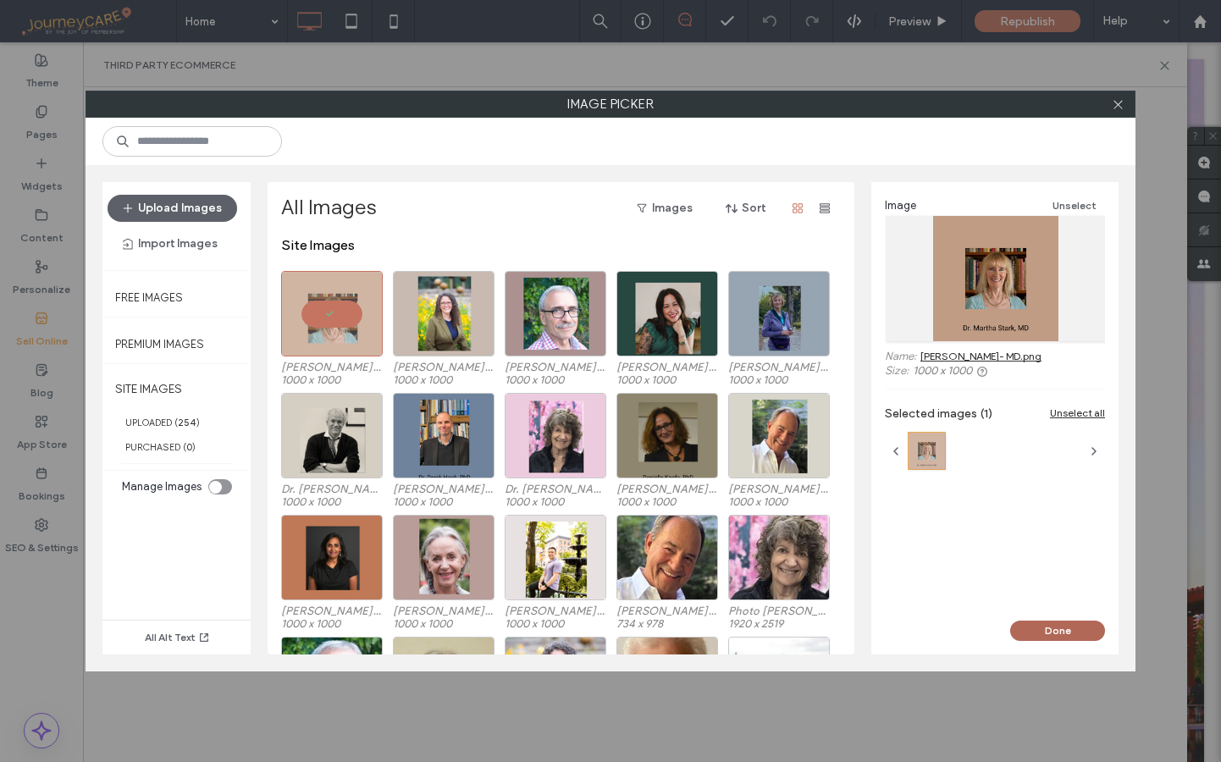
click at [1055, 633] on button "Done" at bounding box center [1057, 631] width 95 height 20
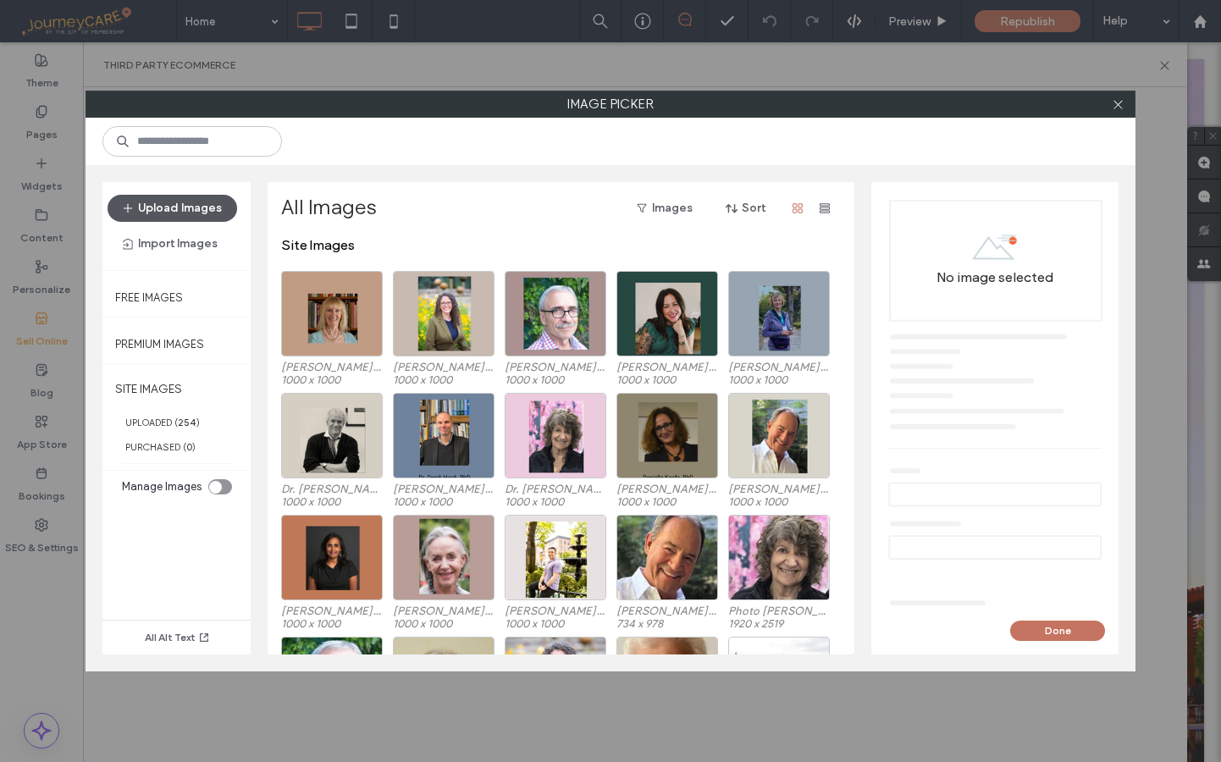
click at [185, 199] on button "Upload Images" at bounding box center [173, 208] width 130 height 27
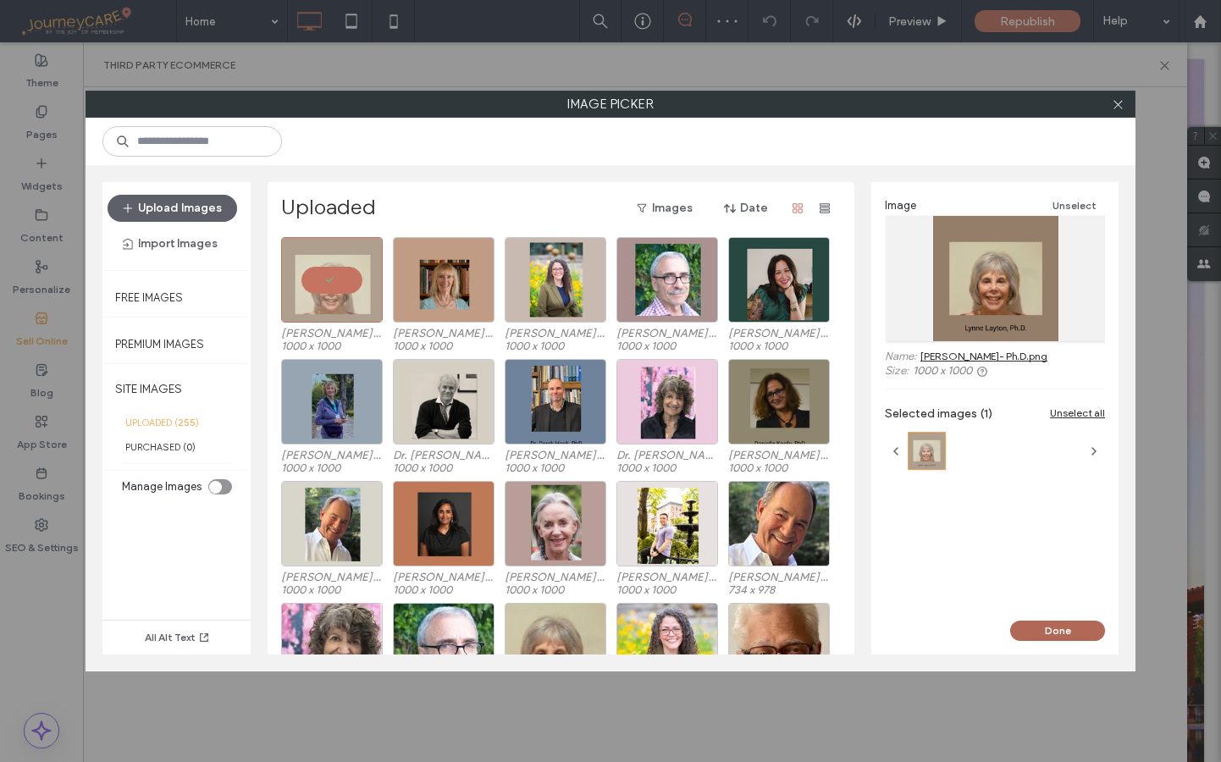
click at [1065, 628] on button "Done" at bounding box center [1057, 631] width 95 height 20
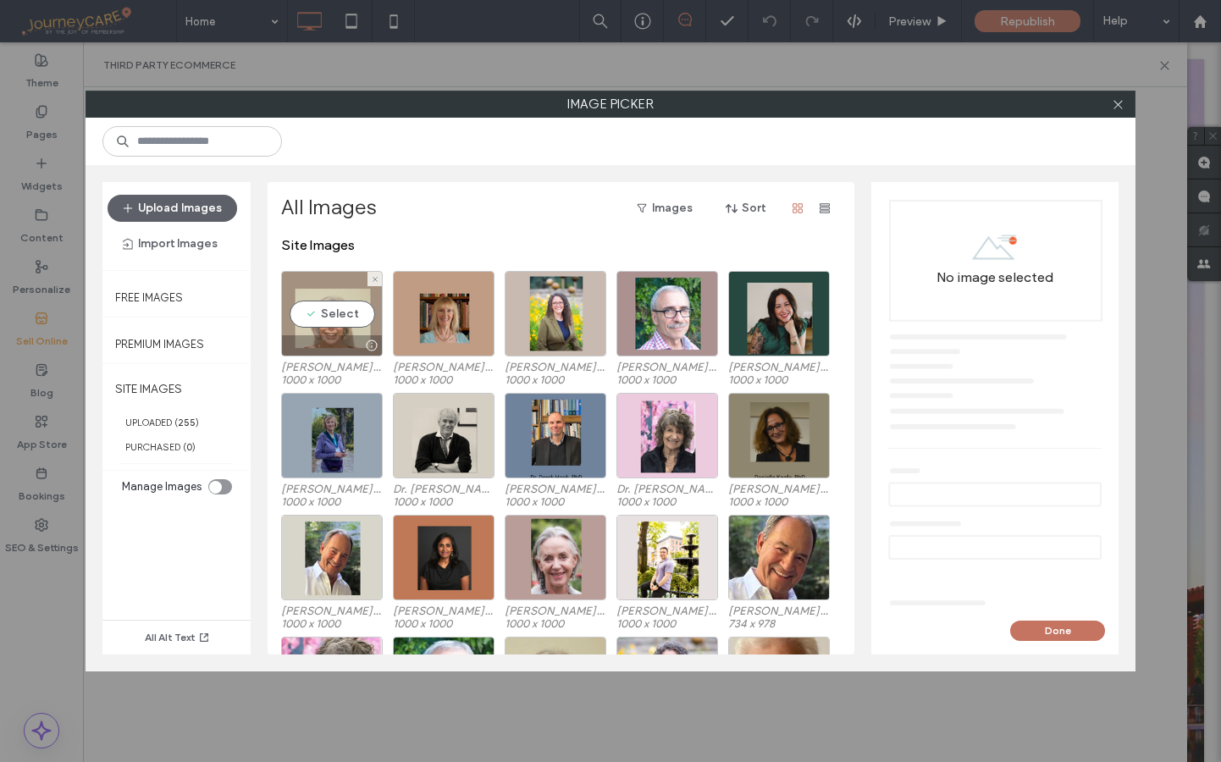
click at [328, 317] on div "Select" at bounding box center [332, 314] width 102 height 86
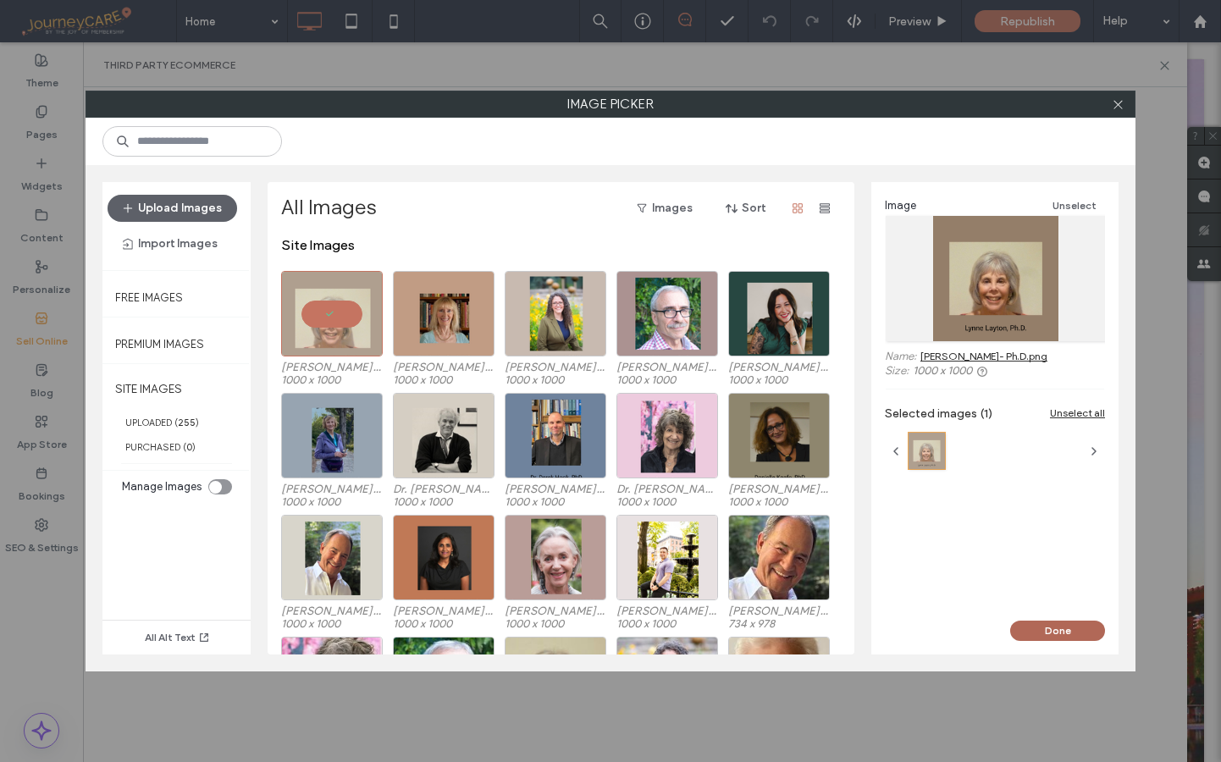
click at [1053, 633] on button "Done" at bounding box center [1057, 631] width 95 height 20
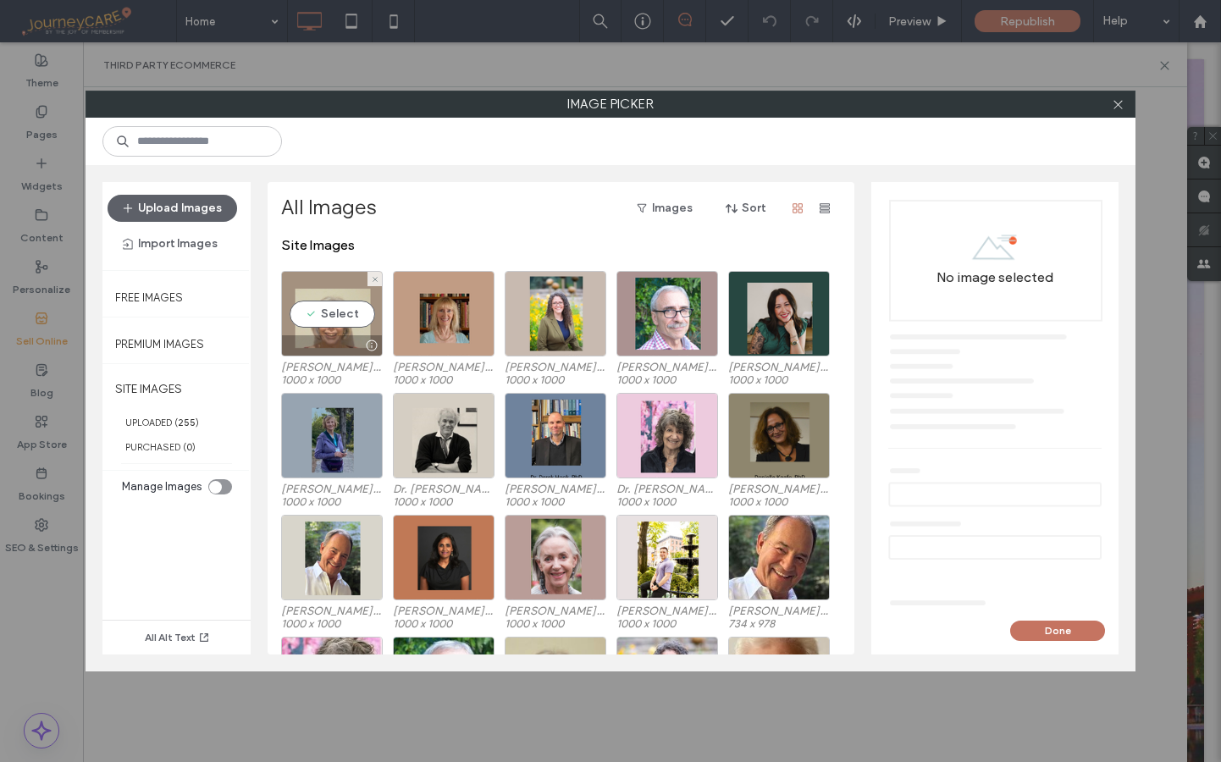
click at [329, 322] on div "Select" at bounding box center [332, 314] width 102 height 86
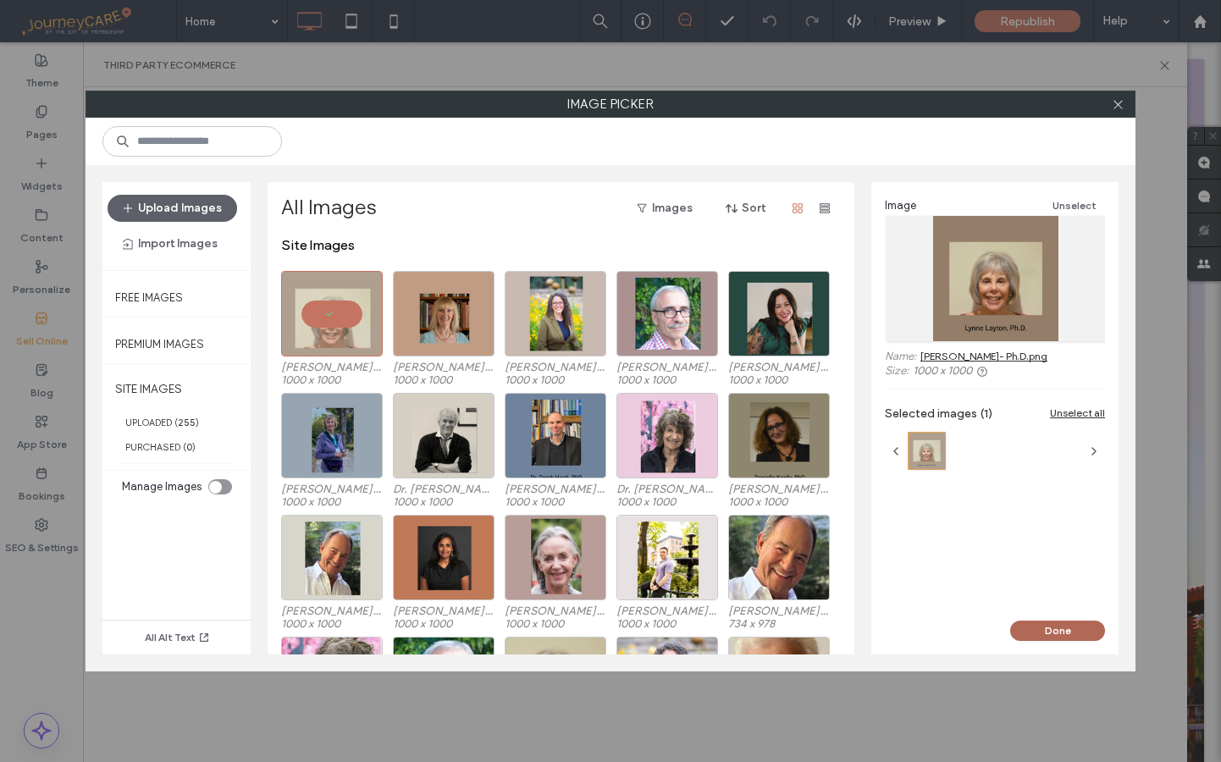
click at [1042, 630] on button "Done" at bounding box center [1057, 631] width 95 height 20
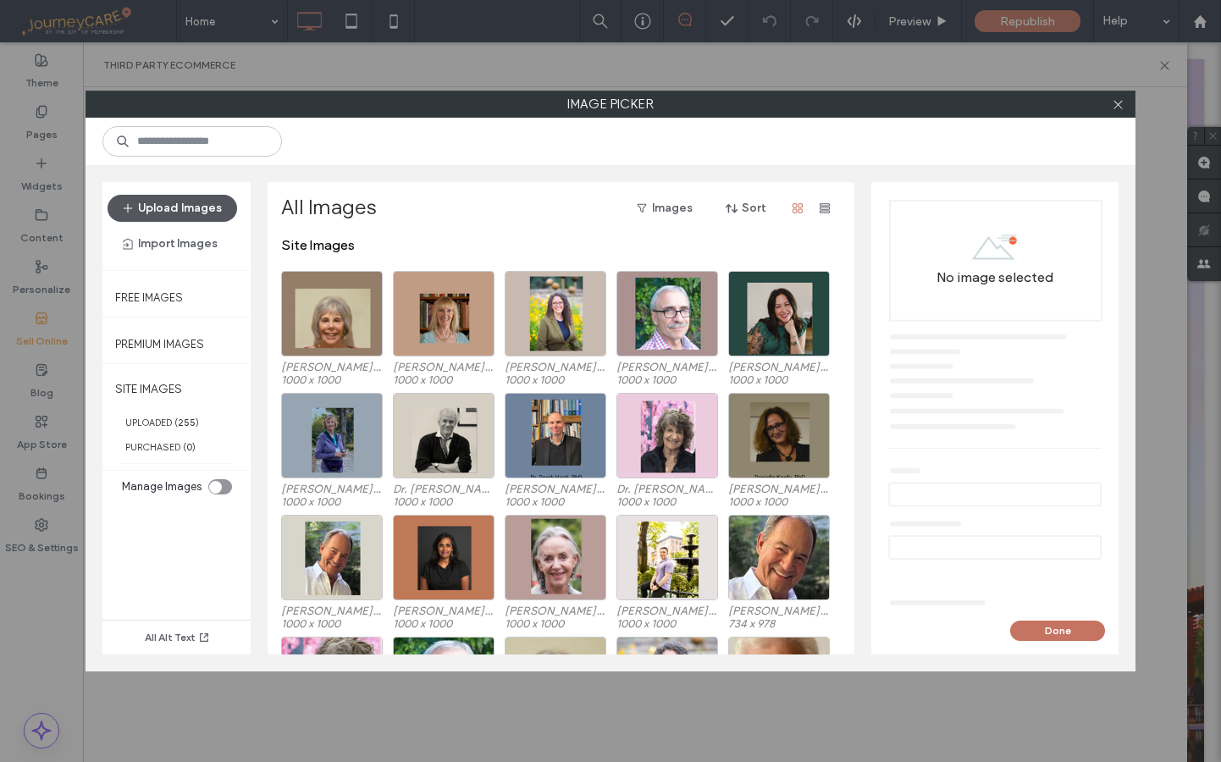
click at [132, 200] on span "button" at bounding box center [129, 208] width 17 height 25
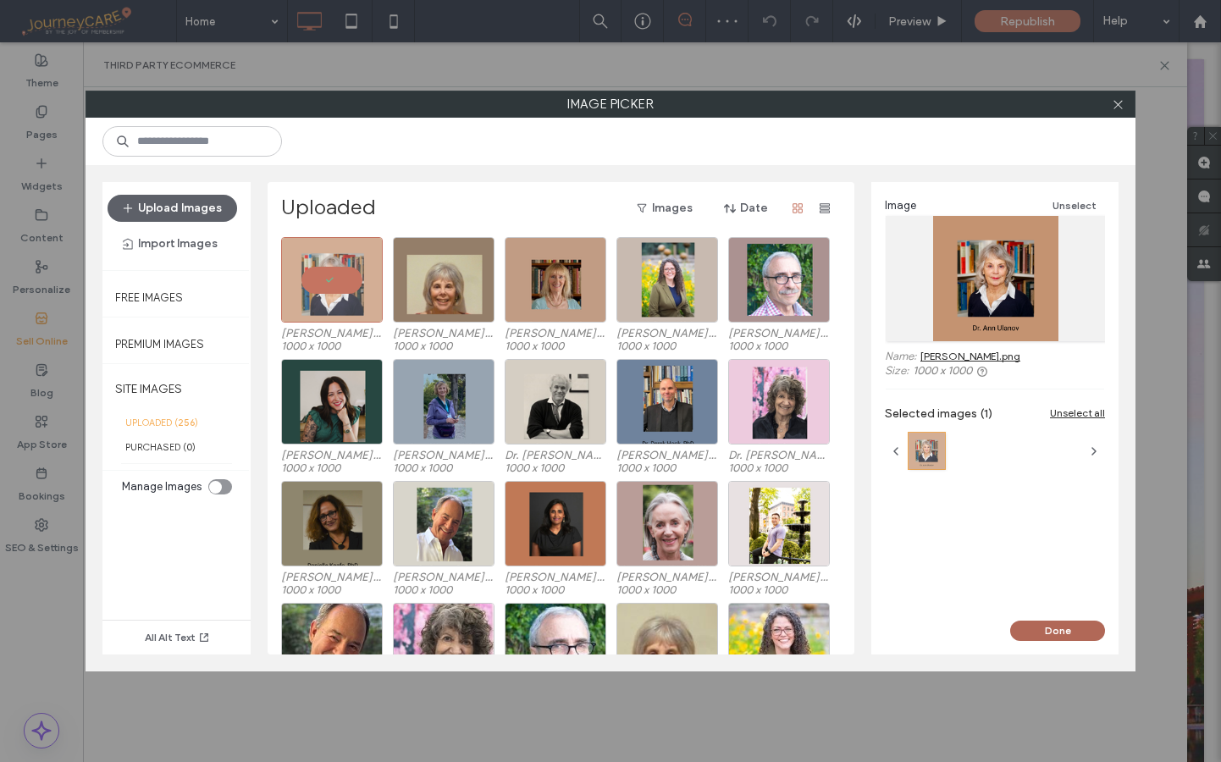
click at [1076, 630] on button "Done" at bounding box center [1057, 631] width 95 height 20
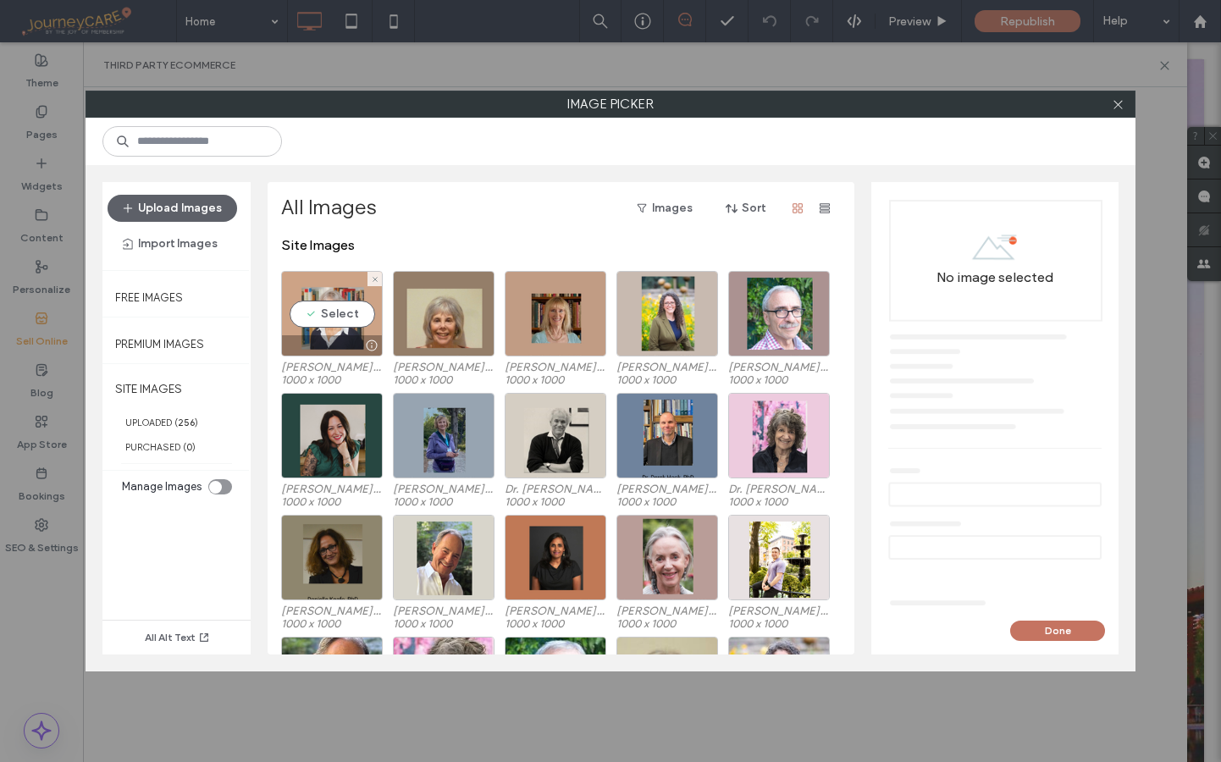
click at [326, 315] on div "Select" at bounding box center [332, 314] width 102 height 86
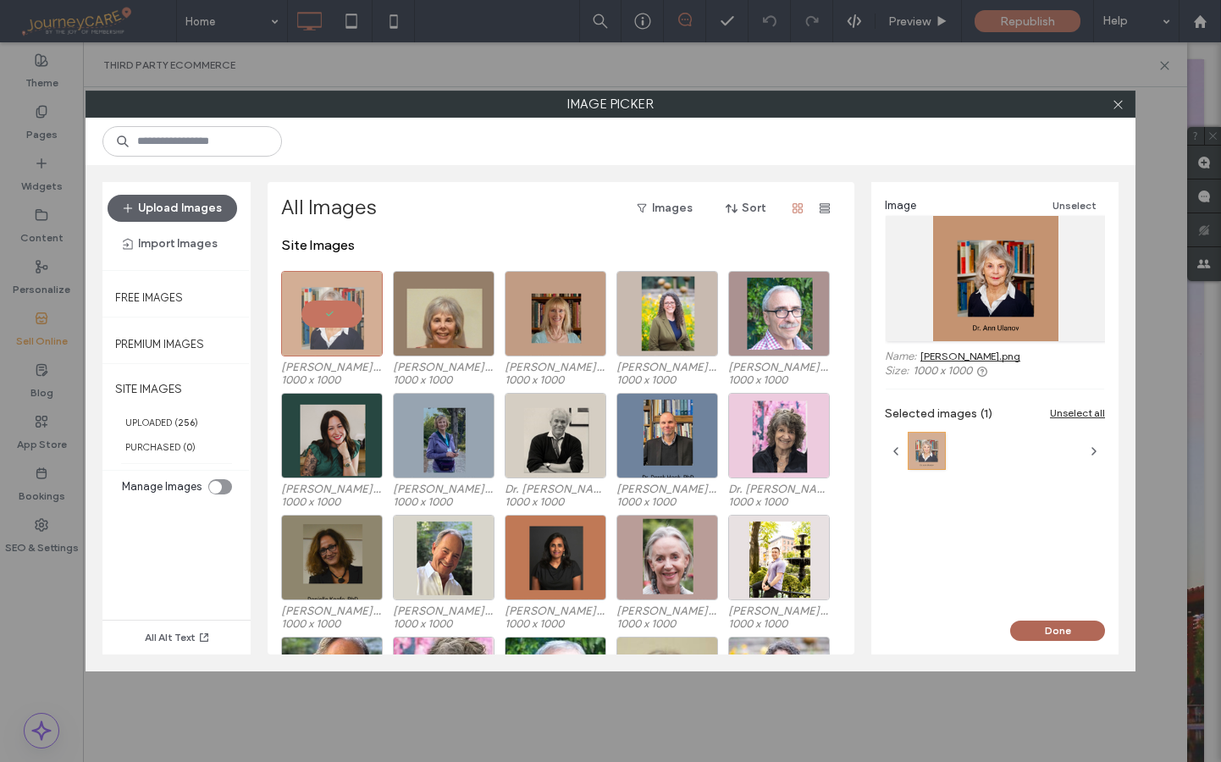
click at [1042, 626] on button "Done" at bounding box center [1057, 631] width 95 height 20
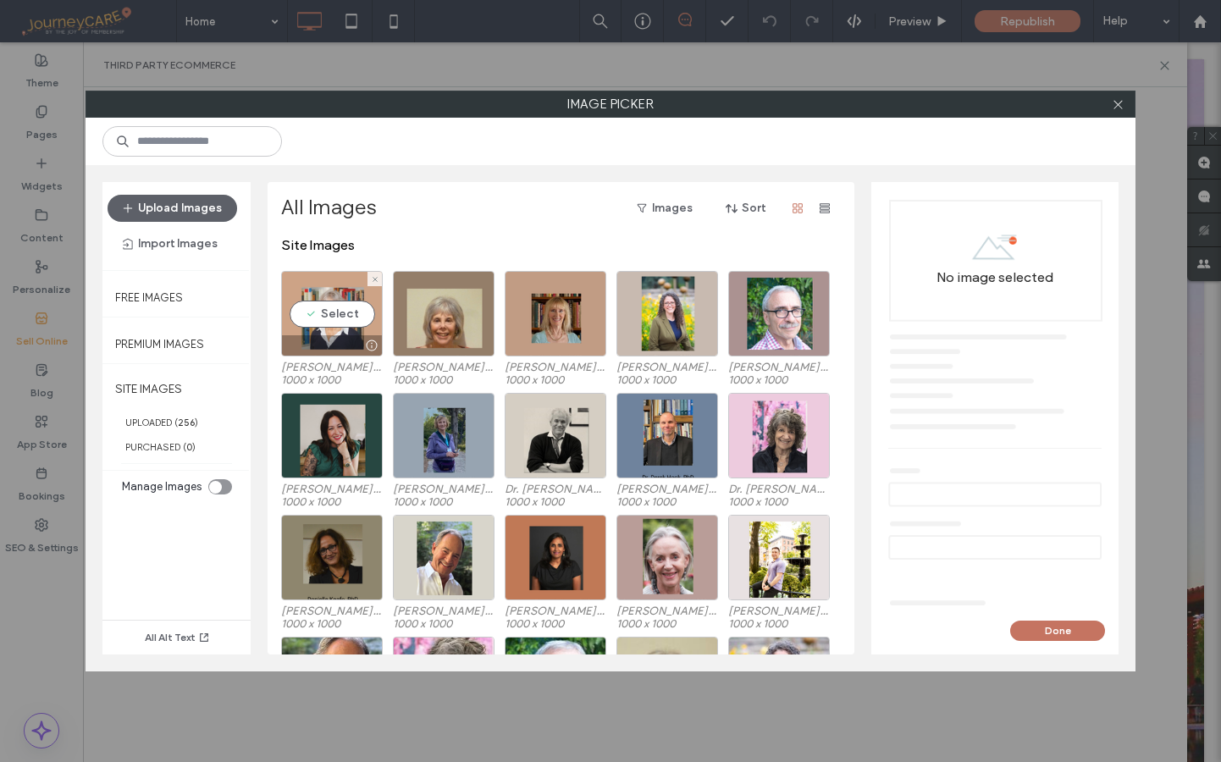
drag, startPoint x: 327, startPoint y: 314, endPoint x: 348, endPoint y: 323, distance: 23.1
click at [327, 315] on div "Select" at bounding box center [332, 314] width 102 height 86
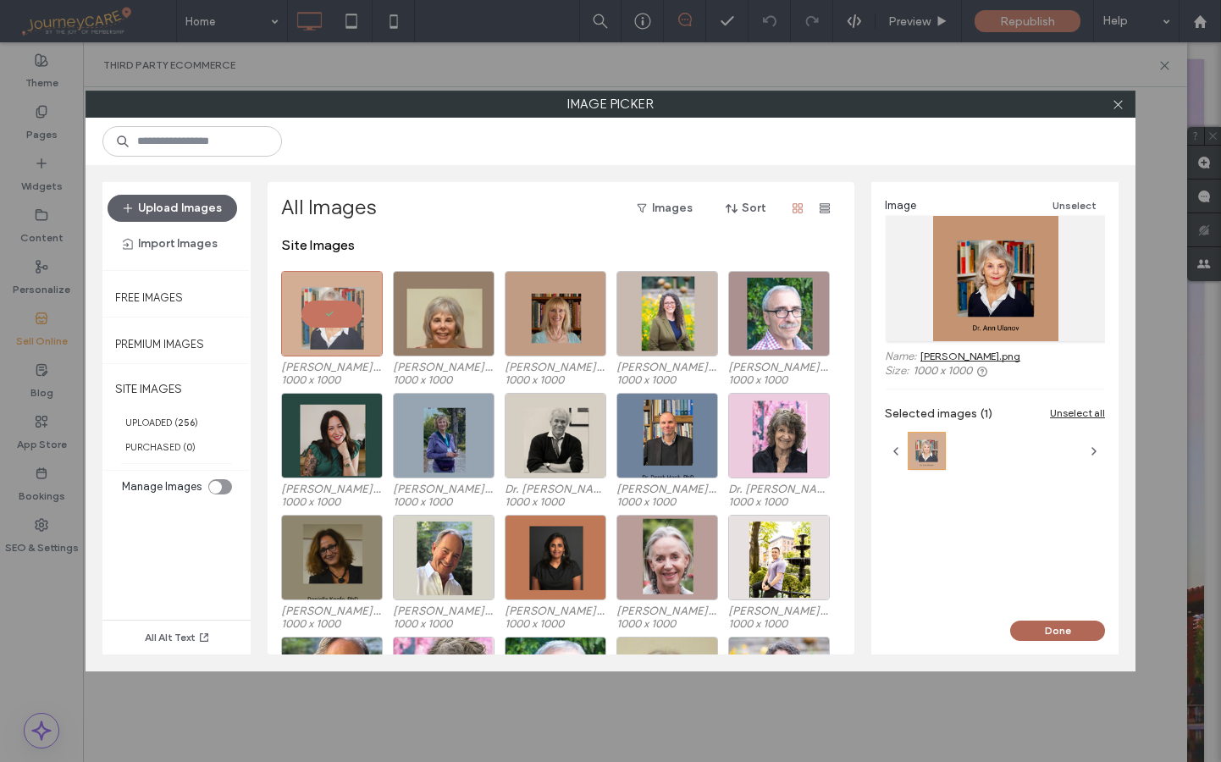
click at [1052, 635] on button "Done" at bounding box center [1057, 631] width 95 height 20
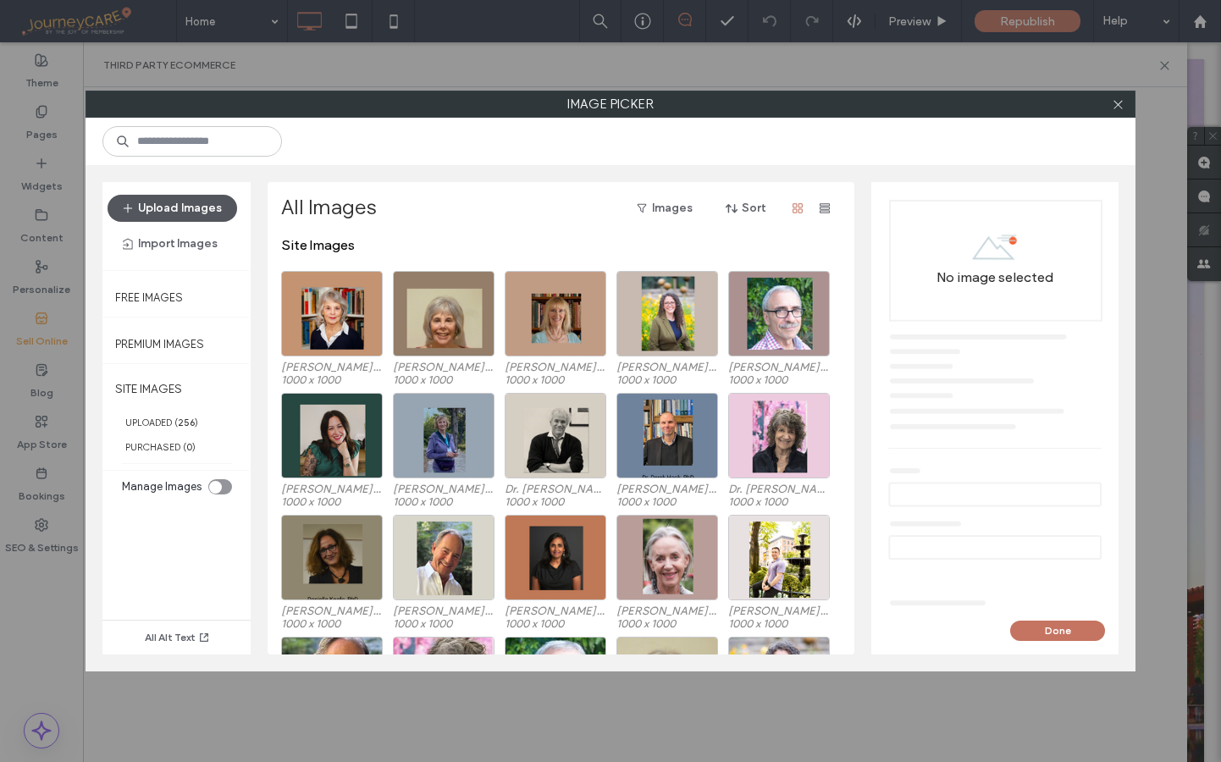
click at [145, 210] on button "Upload Images" at bounding box center [173, 208] width 130 height 27
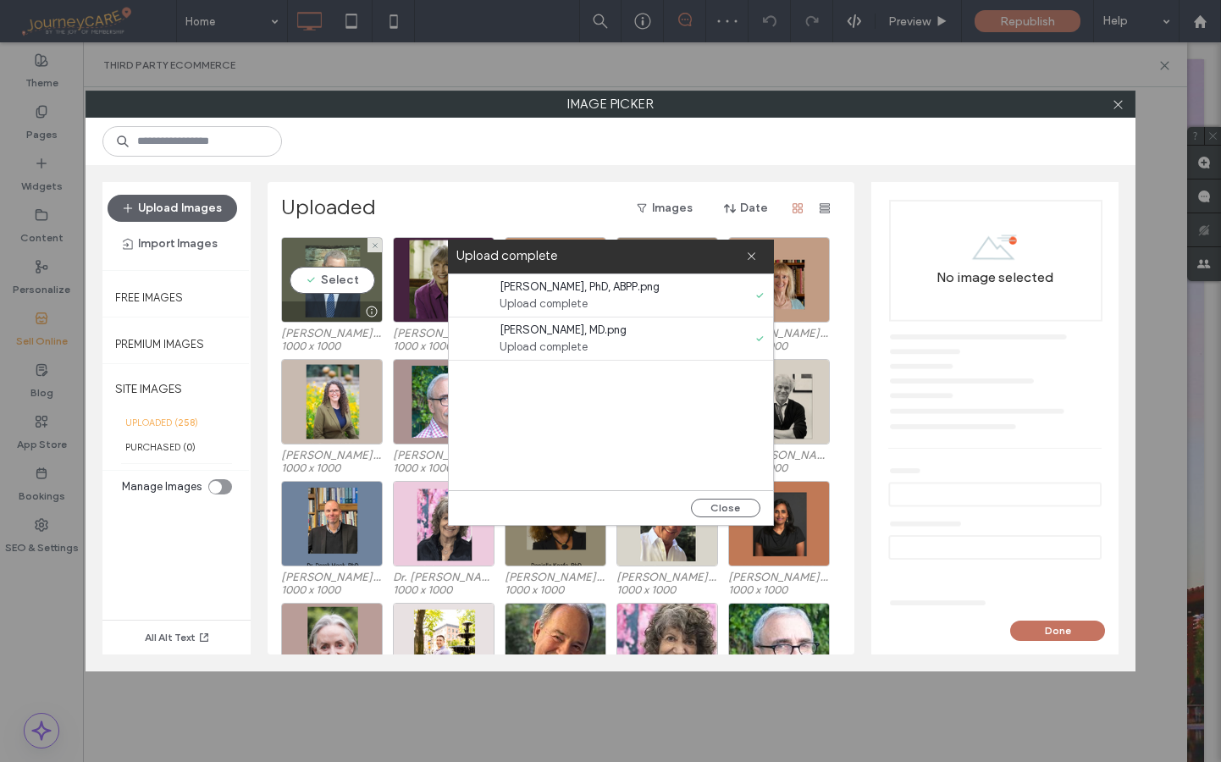
click at [320, 279] on div "Select" at bounding box center [332, 280] width 102 height 86
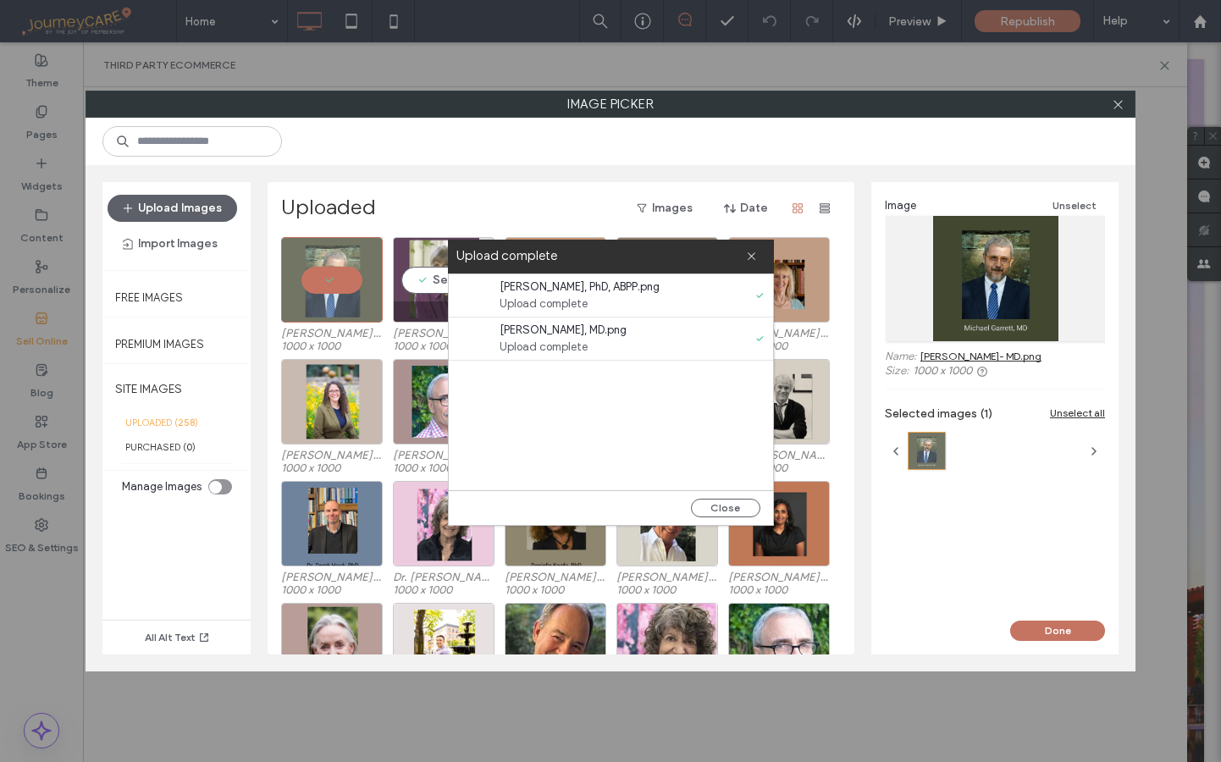
click at [437, 287] on div "Select" at bounding box center [444, 280] width 102 height 86
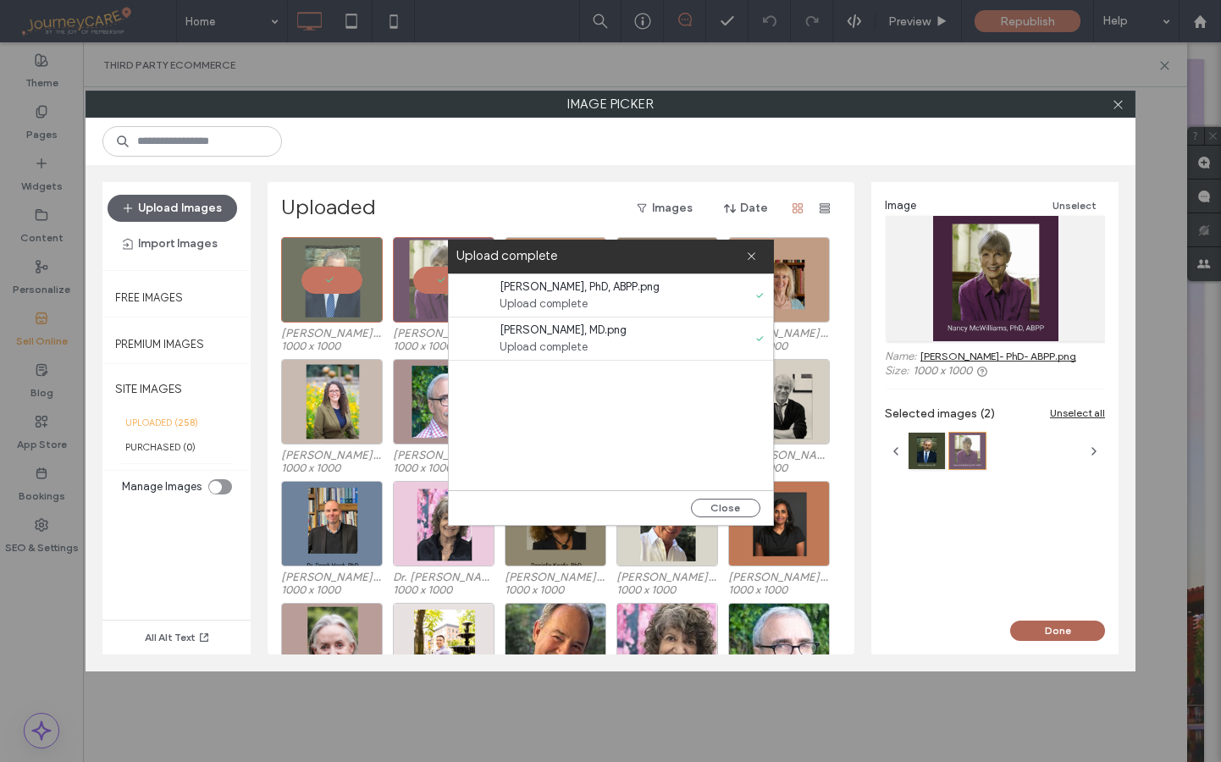
click at [1048, 629] on button "Done" at bounding box center [1057, 631] width 95 height 20
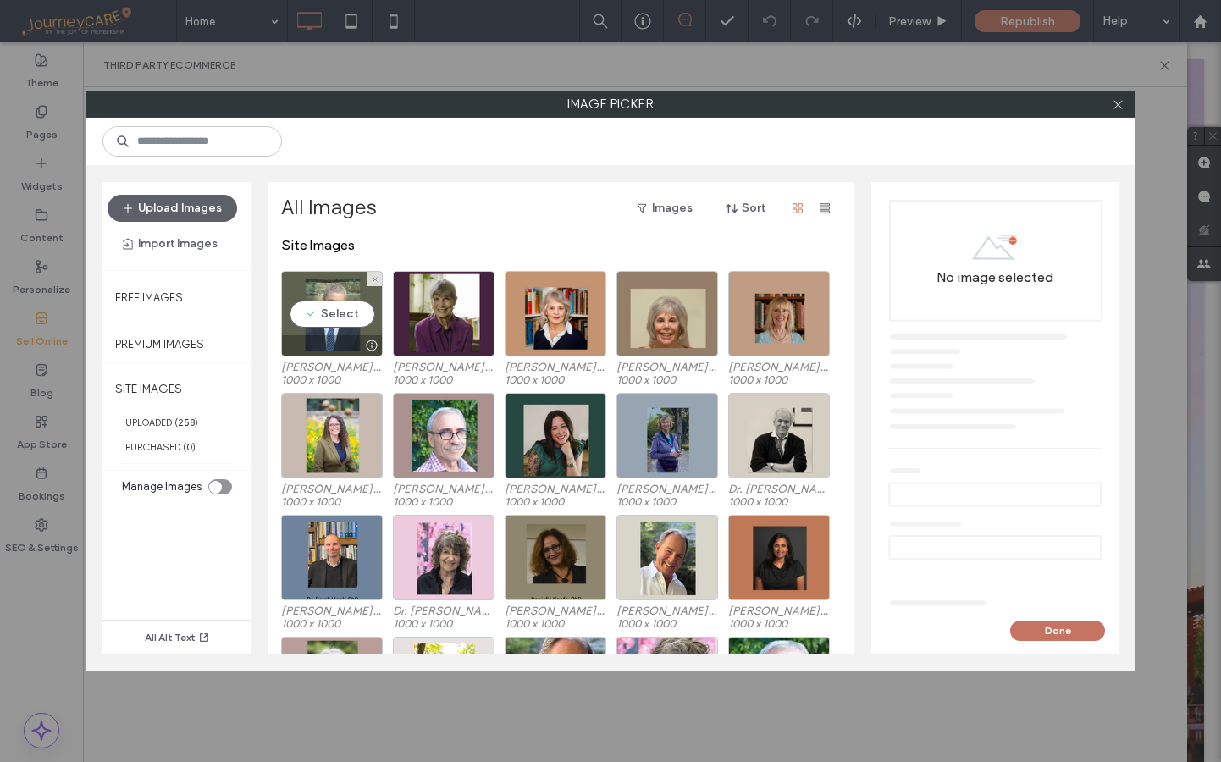
click at [318, 320] on div "Select" at bounding box center [332, 314] width 102 height 86
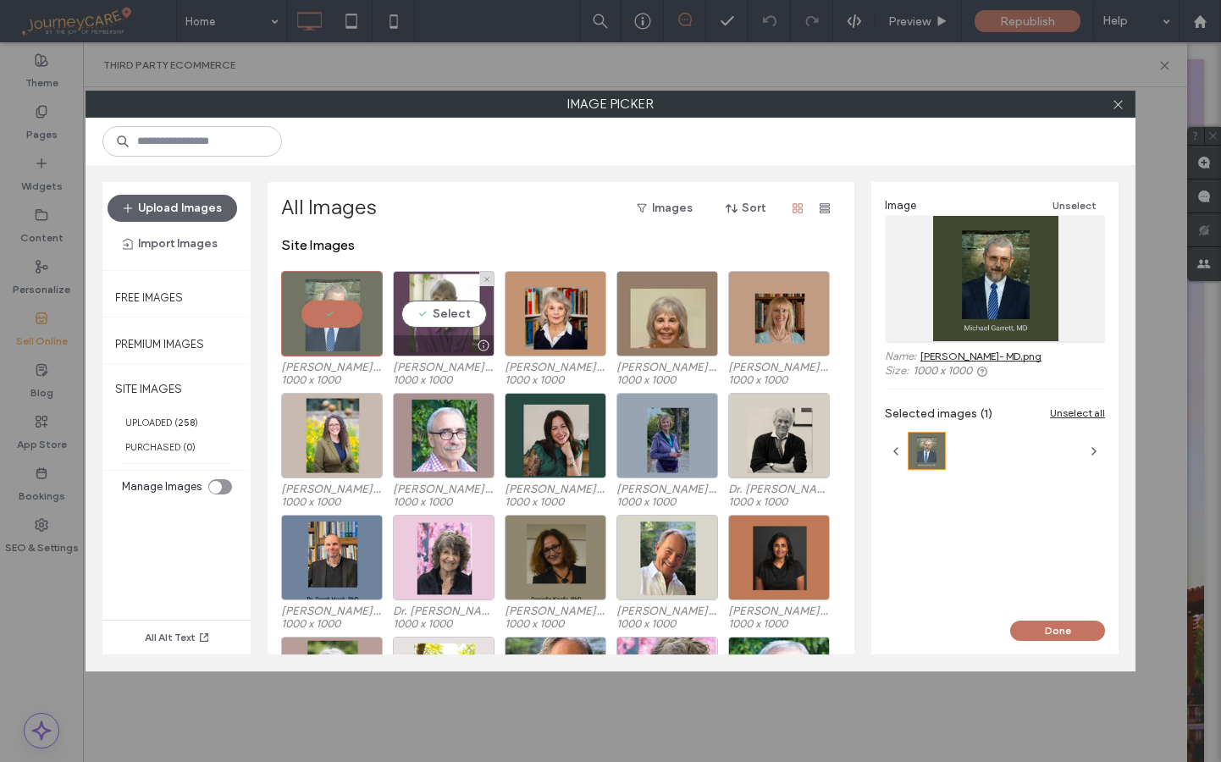
drag, startPoint x: 436, startPoint y: 315, endPoint x: 449, endPoint y: 321, distance: 14.0
click at [436, 315] on div "Select" at bounding box center [444, 314] width 102 height 86
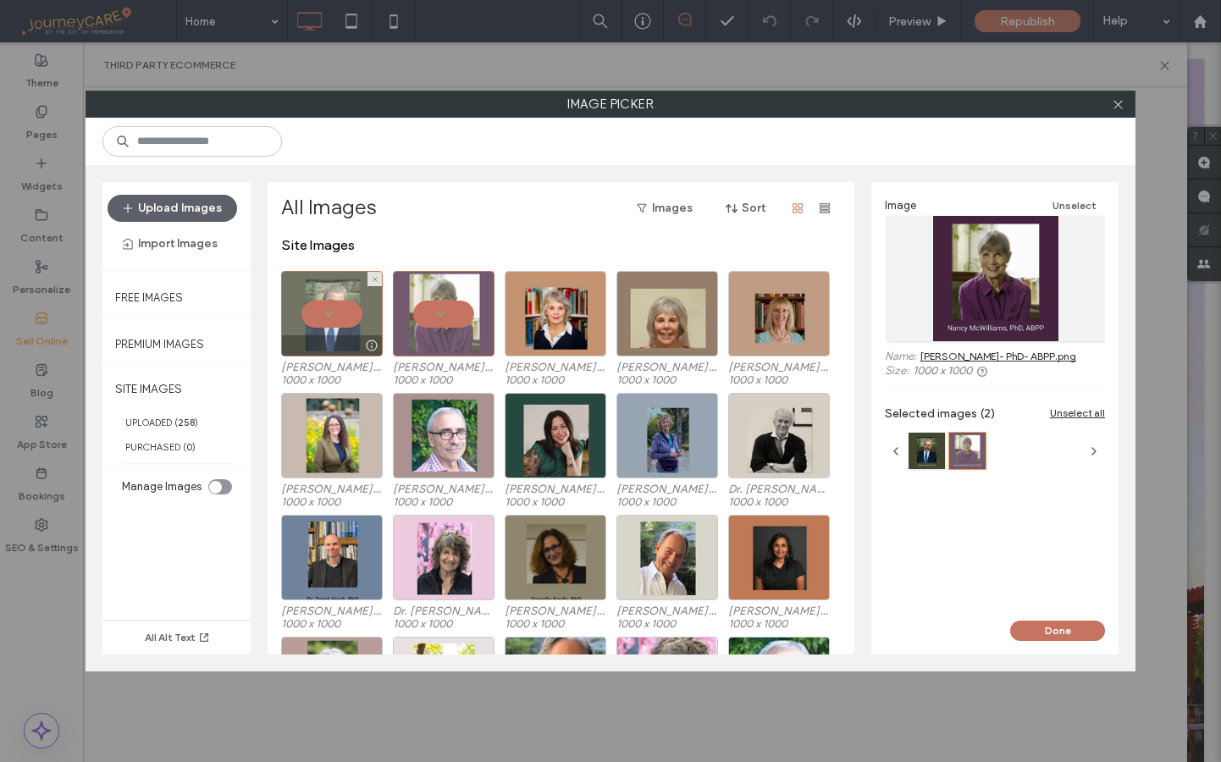
drag, startPoint x: 317, startPoint y: 313, endPoint x: 329, endPoint y: 318, distance: 13.4
click at [316, 313] on div at bounding box center [332, 314] width 102 height 86
click at [333, 314] on div "Select" at bounding box center [332, 314] width 102 height 86
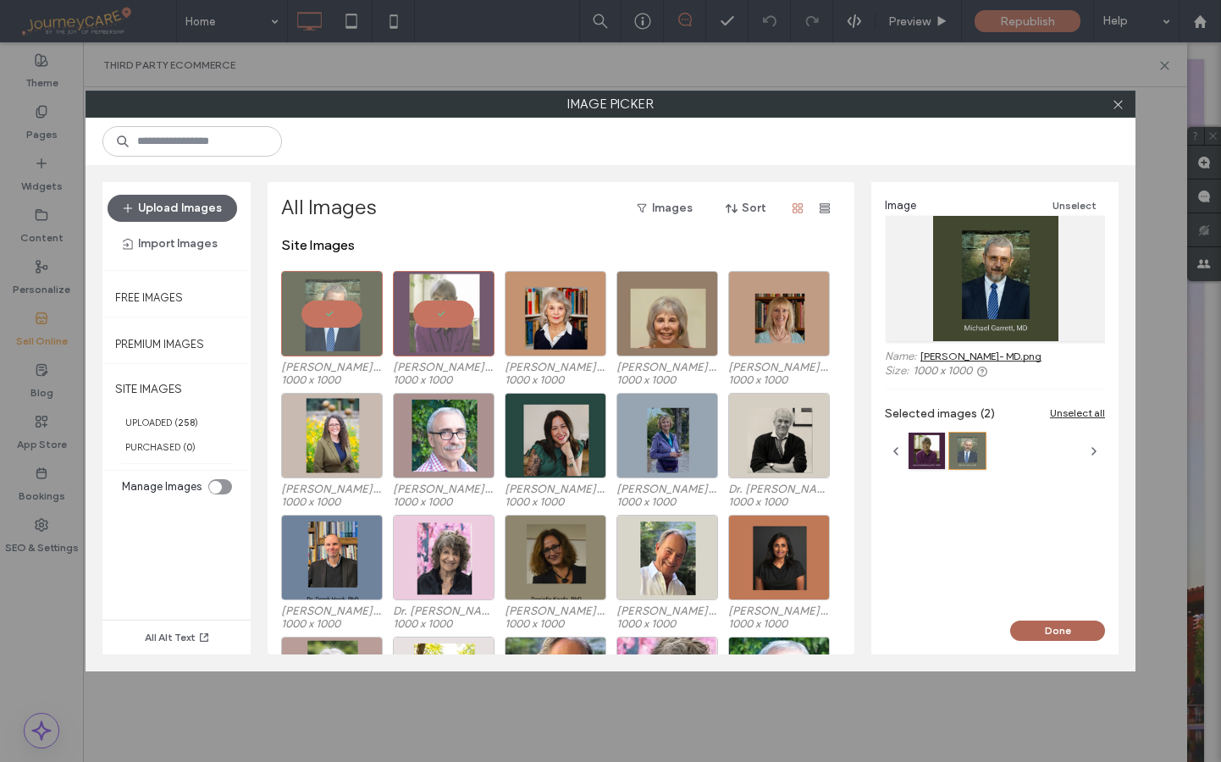
click at [1073, 626] on button "Done" at bounding box center [1057, 631] width 95 height 20
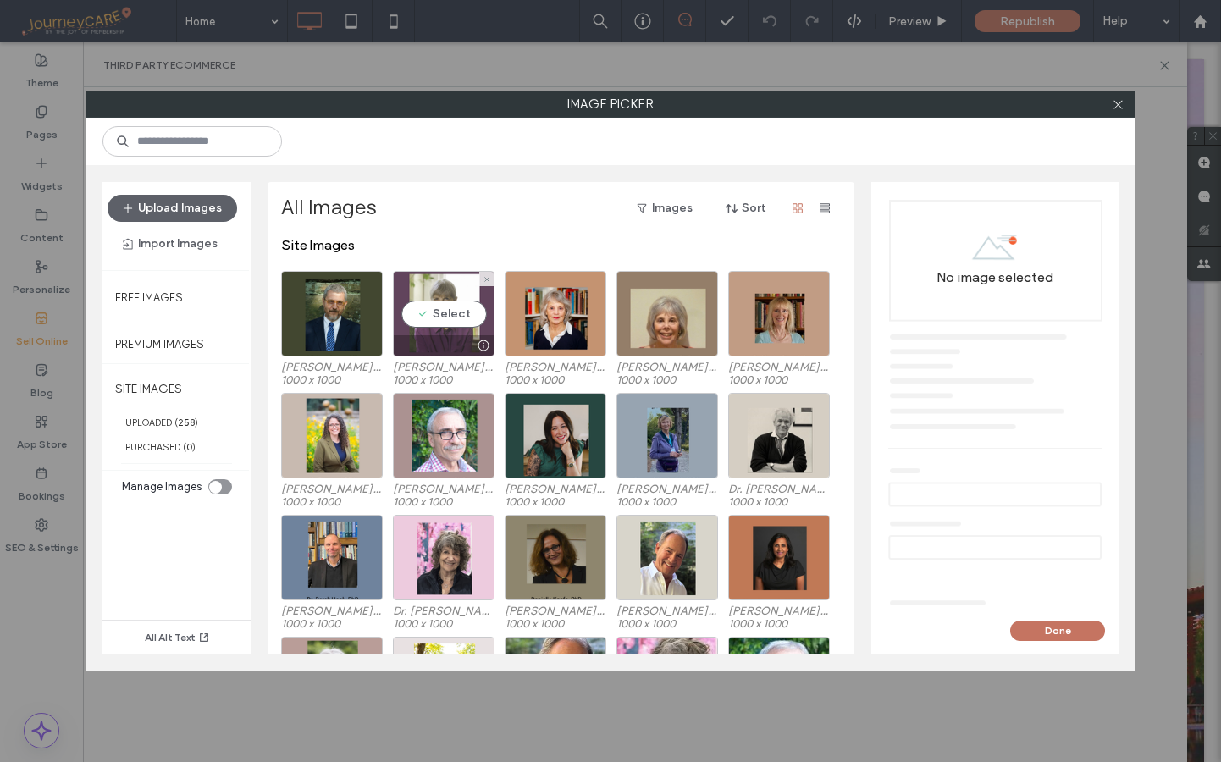
click at [445, 301] on div "Select" at bounding box center [444, 314] width 102 height 86
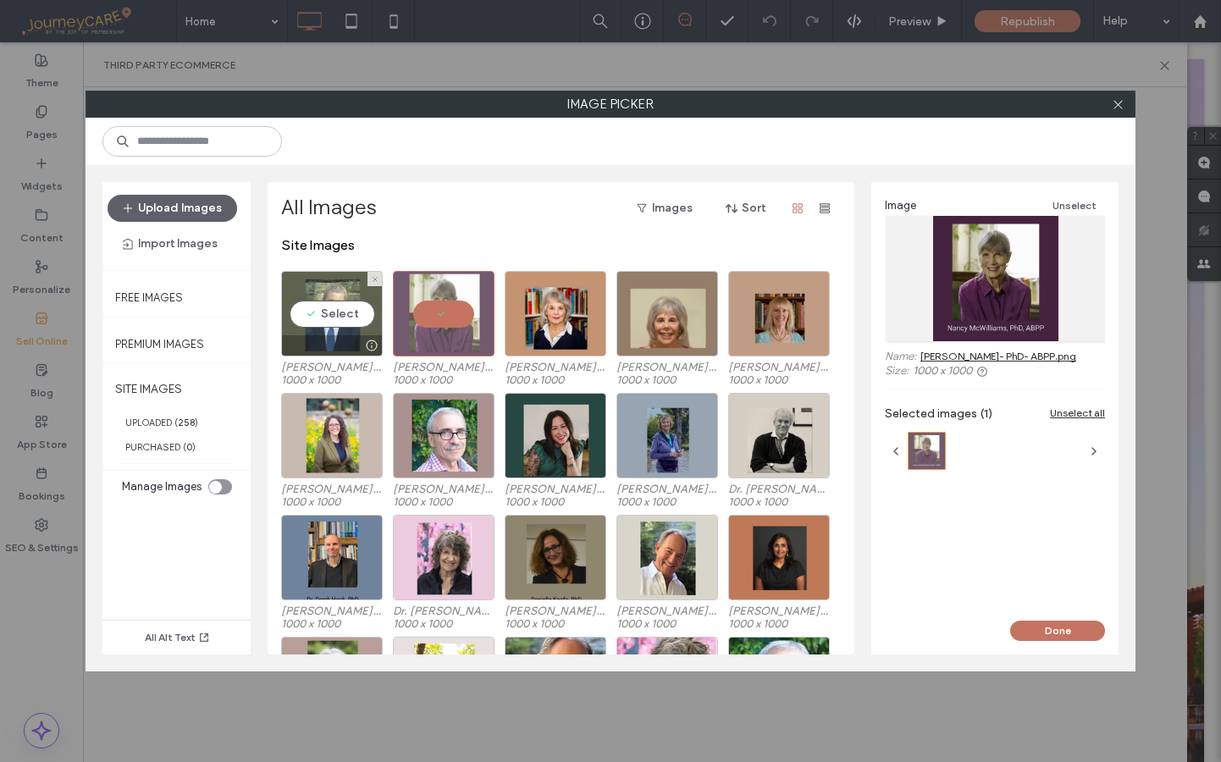
click at [337, 312] on div "Select" at bounding box center [332, 314] width 102 height 86
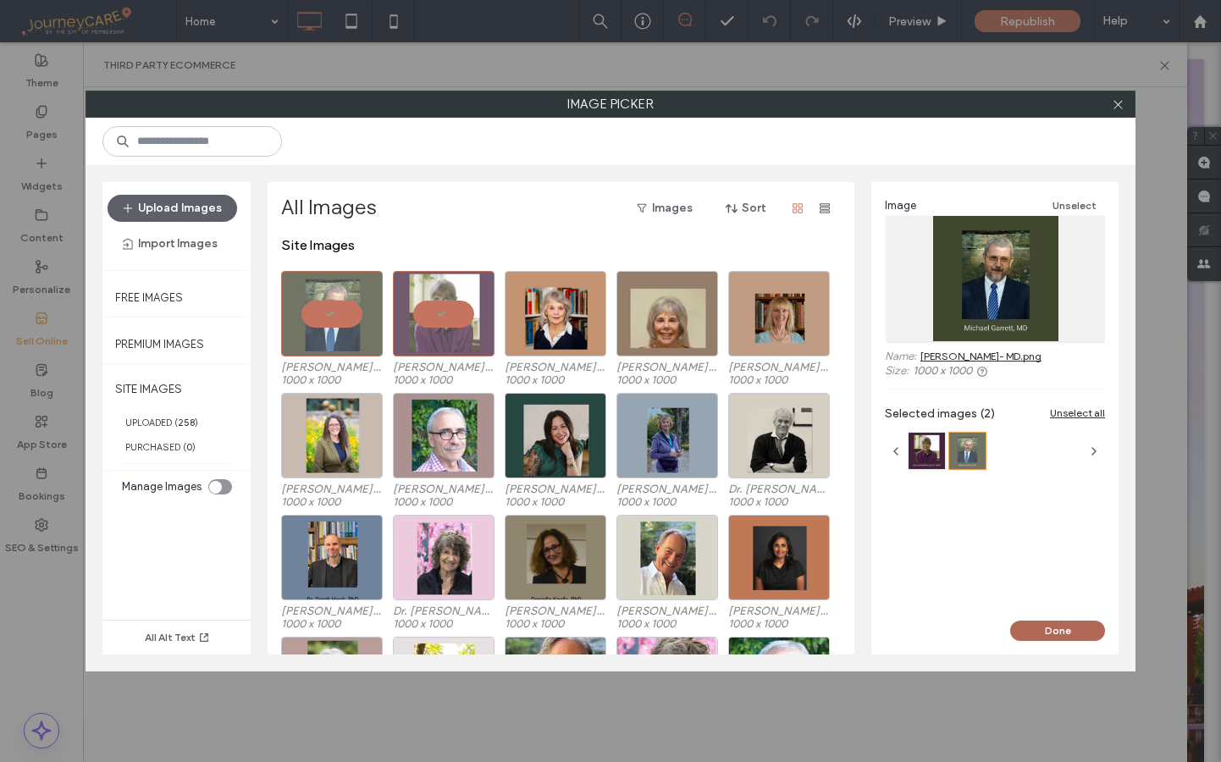
click at [1051, 627] on button "Done" at bounding box center [1057, 631] width 95 height 20
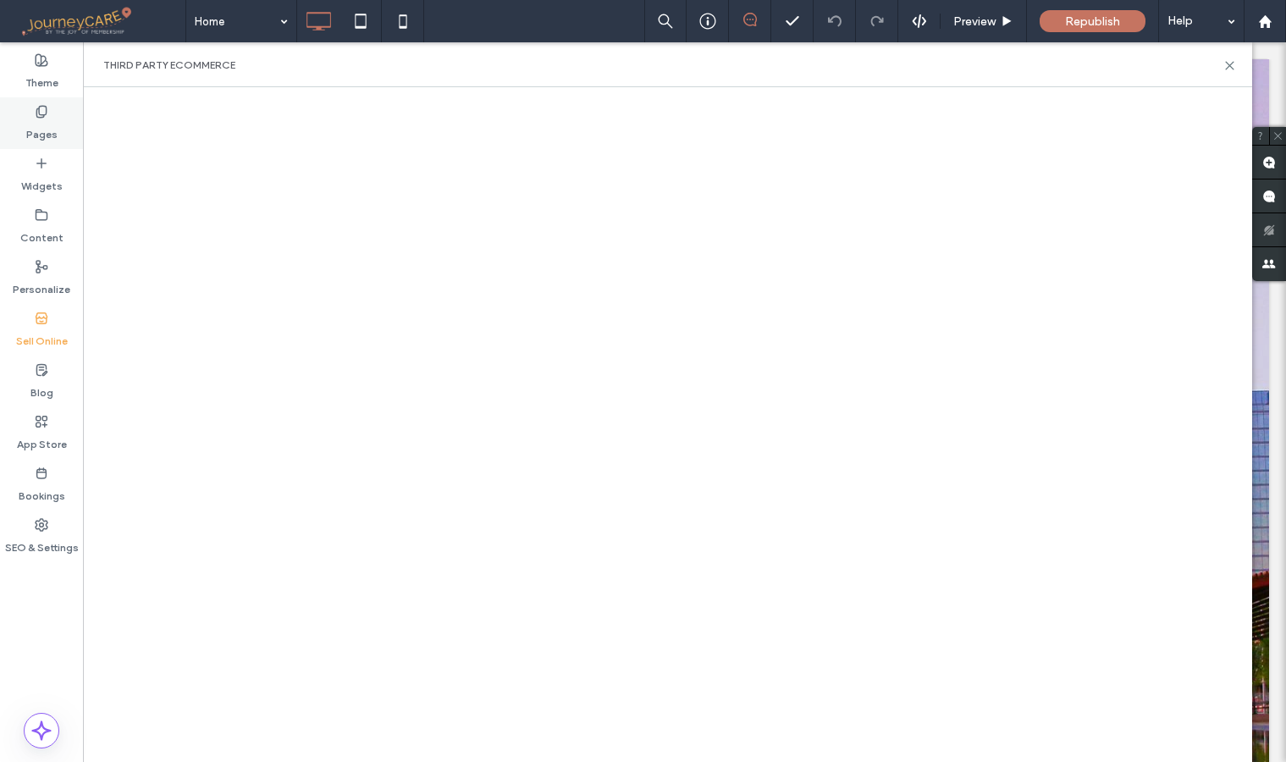
click at [43, 123] on label "Pages" at bounding box center [41, 131] width 31 height 24
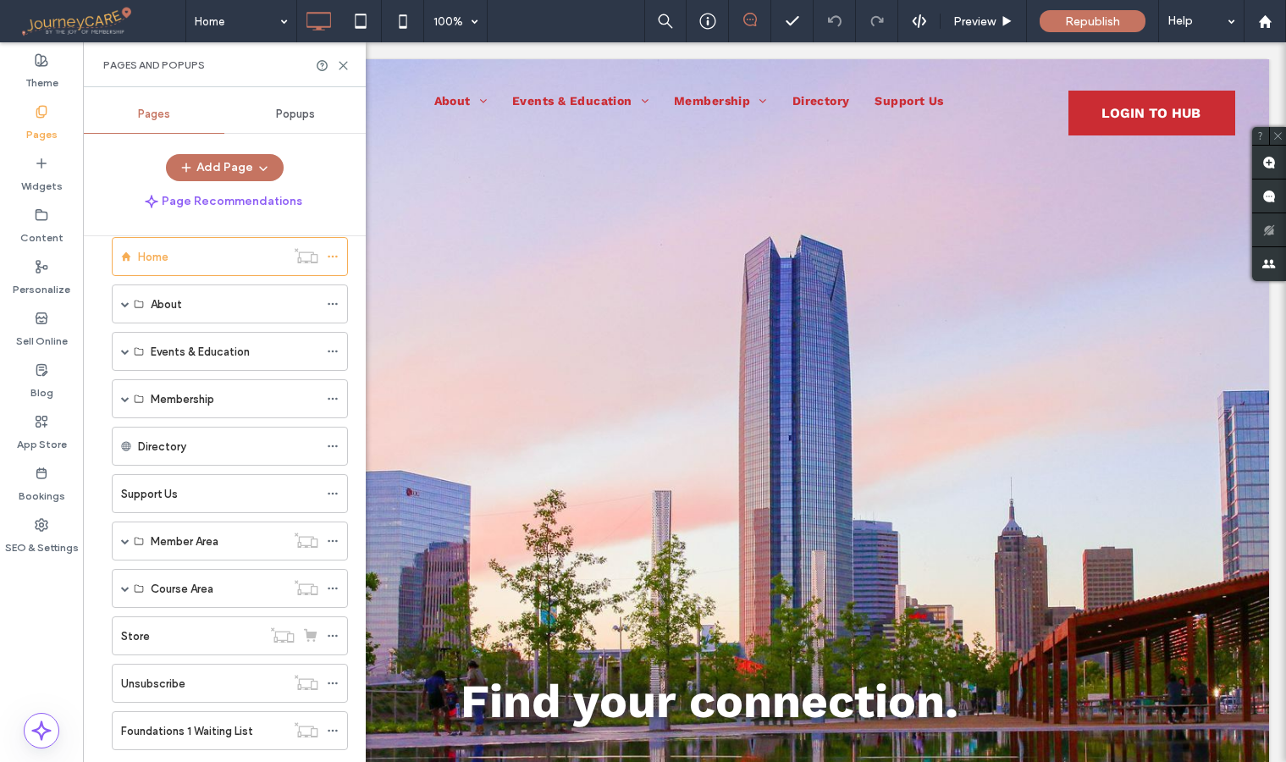
scroll to position [146, 0]
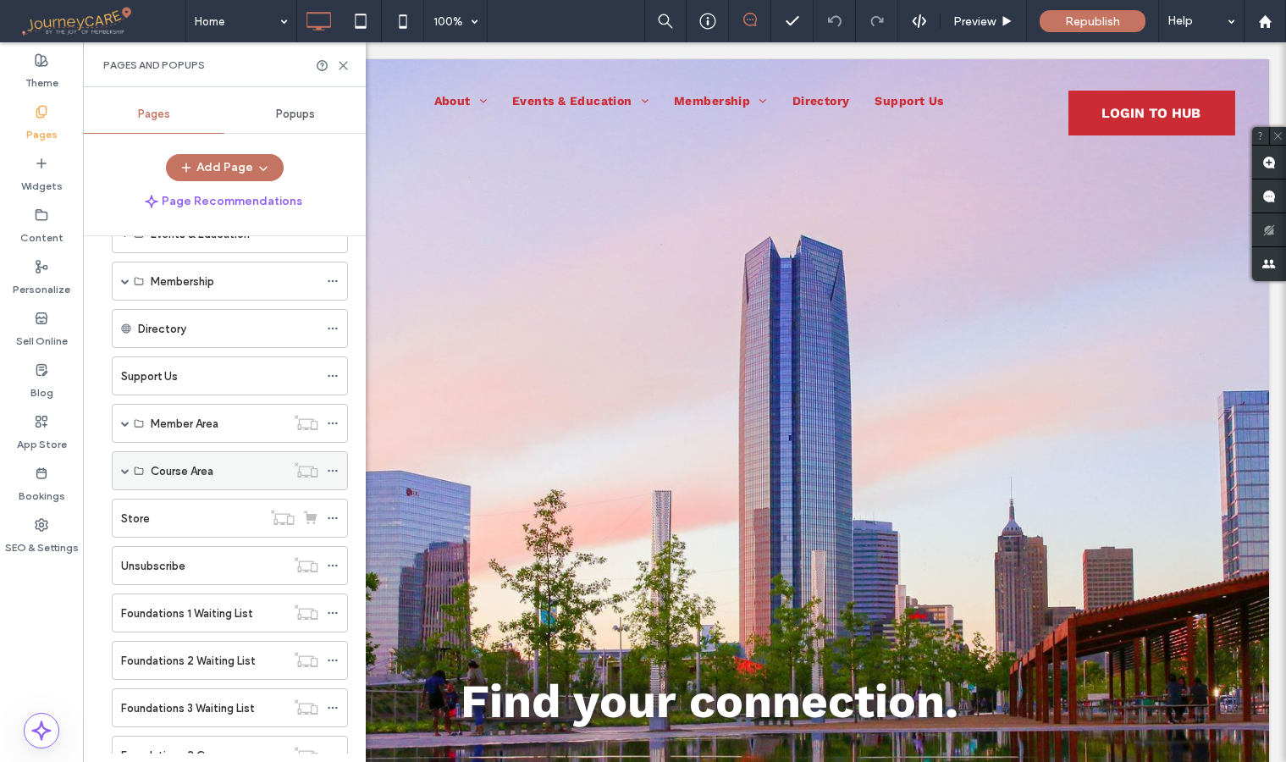
click at [120, 475] on div "Course Area" at bounding box center [230, 470] width 236 height 39
click at [119, 470] on div "Course Area" at bounding box center [230, 470] width 236 height 39
click at [123, 469] on span at bounding box center [125, 471] width 8 height 8
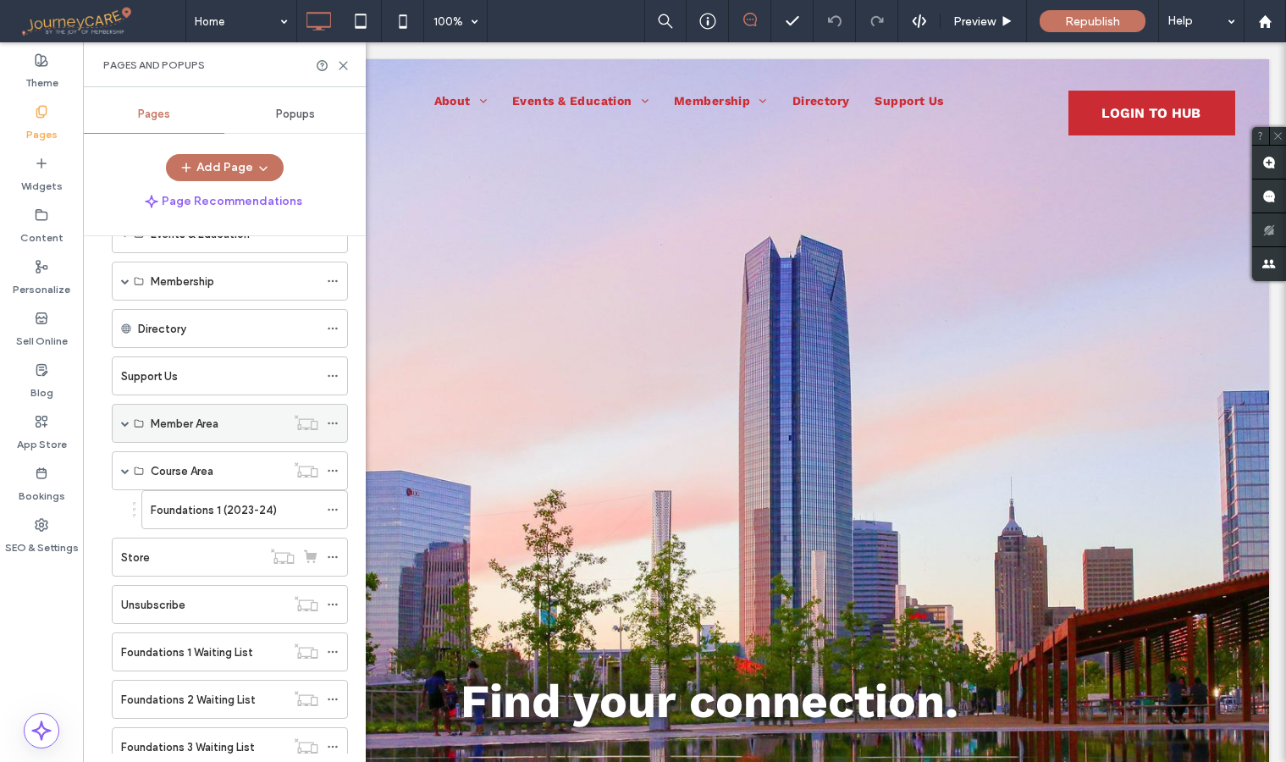
click at [128, 424] on span at bounding box center [125, 423] width 8 height 8
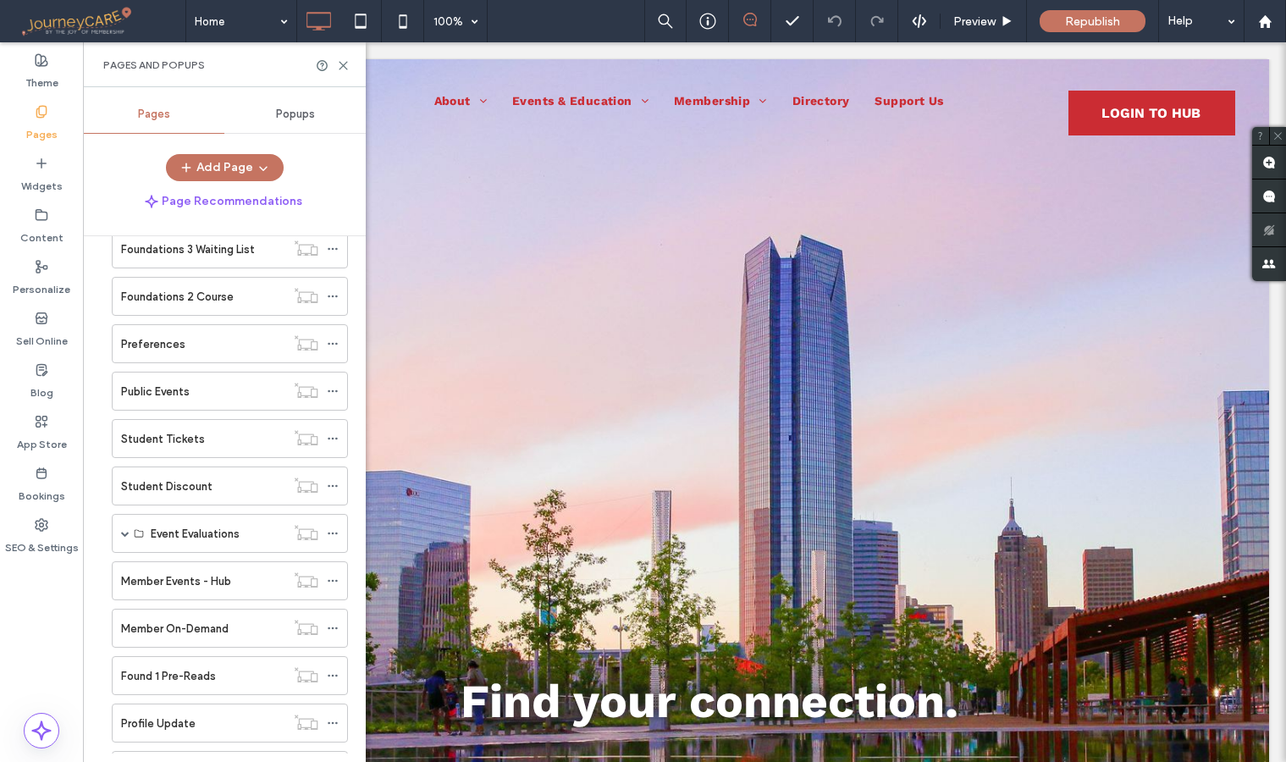
scroll to position [839, 0]
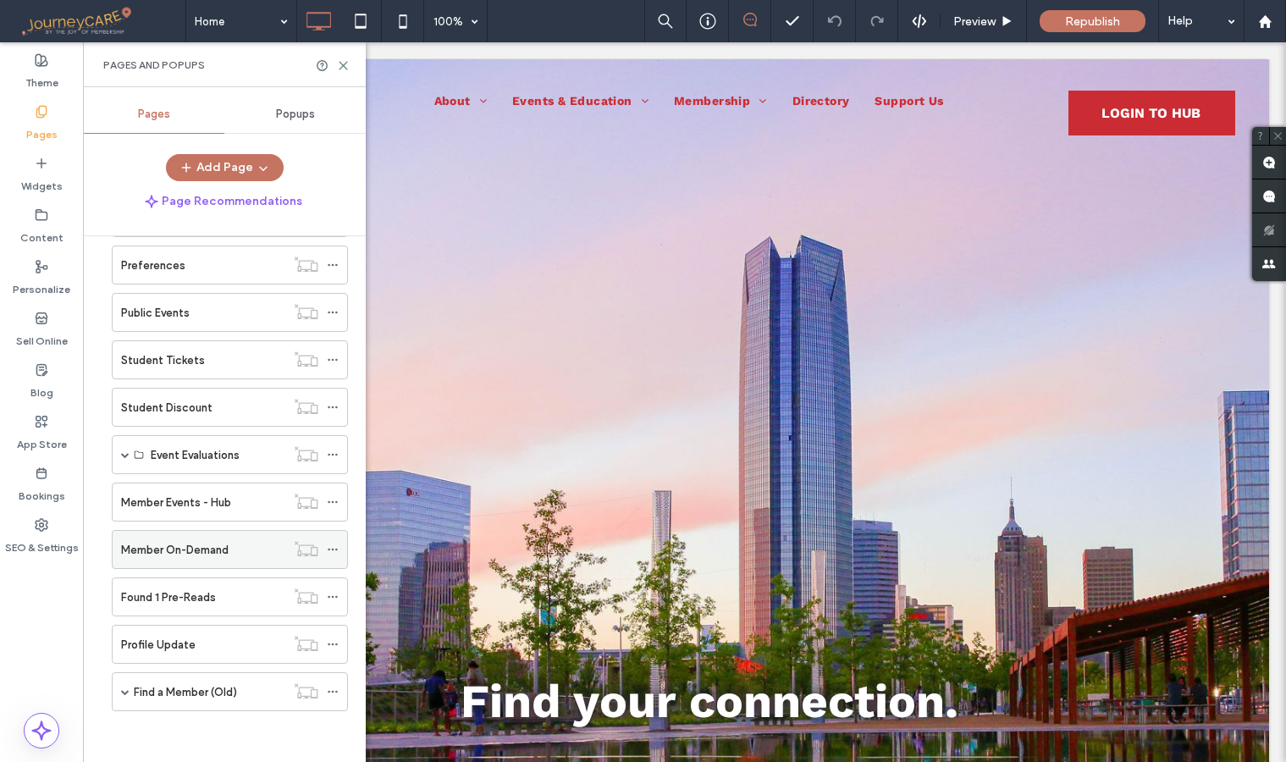
click at [163, 544] on label "Member On-Demand" at bounding box center [175, 550] width 108 height 30
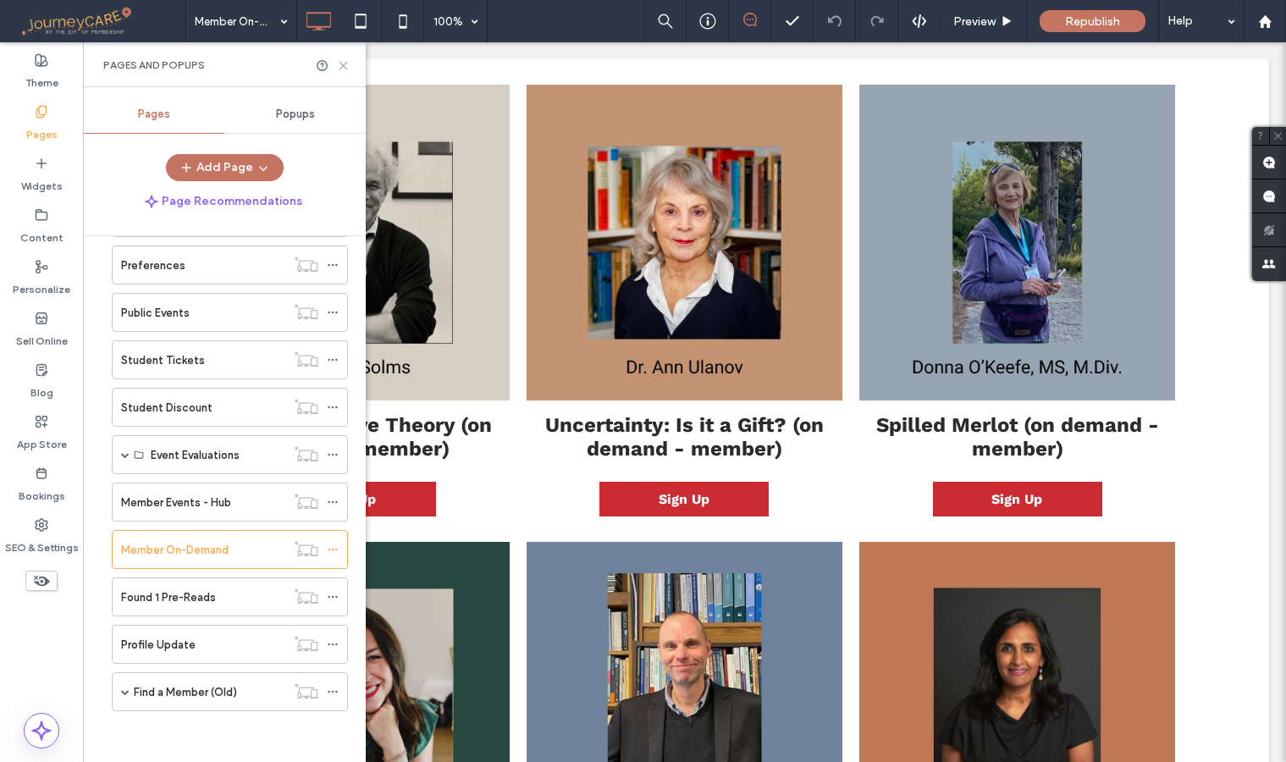
click at [343, 63] on icon at bounding box center [343, 65] width 13 height 13
